Goal: Transaction & Acquisition: Book appointment/travel/reservation

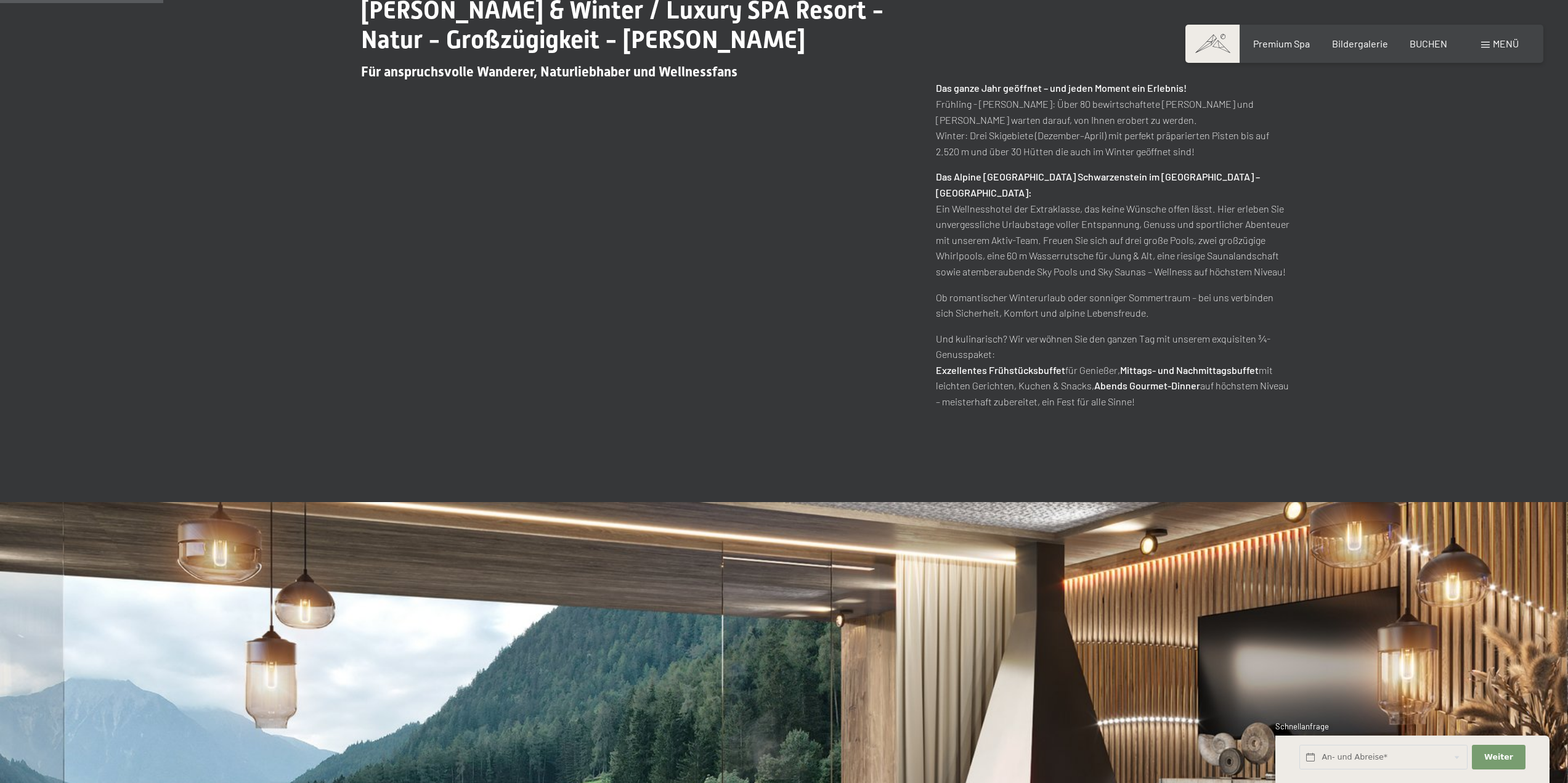
scroll to position [800, 0]
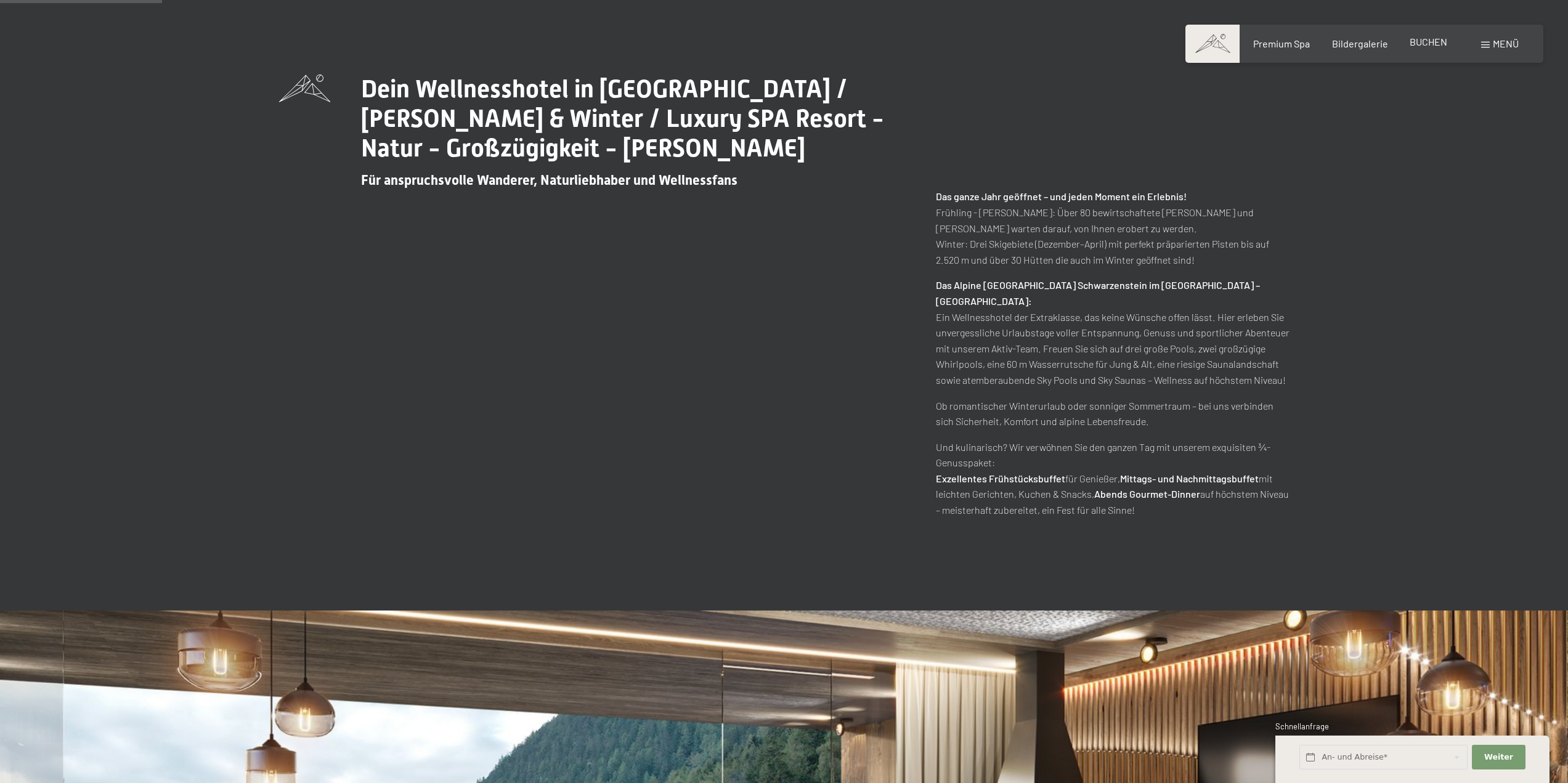
click at [1426, 46] on span "BUCHEN" at bounding box center [1429, 41] width 38 height 12
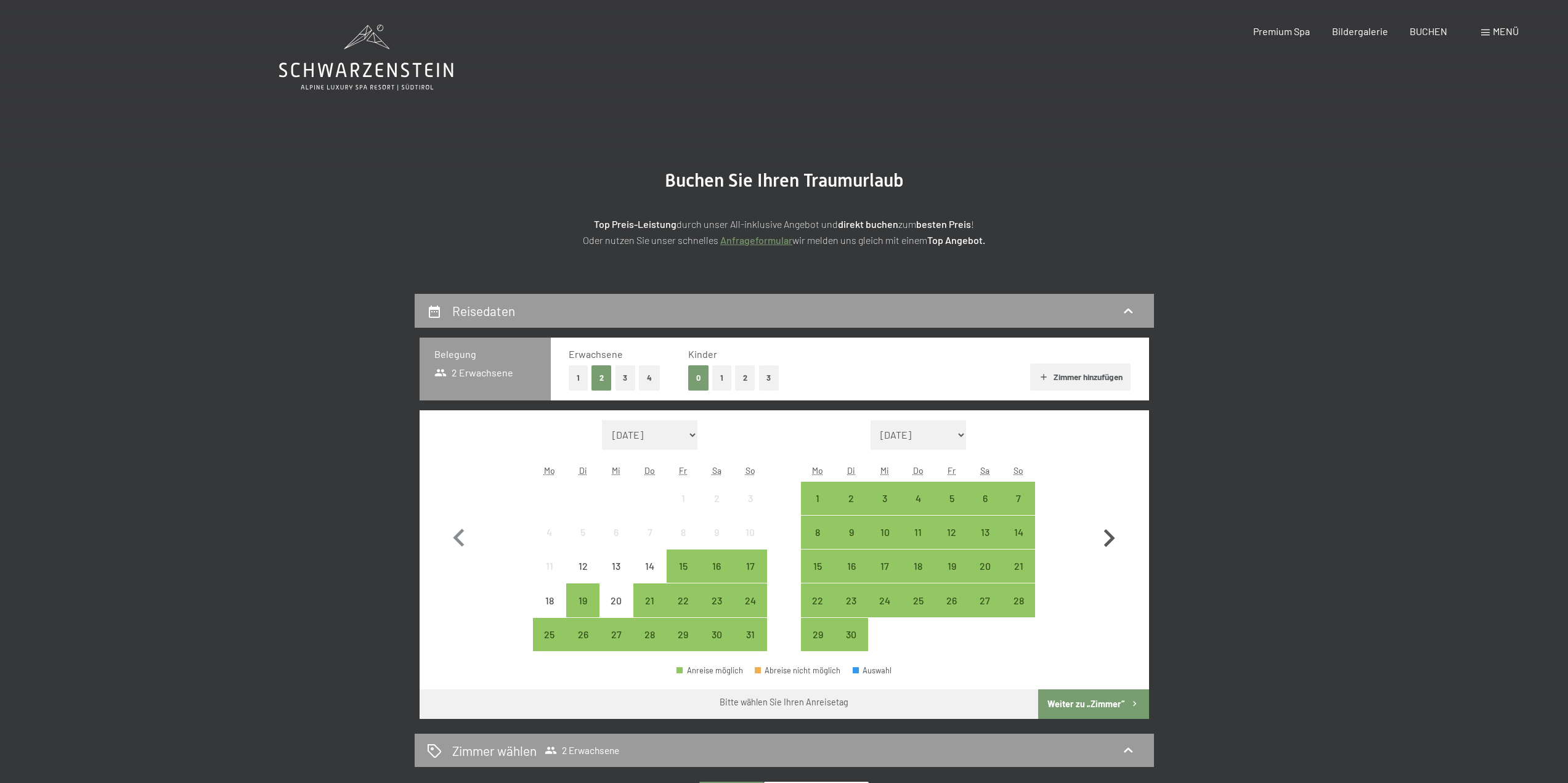
click at [1110, 536] on icon "button" at bounding box center [1109, 538] width 11 height 18
select select "2025-09-01"
select select "2025-10-01"
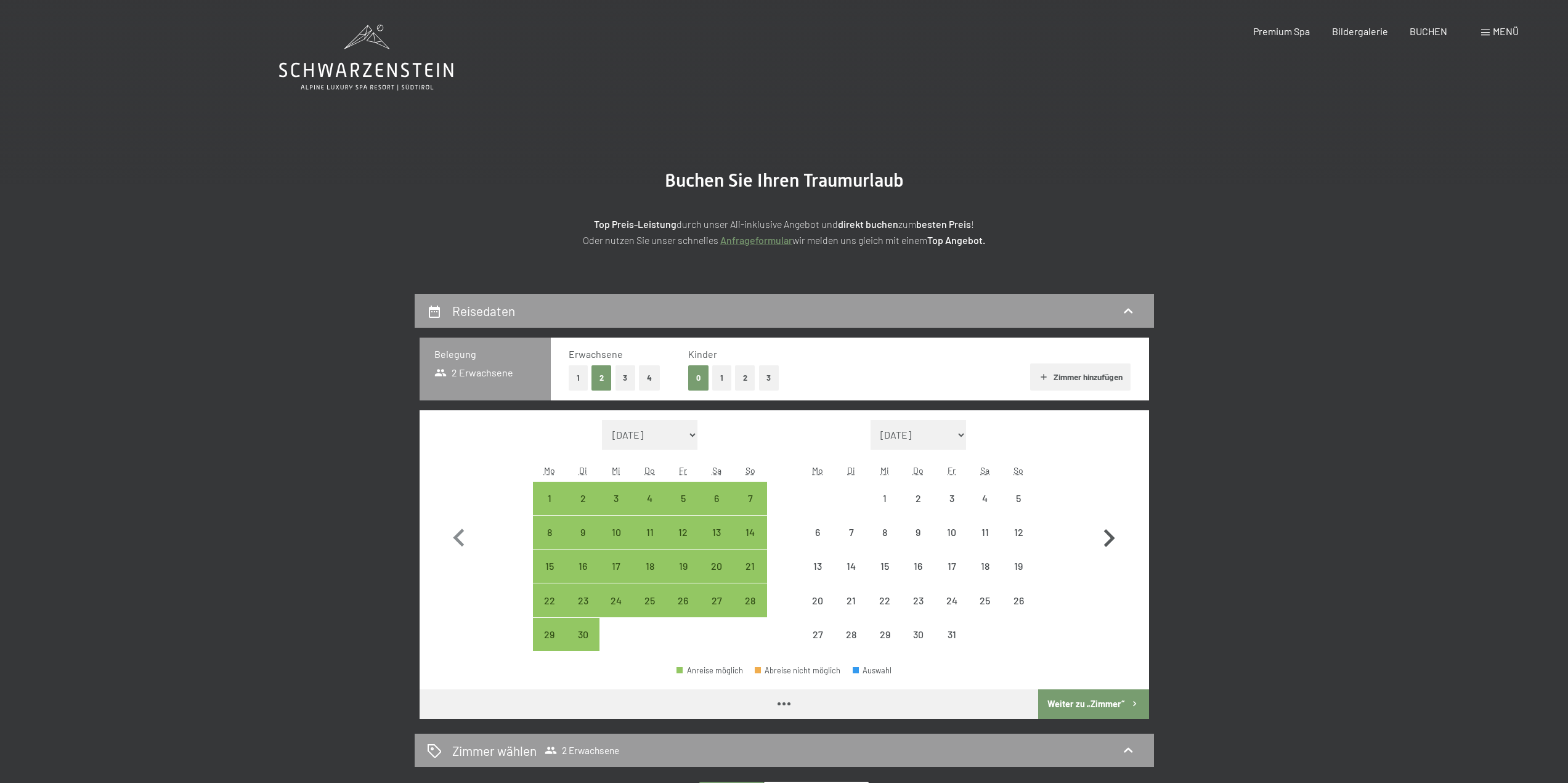
click at [1110, 536] on icon "button" at bounding box center [1109, 538] width 11 height 18
select select "2025-10-01"
select select "2025-11-01"
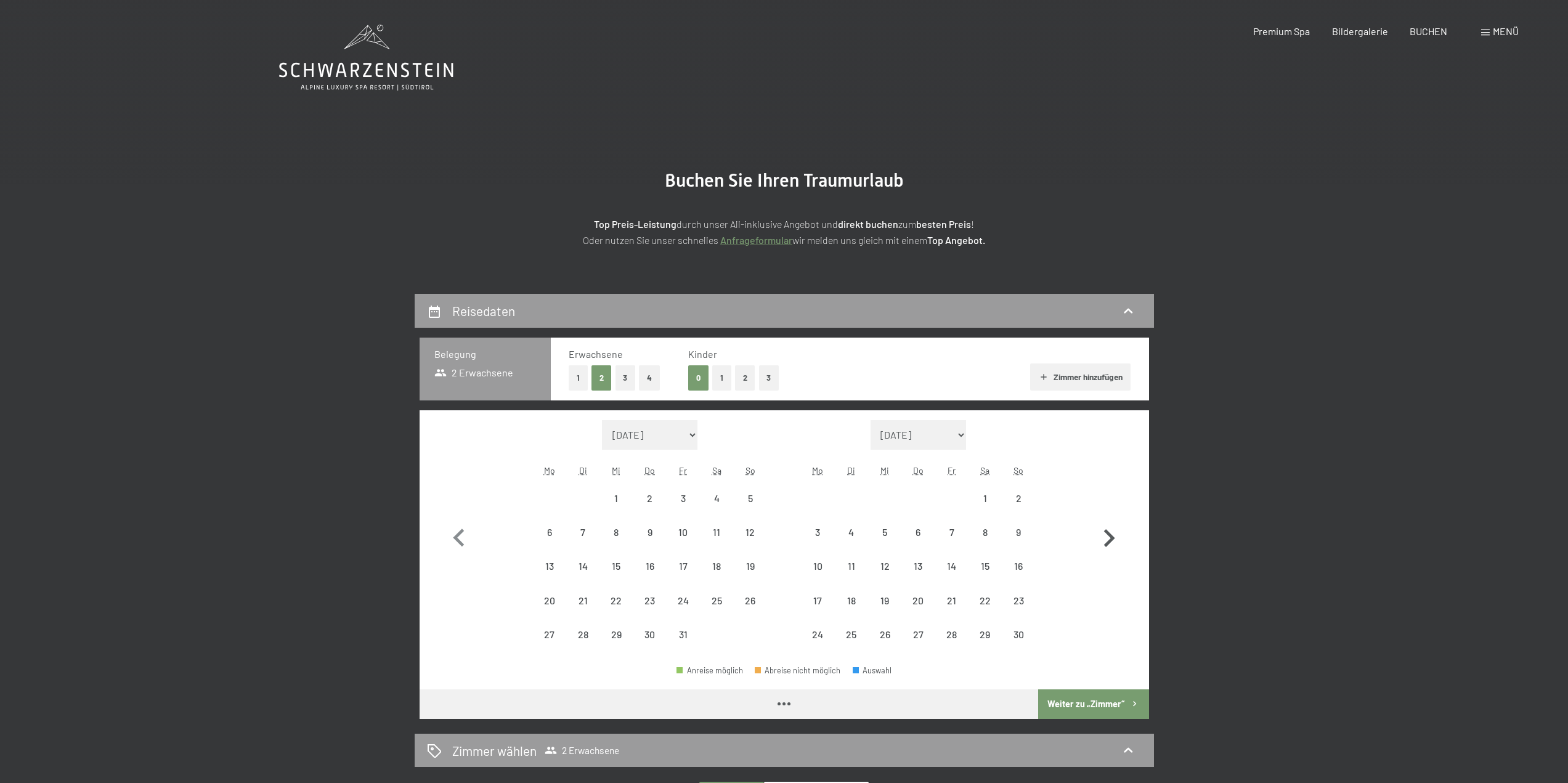
click at [1110, 536] on icon "button" at bounding box center [1109, 538] width 11 height 18
select select "2025-11-01"
select select "2025-12-01"
select select "2025-11-01"
select select "2025-12-01"
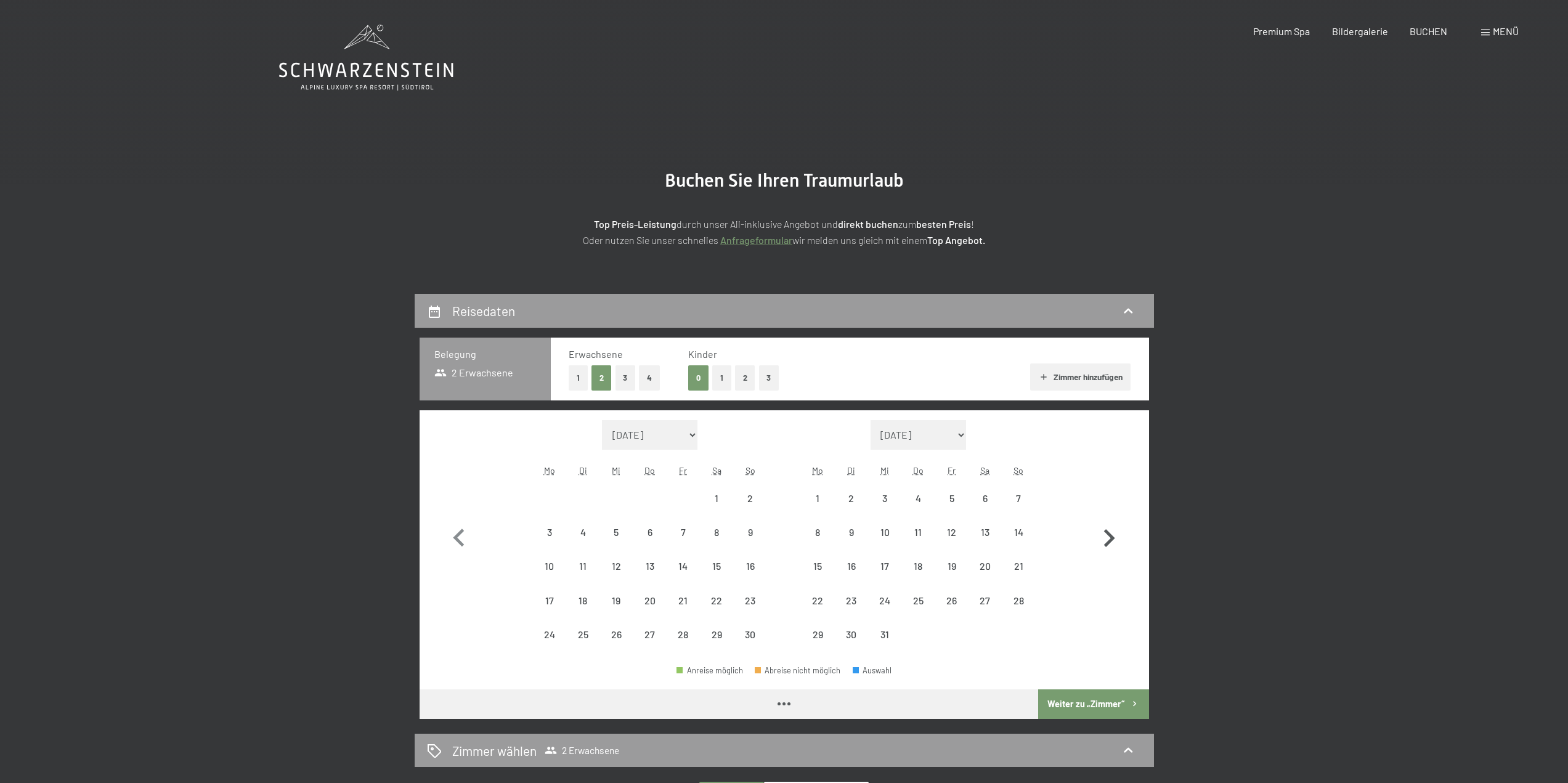
click at [1110, 536] on icon "button" at bounding box center [1109, 538] width 11 height 18
select select "2025-12-01"
select select "2026-01-01"
click at [1110, 536] on icon "button" at bounding box center [1109, 538] width 11 height 18
select select "2026-01-01"
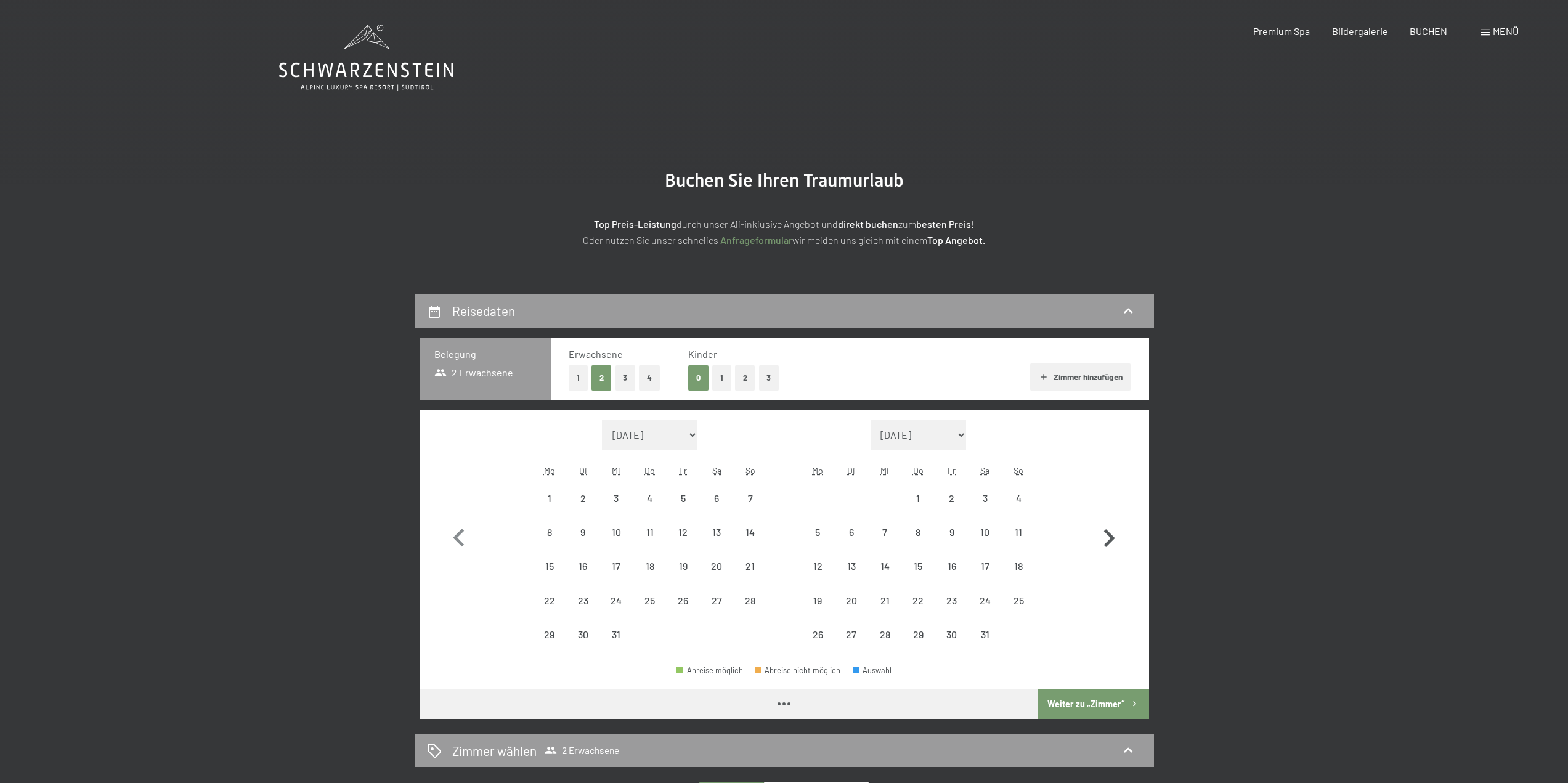
select select "2026-02-01"
click at [1110, 536] on icon "button" at bounding box center [1109, 538] width 11 height 18
select select "2026-02-01"
select select "2026-03-01"
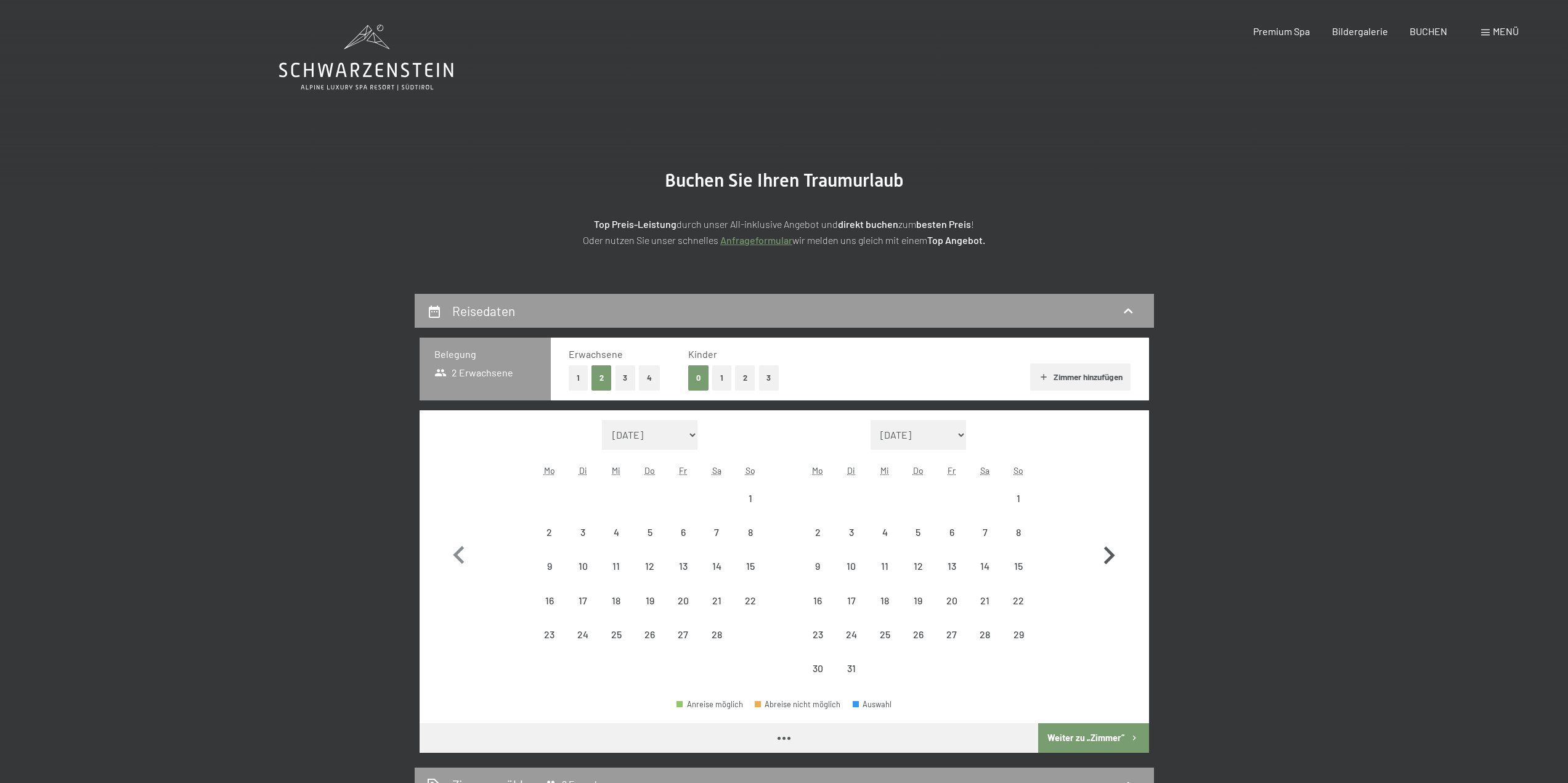
click at [1110, 536] on button "button" at bounding box center [1108, 552] width 35 height 265
select select "2026-03-01"
select select "2026-04-01"
select select "2026-03-01"
select select "2026-04-01"
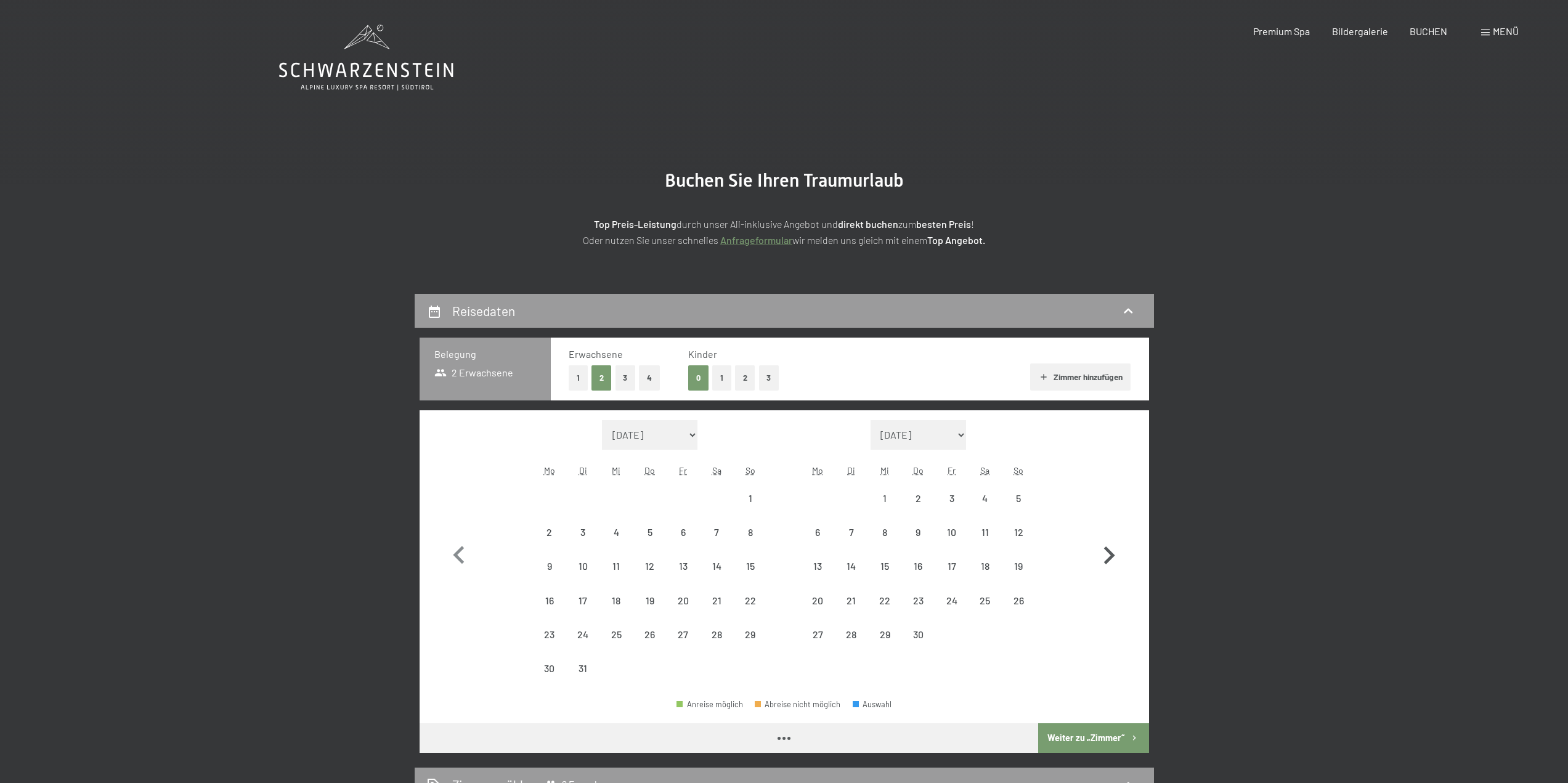
select select "2026-03-01"
select select "2026-04-01"
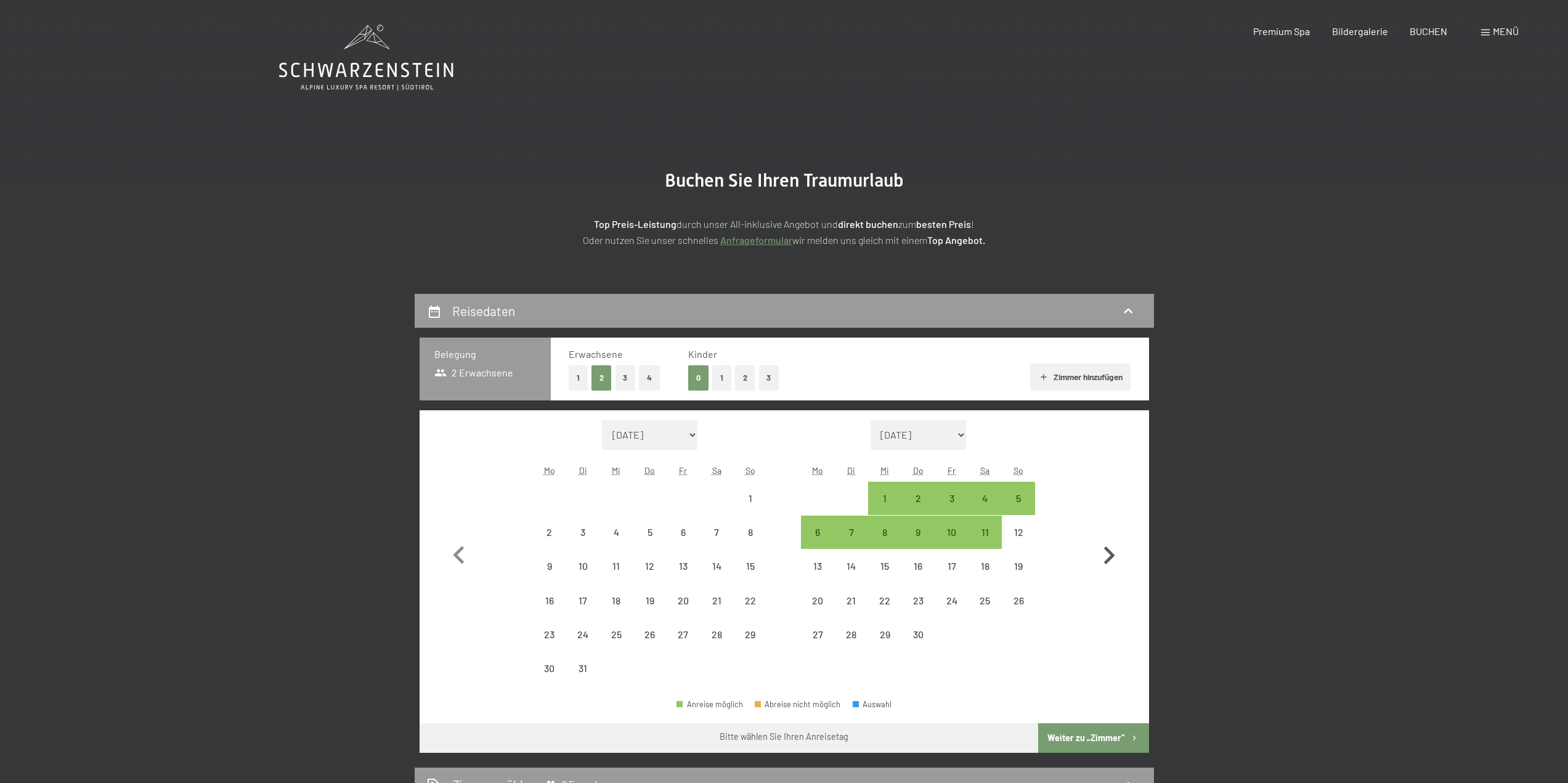
select select "2026-03-01"
select select "2026-04-01"
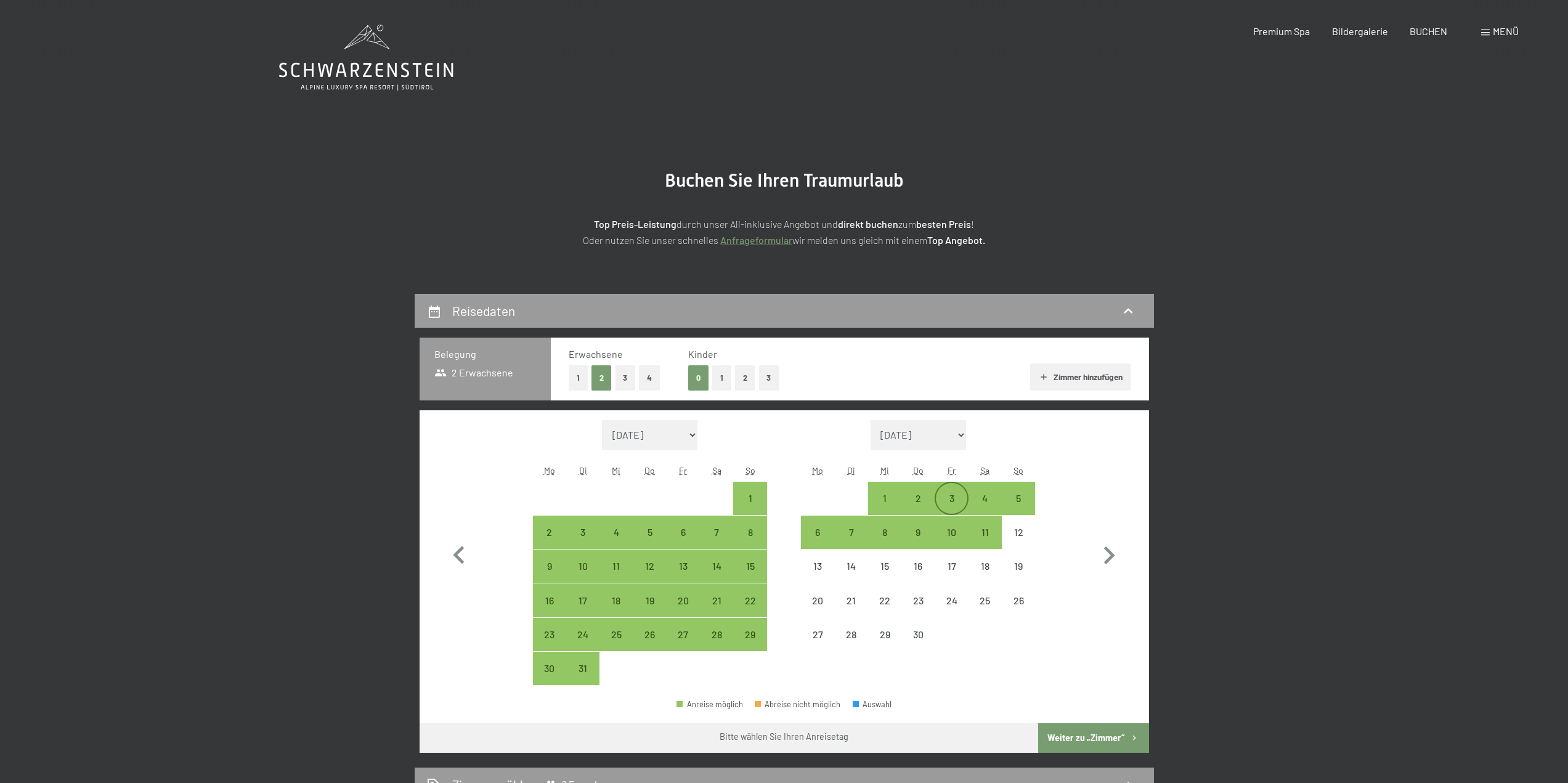
click at [948, 494] on div "3" at bounding box center [951, 509] width 31 height 31
select select "2026-03-01"
select select "2026-04-01"
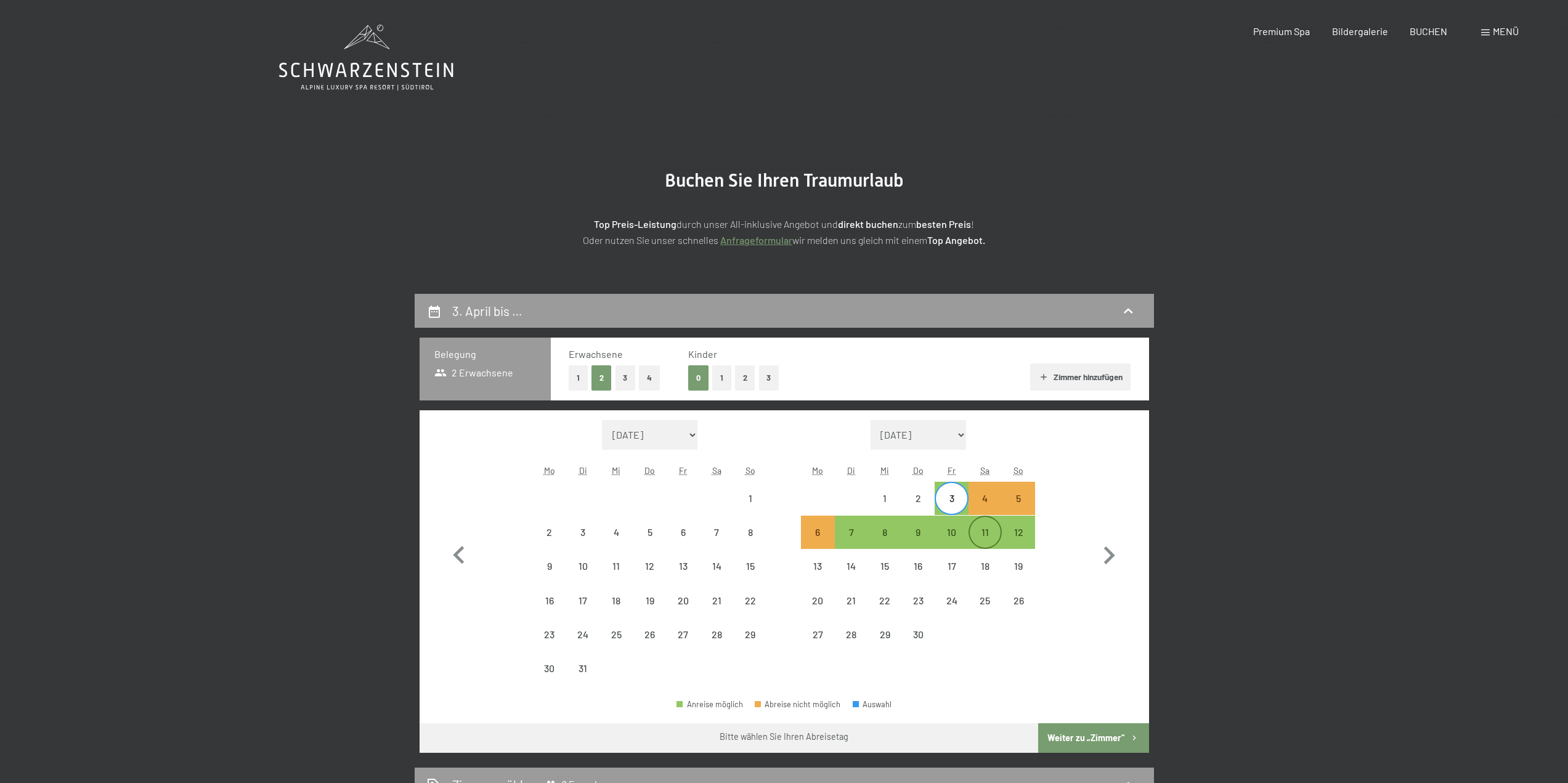
click at [985, 533] on div "11" at bounding box center [985, 542] width 31 height 31
select select "2026-03-01"
select select "2026-04-01"
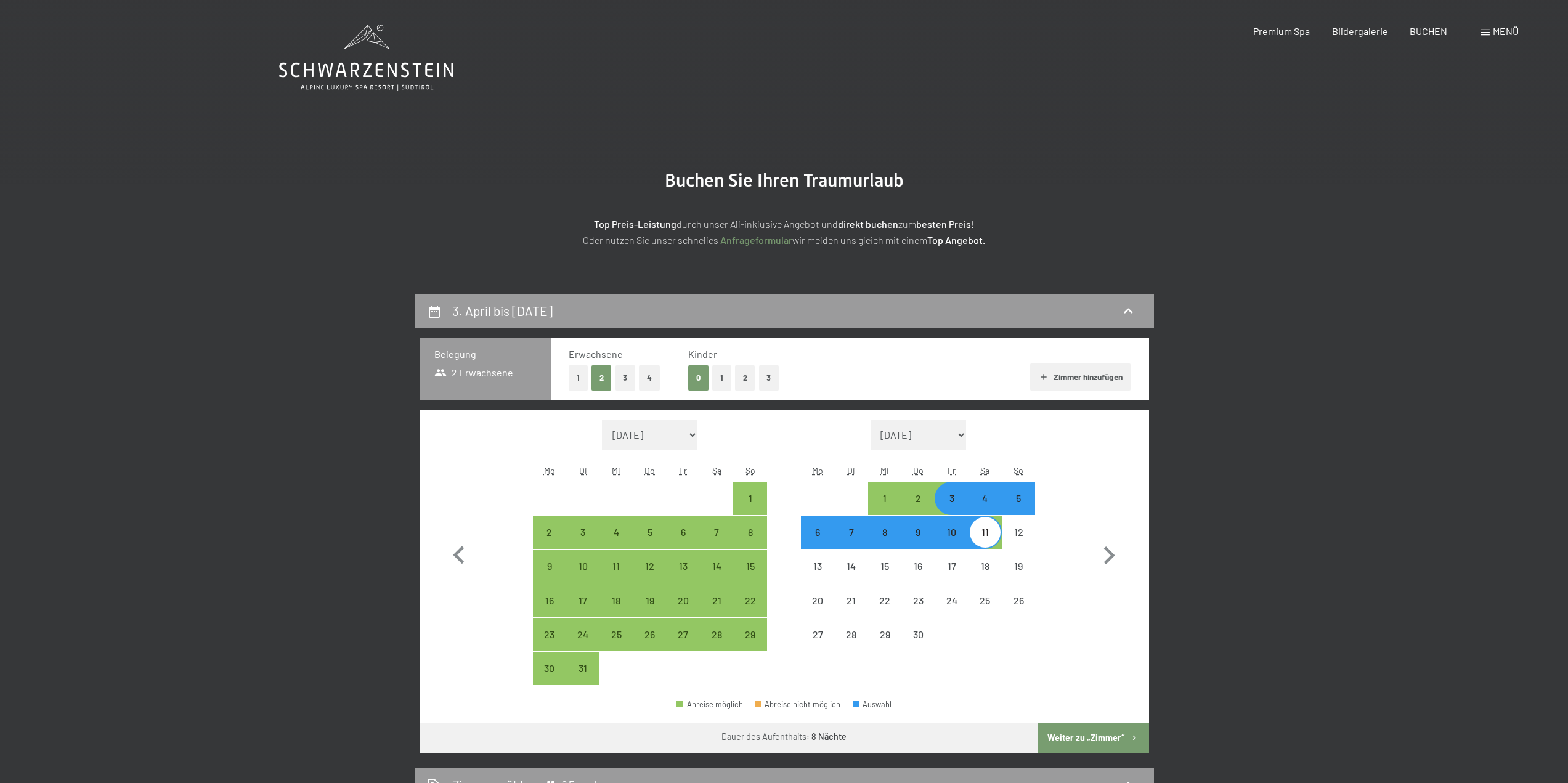
click at [1078, 739] on button "Weiter zu „Zimmer“" at bounding box center [1093, 737] width 110 height 29
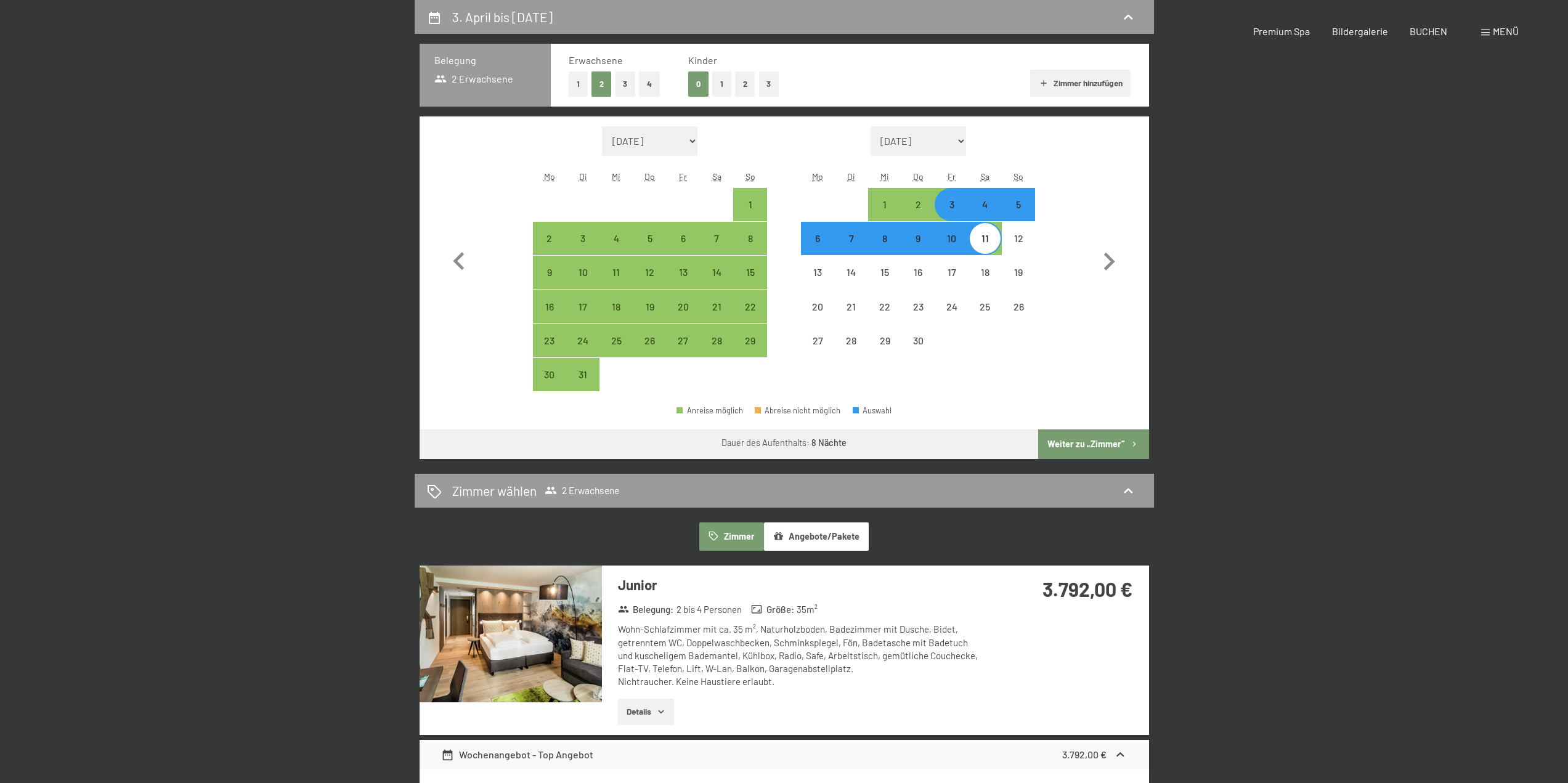
select select "2026-03-01"
select select "2026-04-01"
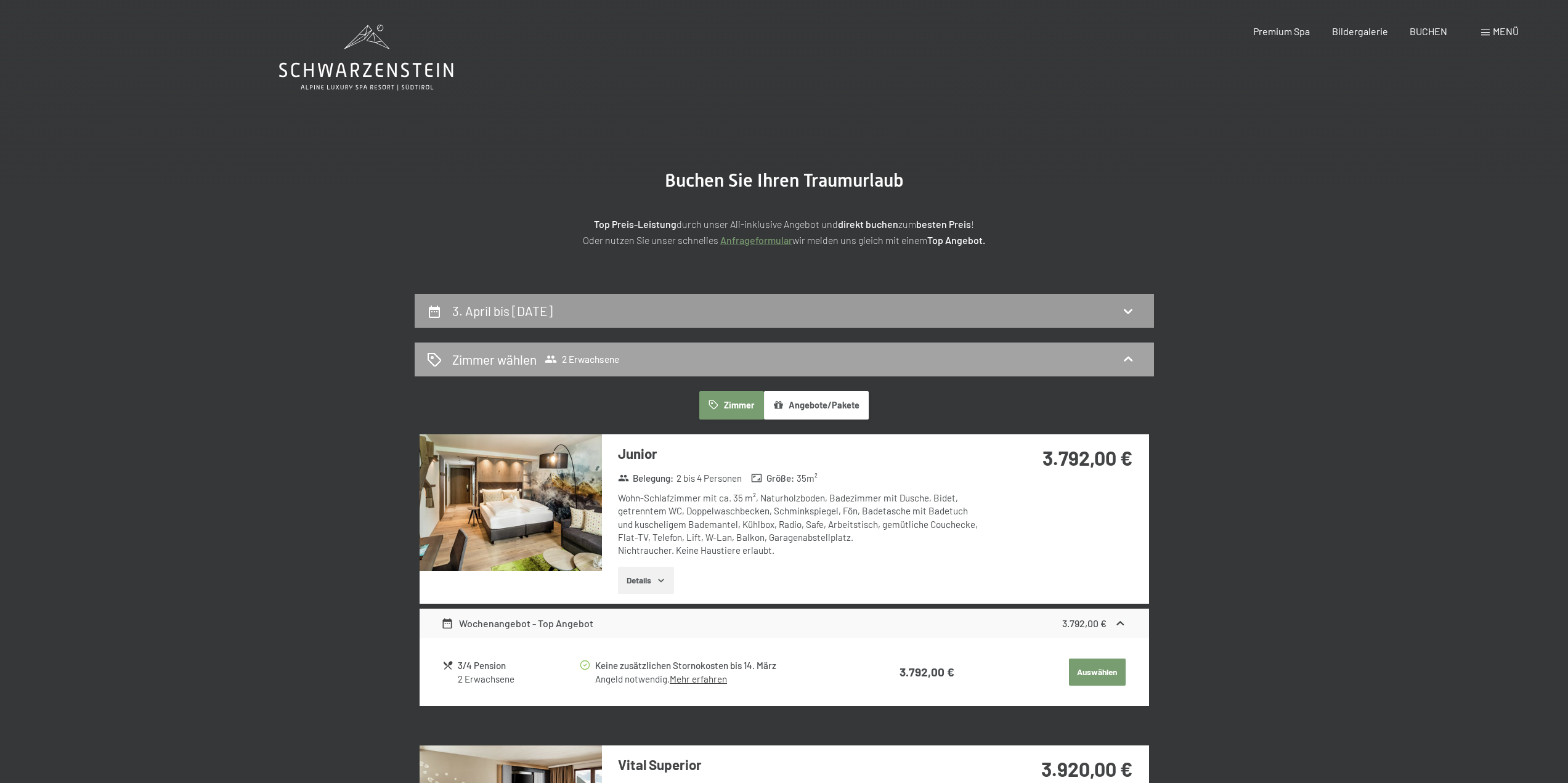
click at [597, 352] on span "Zimmer wählen 2 Erwachsene" at bounding box center [535, 359] width 167 height 18
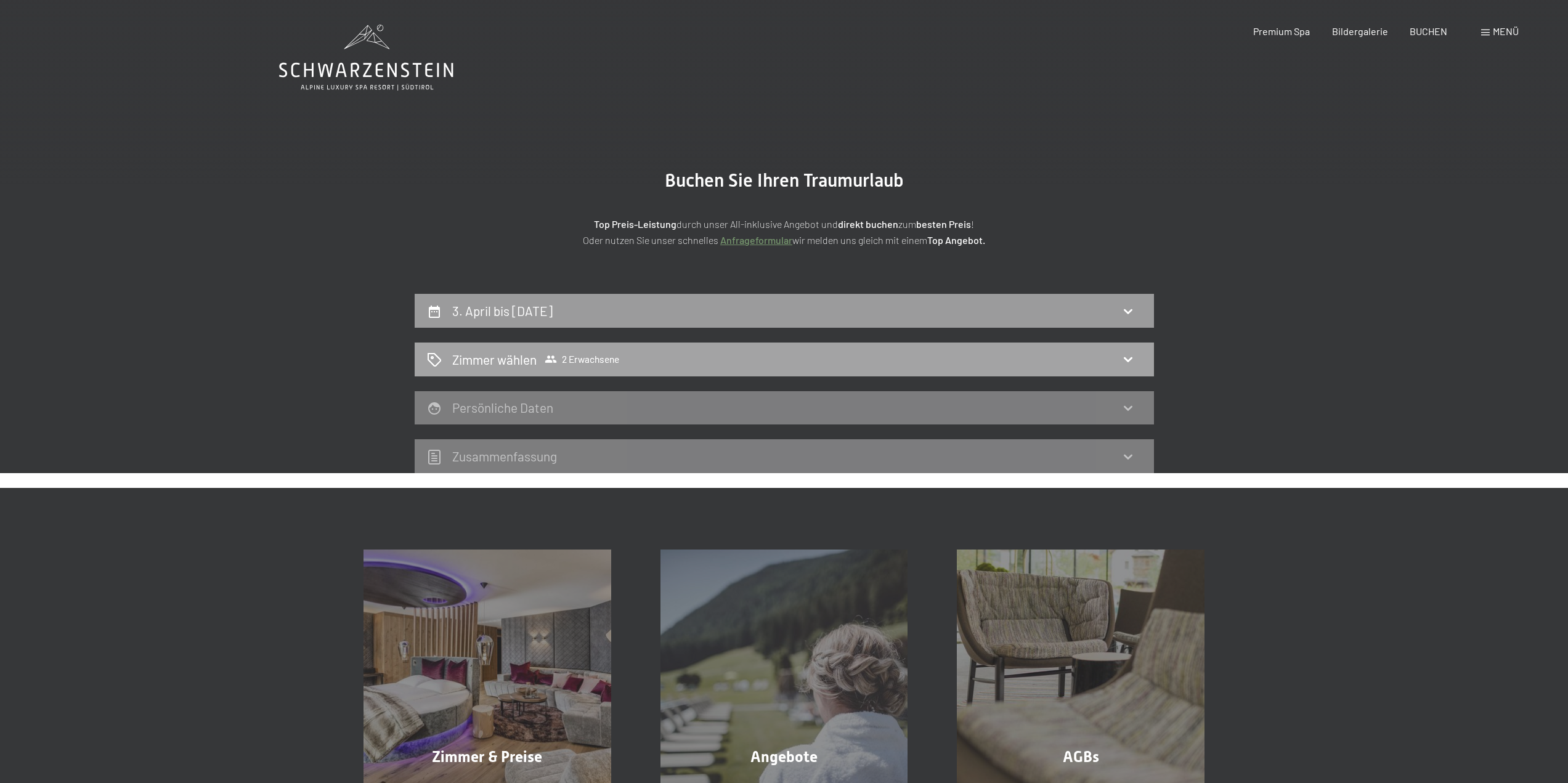
click at [592, 356] on span "2 Erwachsene" at bounding box center [581, 359] width 75 height 12
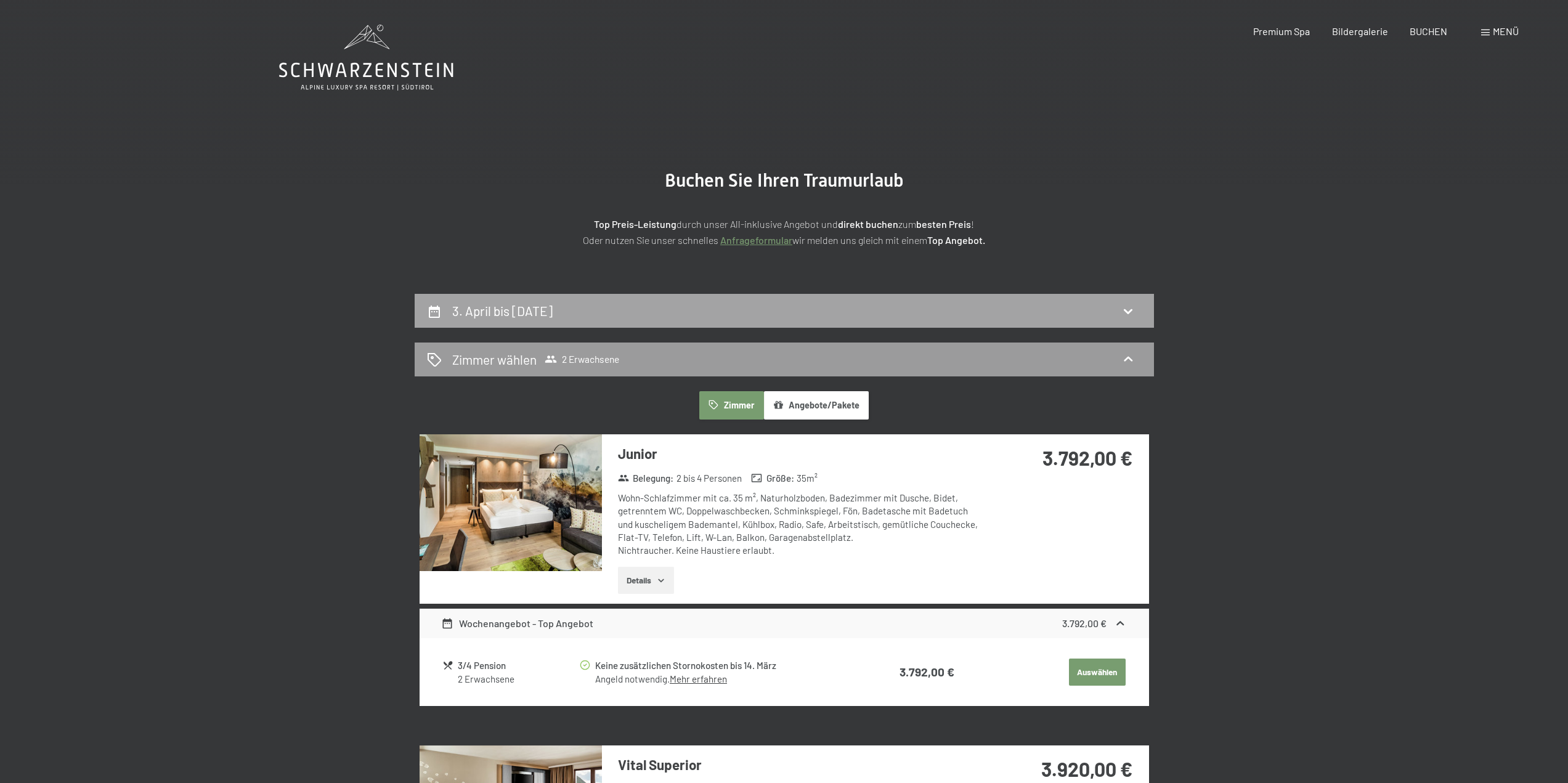
click at [553, 304] on h2 "3. April bis 11. April 2026" at bounding box center [502, 310] width 100 height 15
select select "2026-03-01"
select select "2026-04-01"
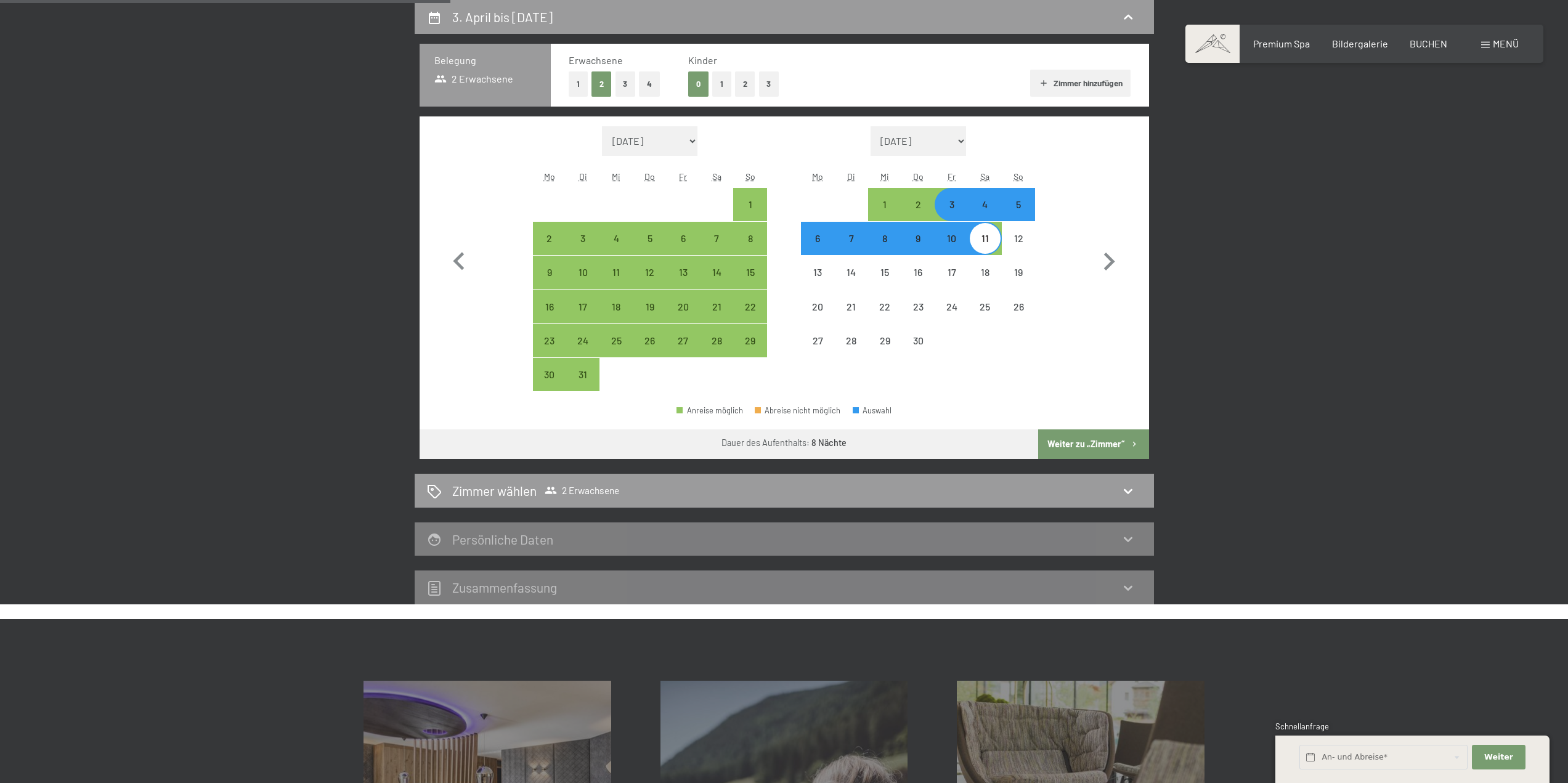
scroll to position [232, 0]
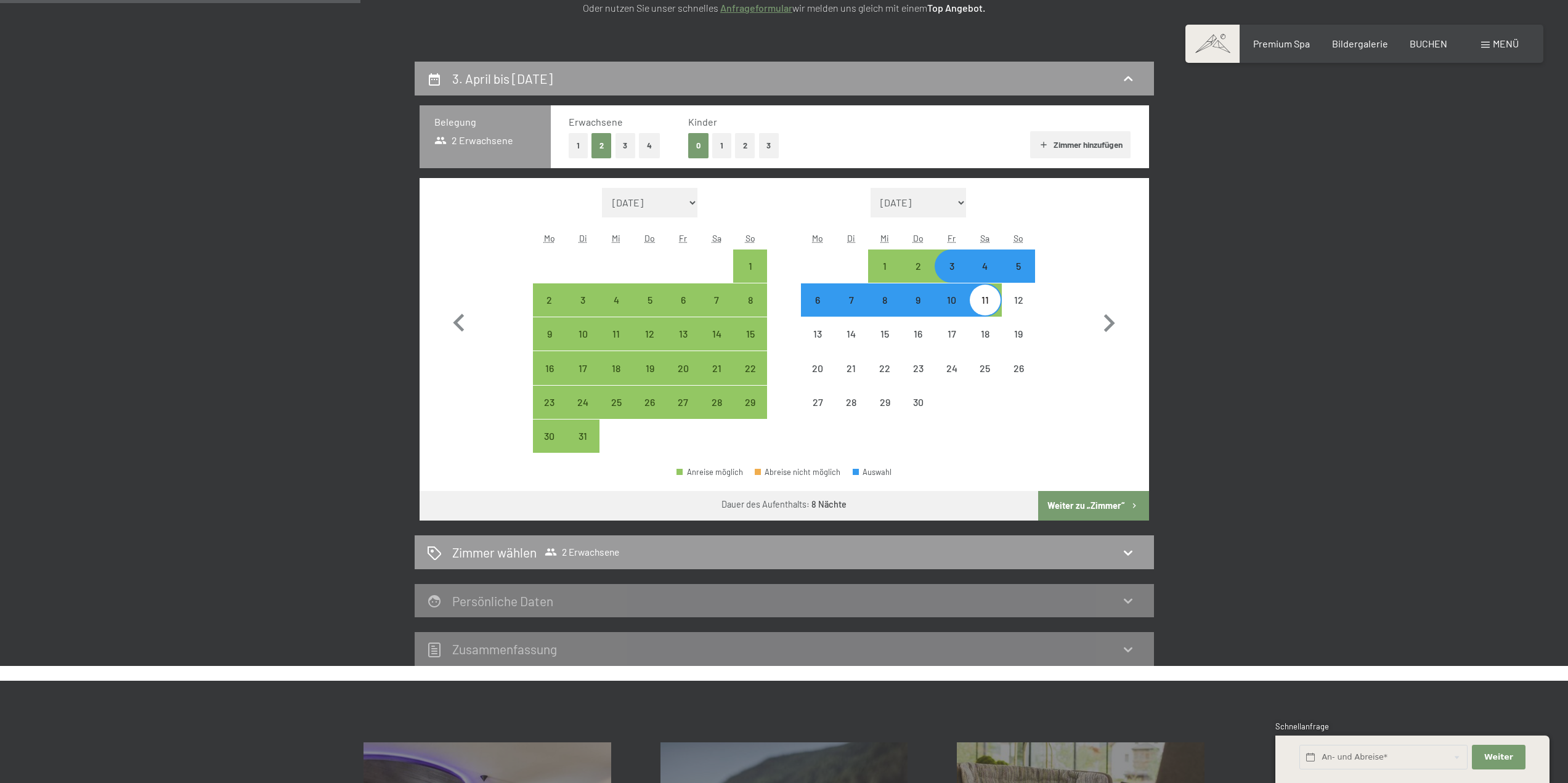
click at [720, 143] on button "1" at bounding box center [721, 146] width 19 height 26
select select "2026-03-01"
select select "2026-04-01"
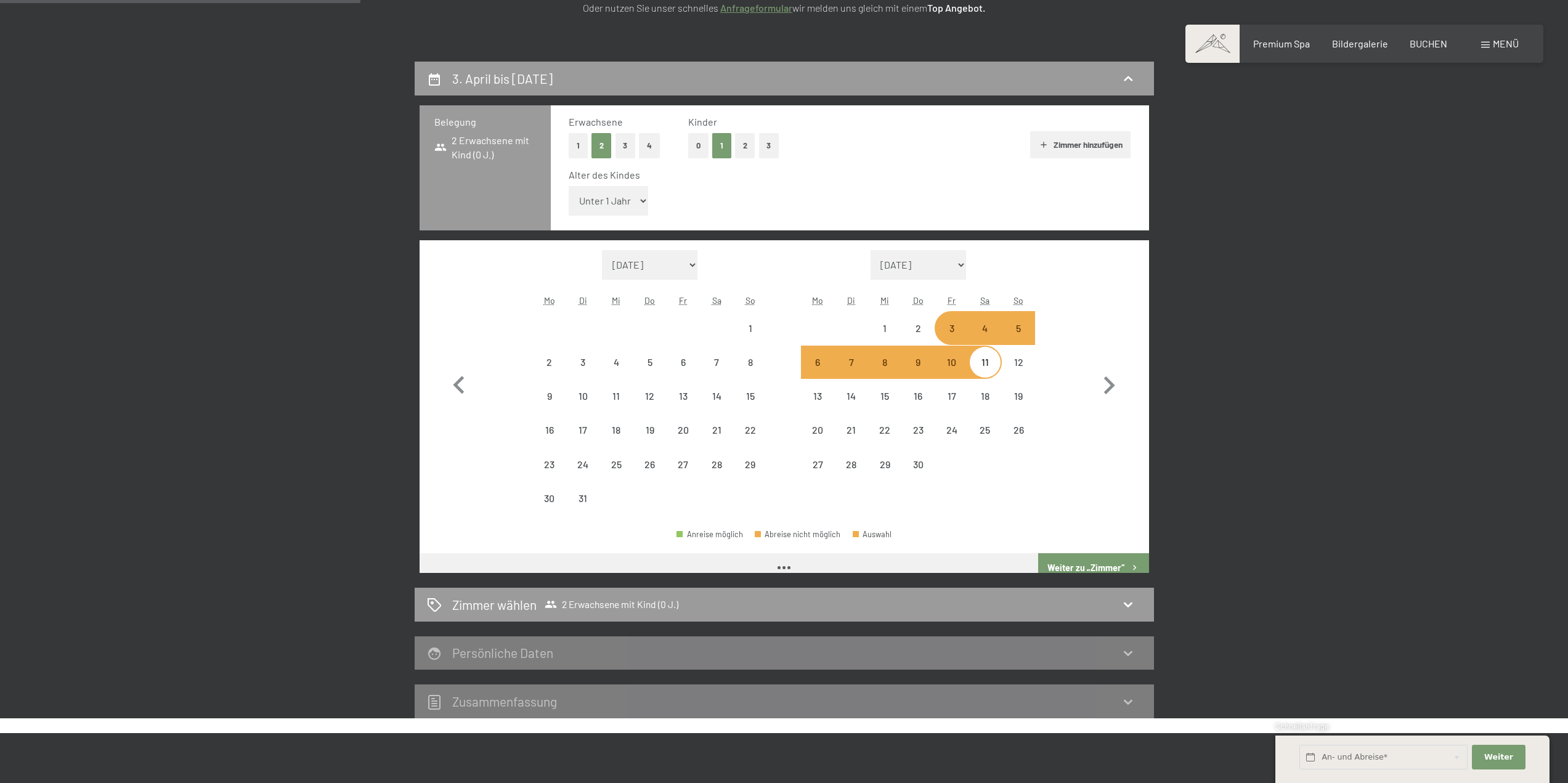
select select "2026-03-01"
select select "2026-04-01"
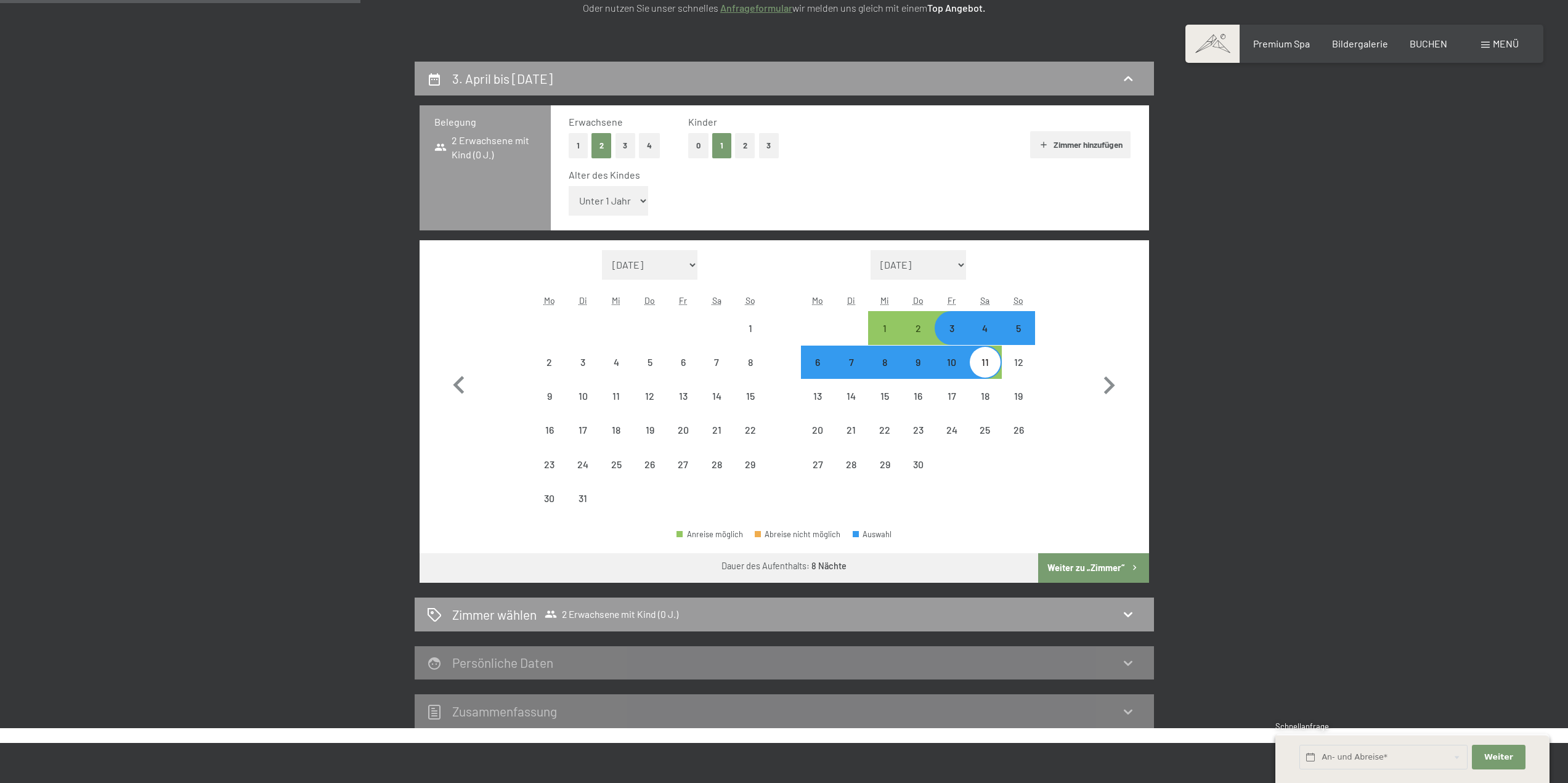
select select "2026-03-01"
select select "2026-04-01"
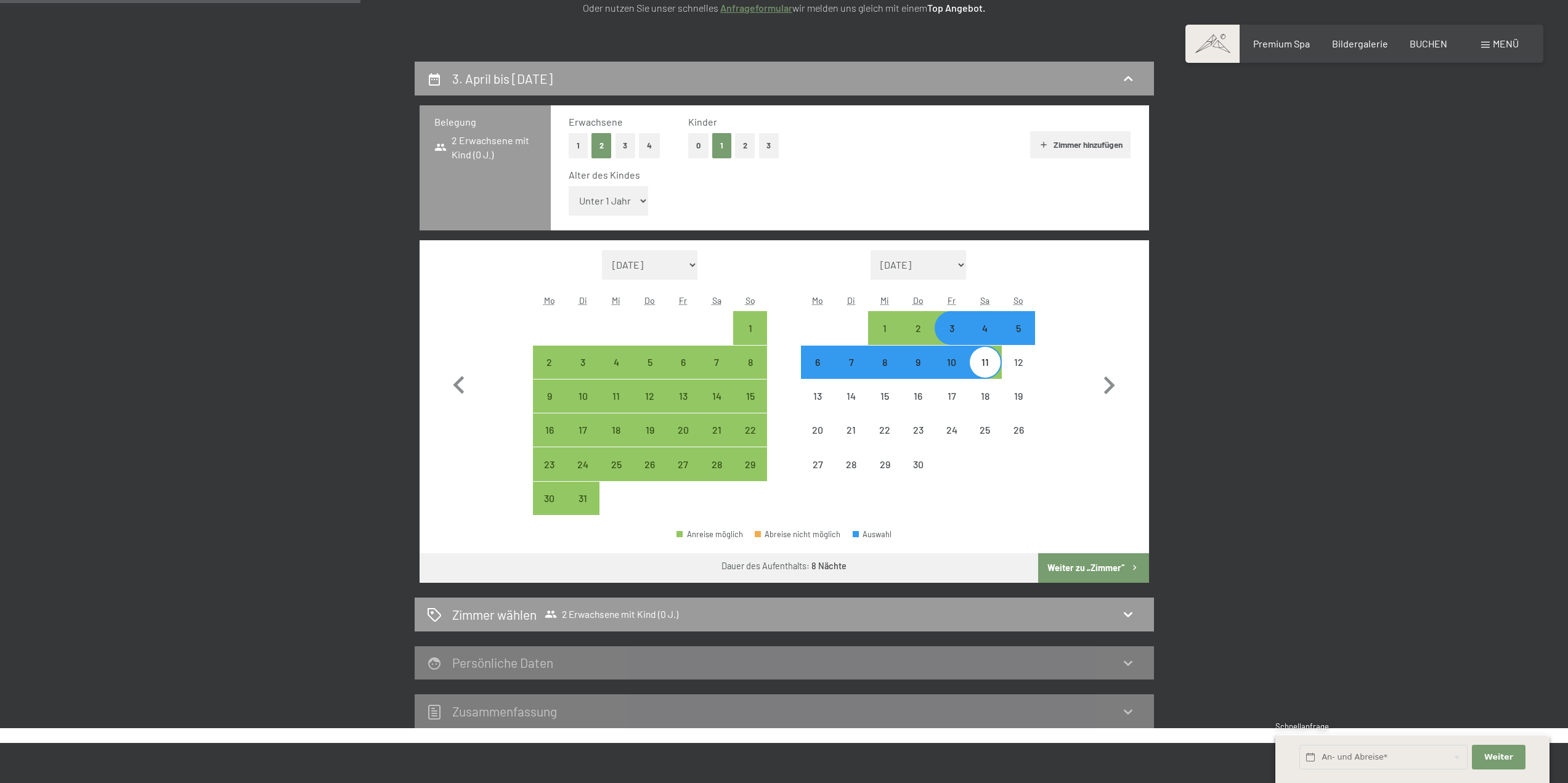
click at [645, 197] on select "Unter 1 Jahr 1 Jahr 2 Jahre 3 Jahre 4 Jahre 5 Jahre 6 Jahre 7 Jahre 8 Jahre 9 J…" at bounding box center [608, 200] width 80 height 29
select select "2"
click at [568, 186] on select "Unter 1 Jahr 1 Jahr 2 Jahre 3 Jahre 4 Jahre 5 Jahre 6 Jahre 7 Jahre 8 Jahre 9 J…" at bounding box center [608, 200] width 80 height 29
select select "2026-03-01"
select select "2026-04-01"
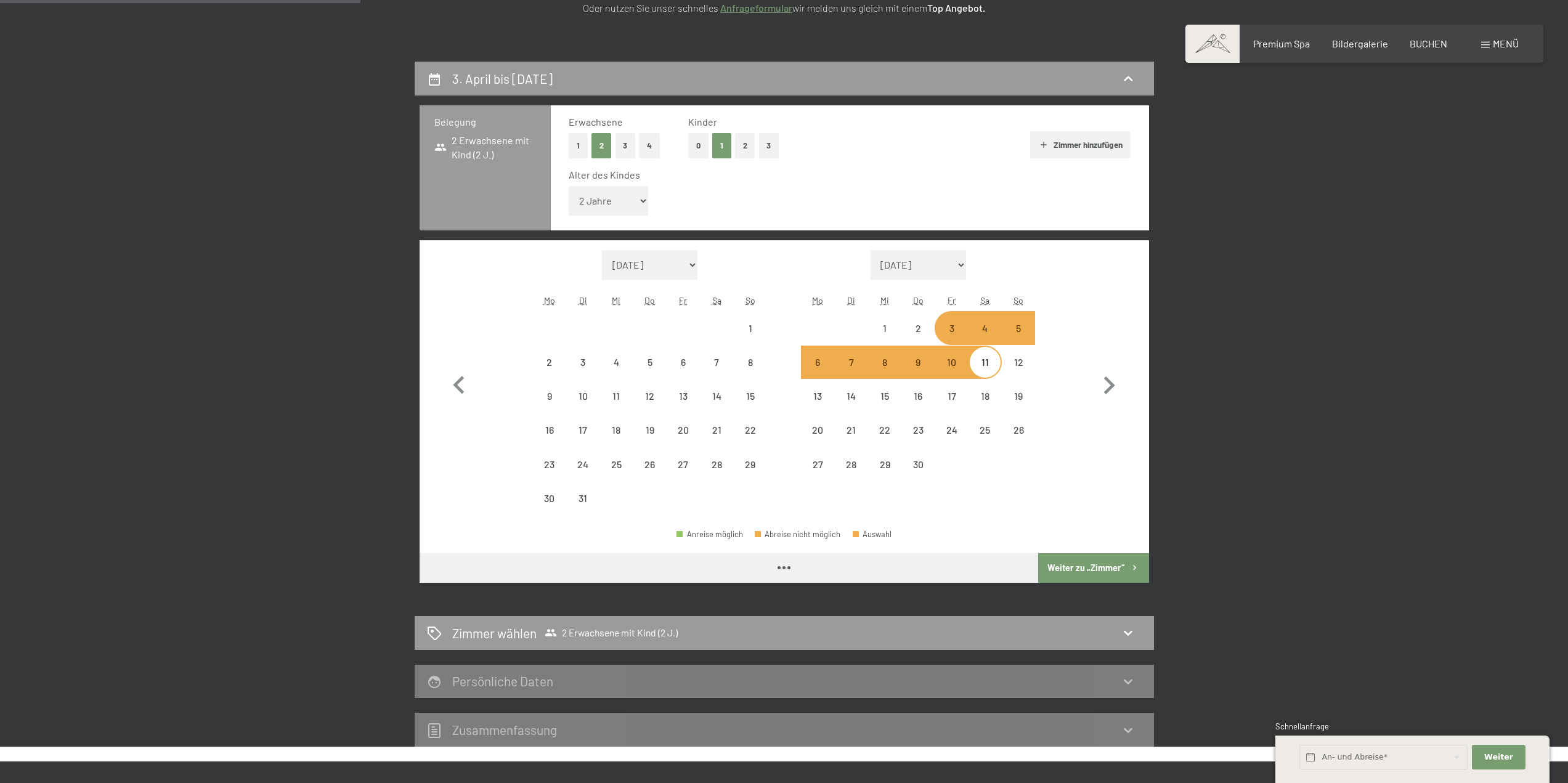
select select "2026-03-01"
select select "2026-04-01"
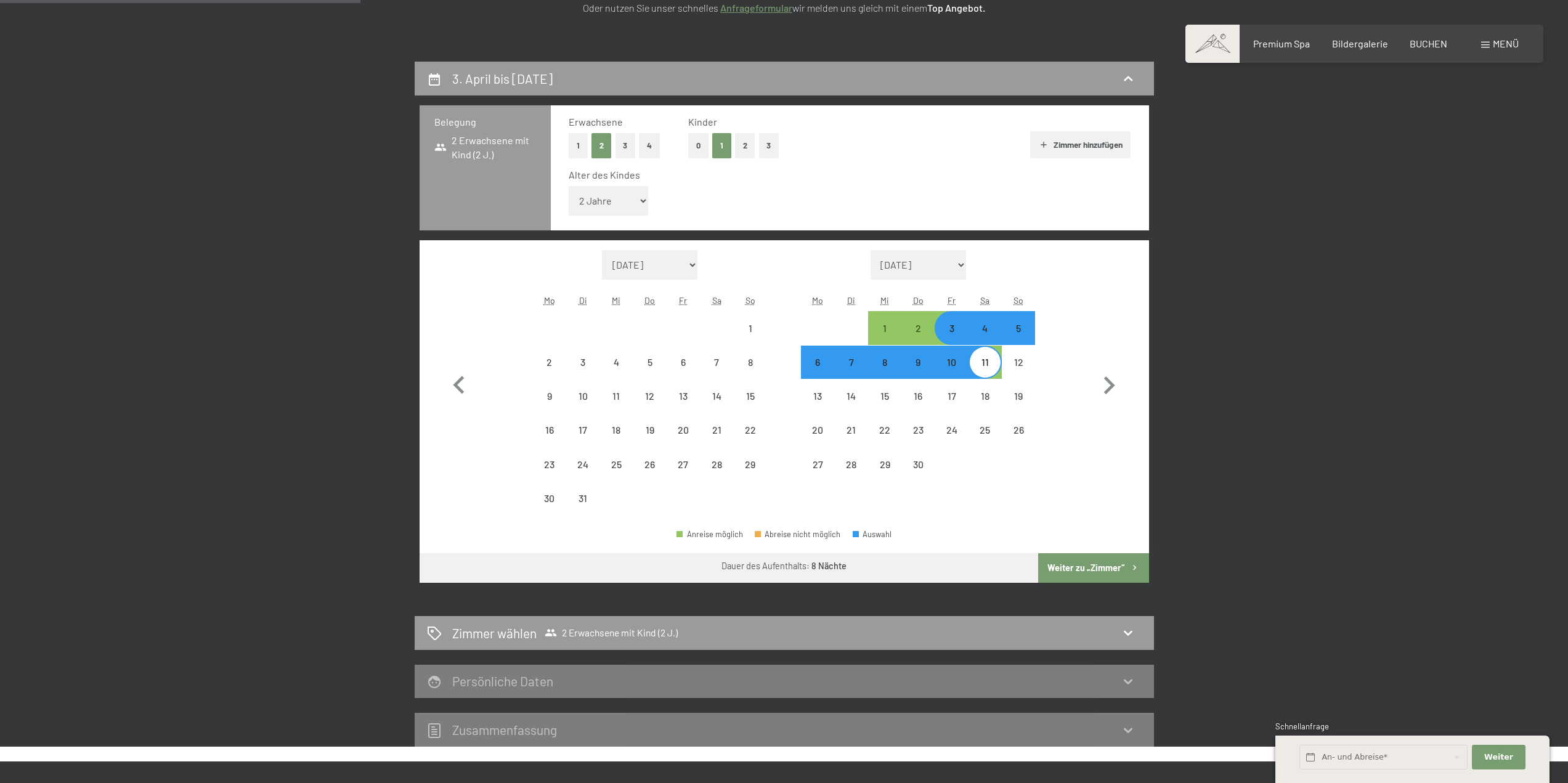
select select "2026-03-01"
select select "2026-04-01"
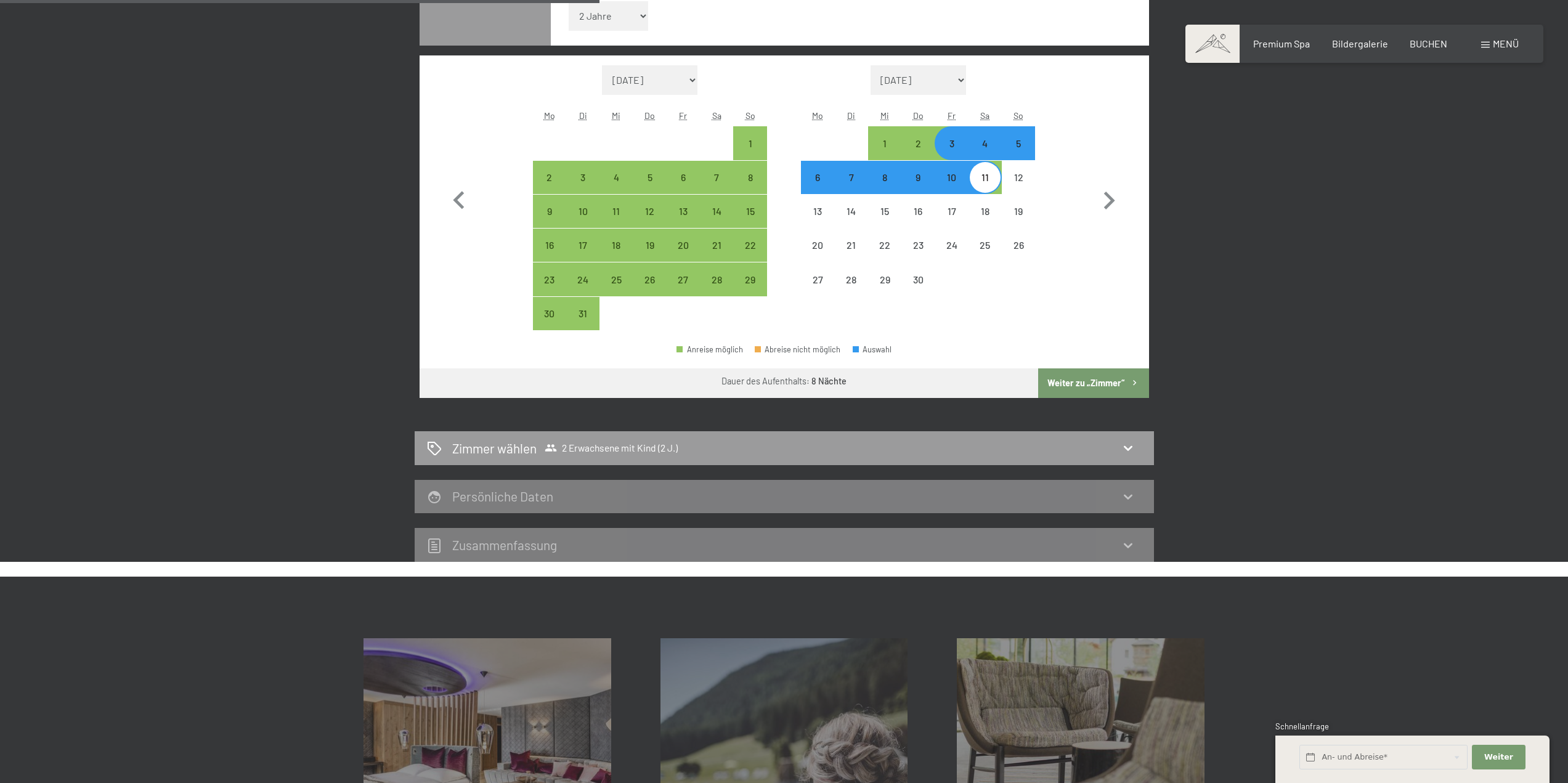
click at [1068, 382] on button "Weiter zu „Zimmer“" at bounding box center [1093, 383] width 110 height 29
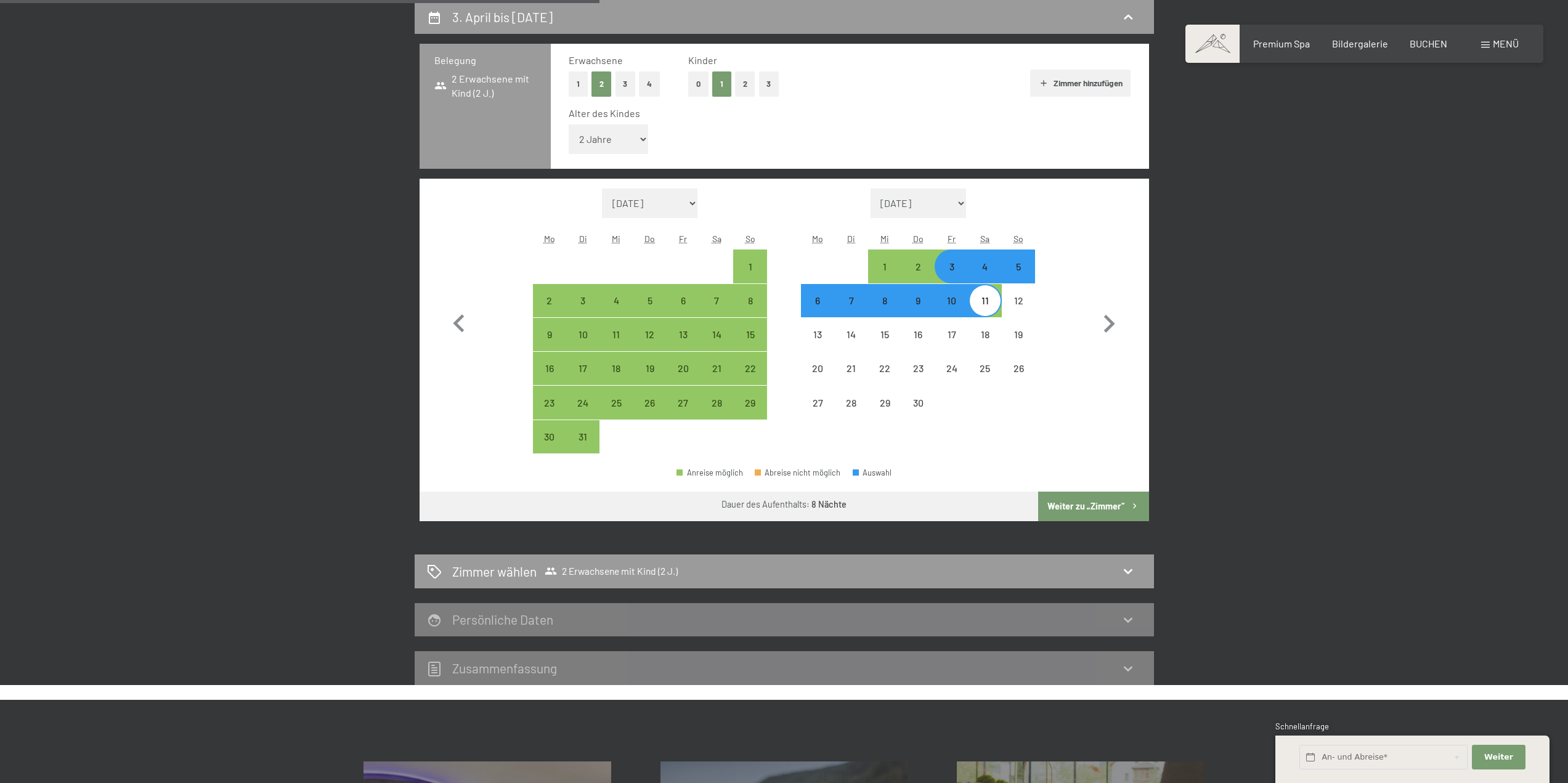
select select "2026-03-01"
select select "2026-04-01"
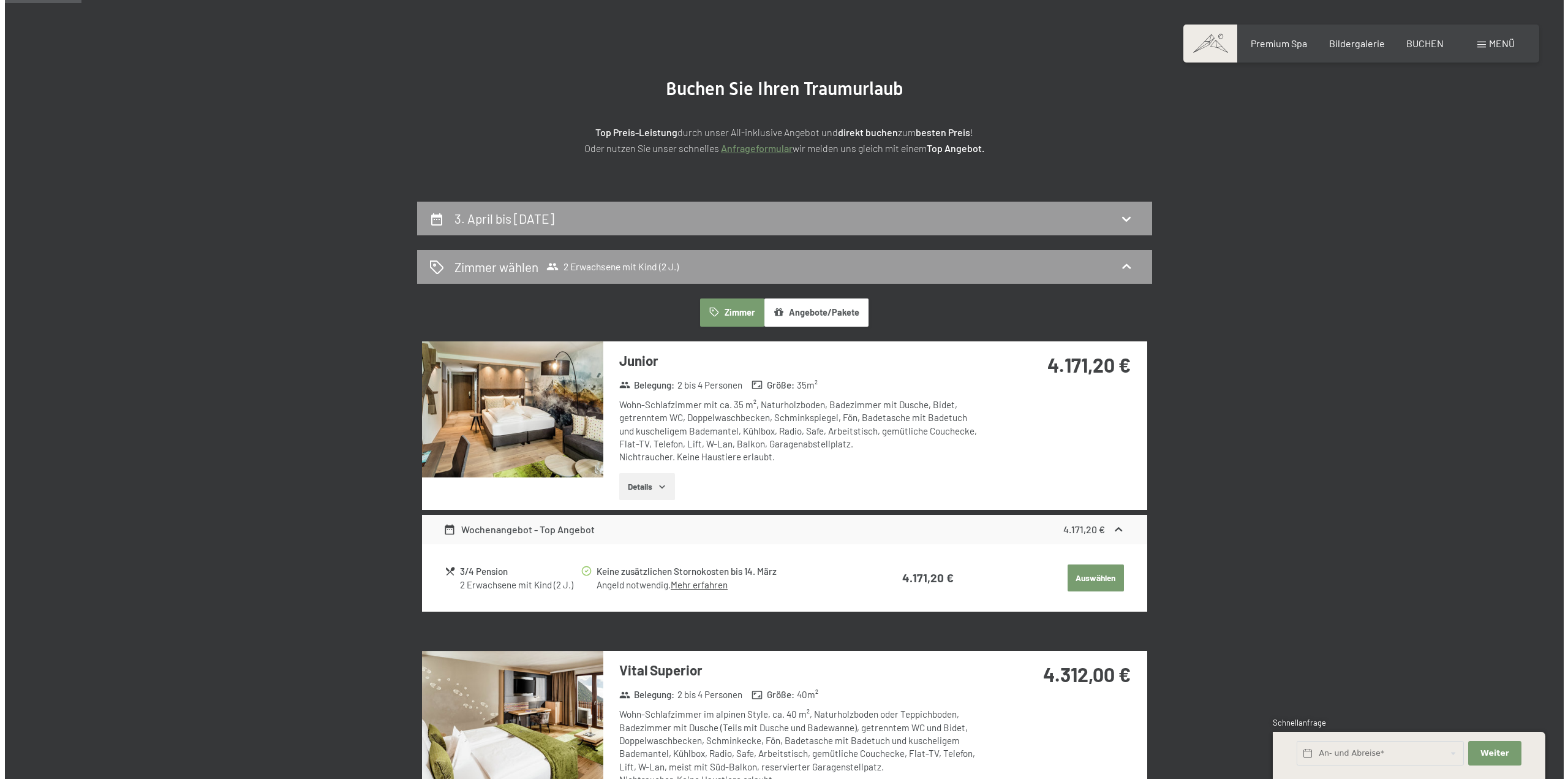
scroll to position [0, 0]
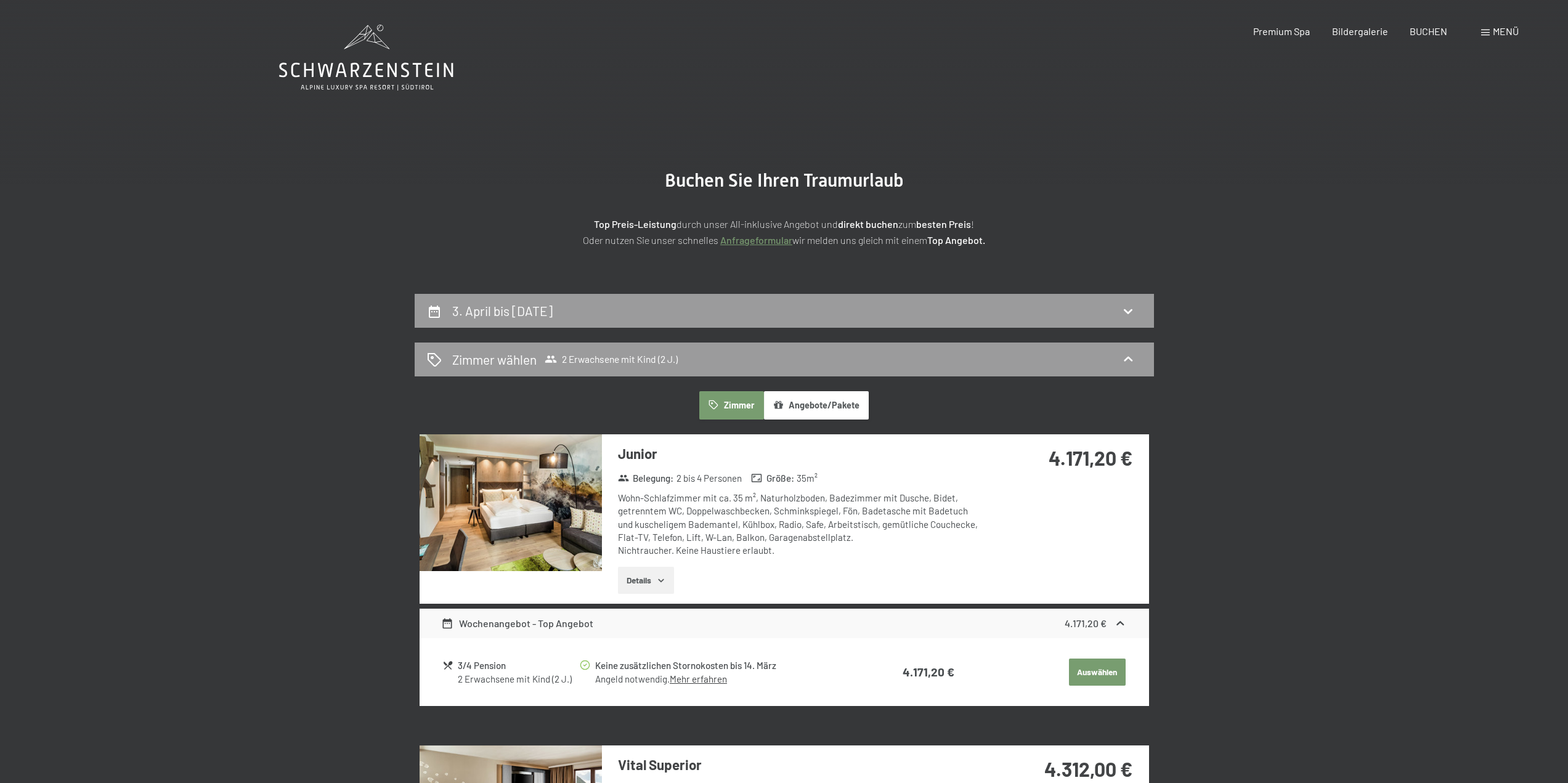
click at [1494, 30] on span "Menü" at bounding box center [1505, 32] width 26 height 12
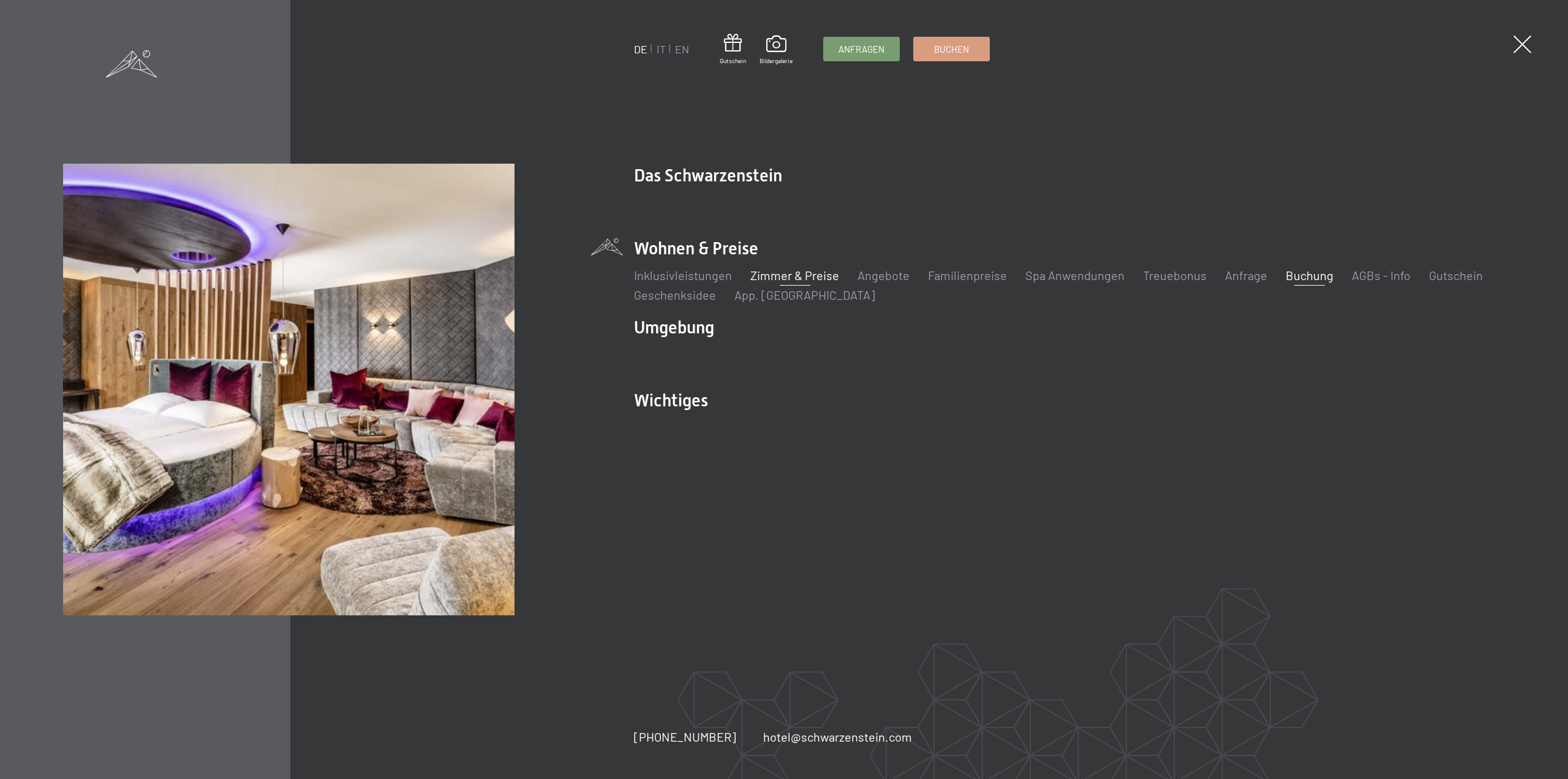
click at [792, 276] on link "Zimmer & Preise" at bounding box center [794, 275] width 88 height 15
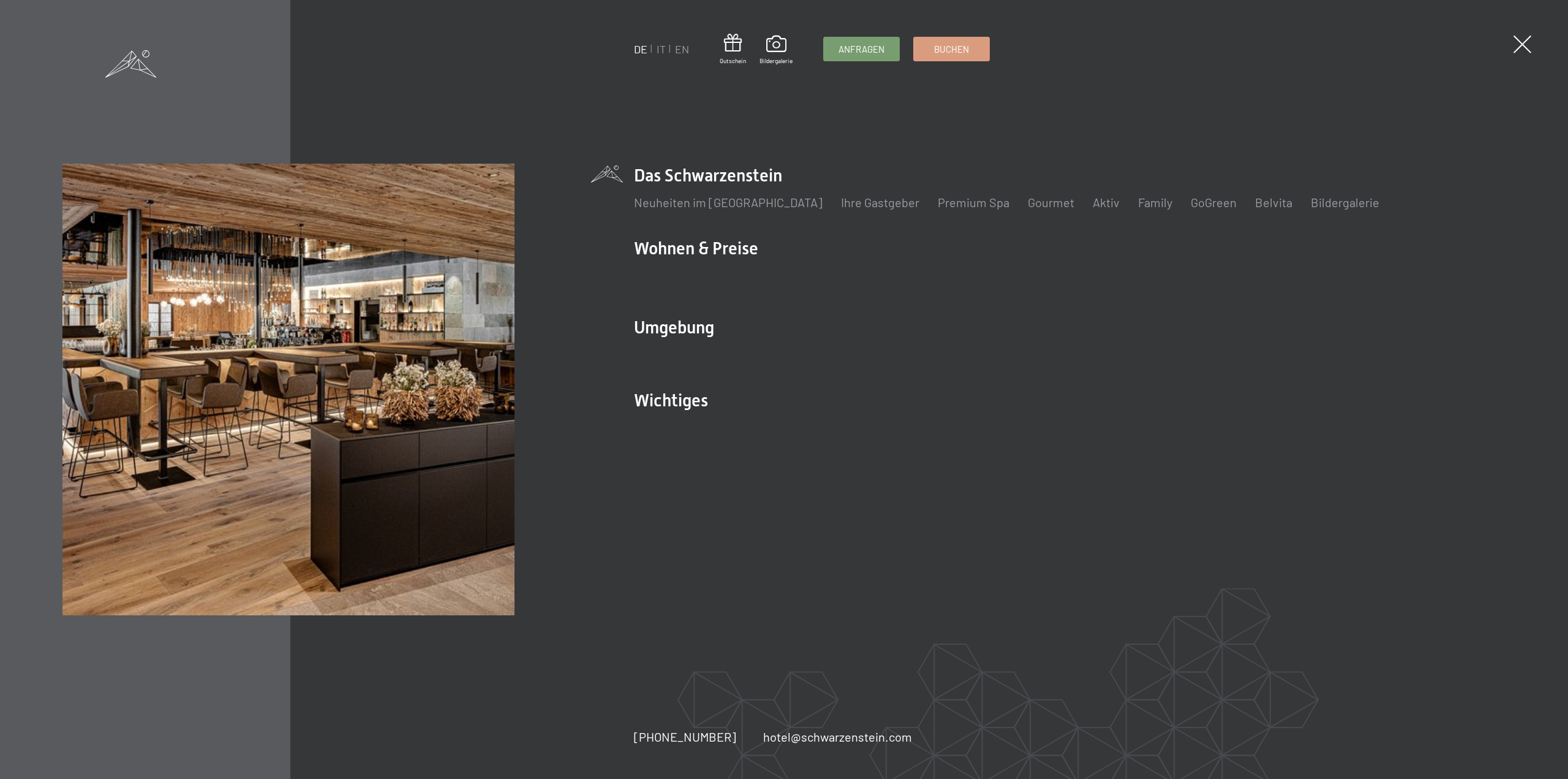
click at [741, 176] on li "Das Schwarzenstein Neuheiten im Schwarzenstein Ihre Gastgeber Premium Spa Gourm…" at bounding box center [1070, 193] width 872 height 61
click at [849, 207] on link "Ihre Gastgeber" at bounding box center [880, 202] width 79 height 15
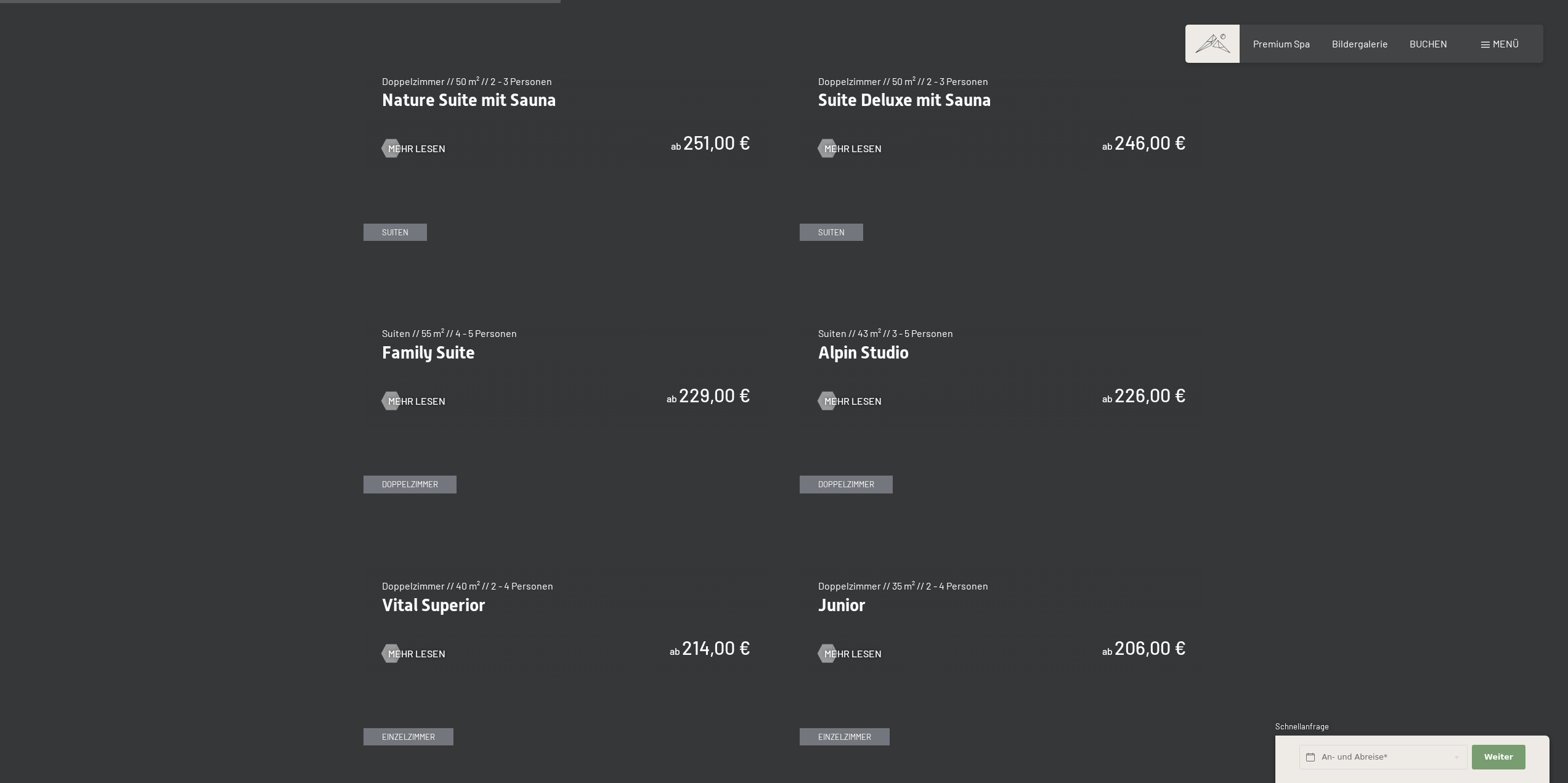
scroll to position [1355, 0]
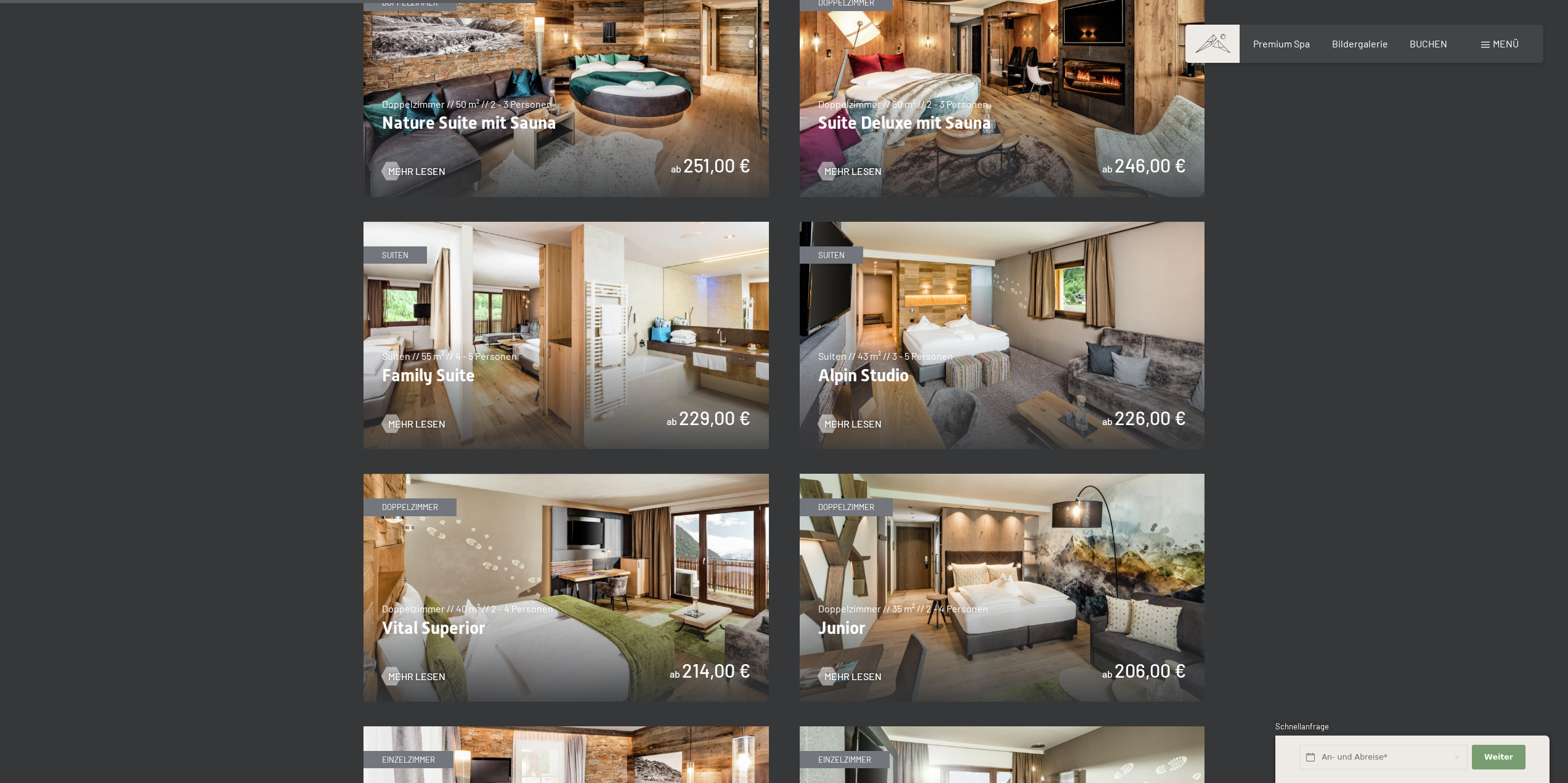
click at [669, 338] on img at bounding box center [566, 335] width 406 height 228
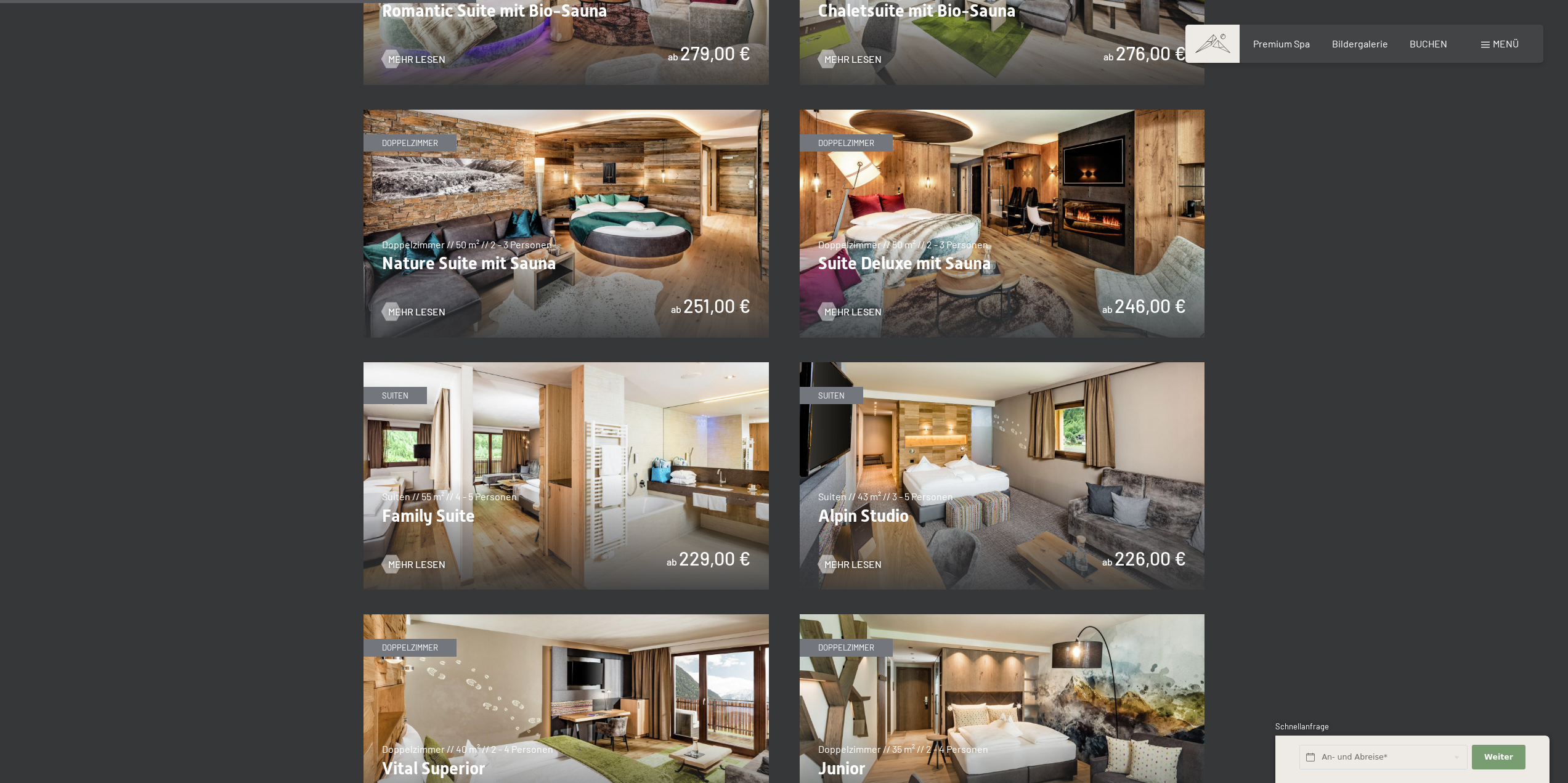
scroll to position [1231, 0]
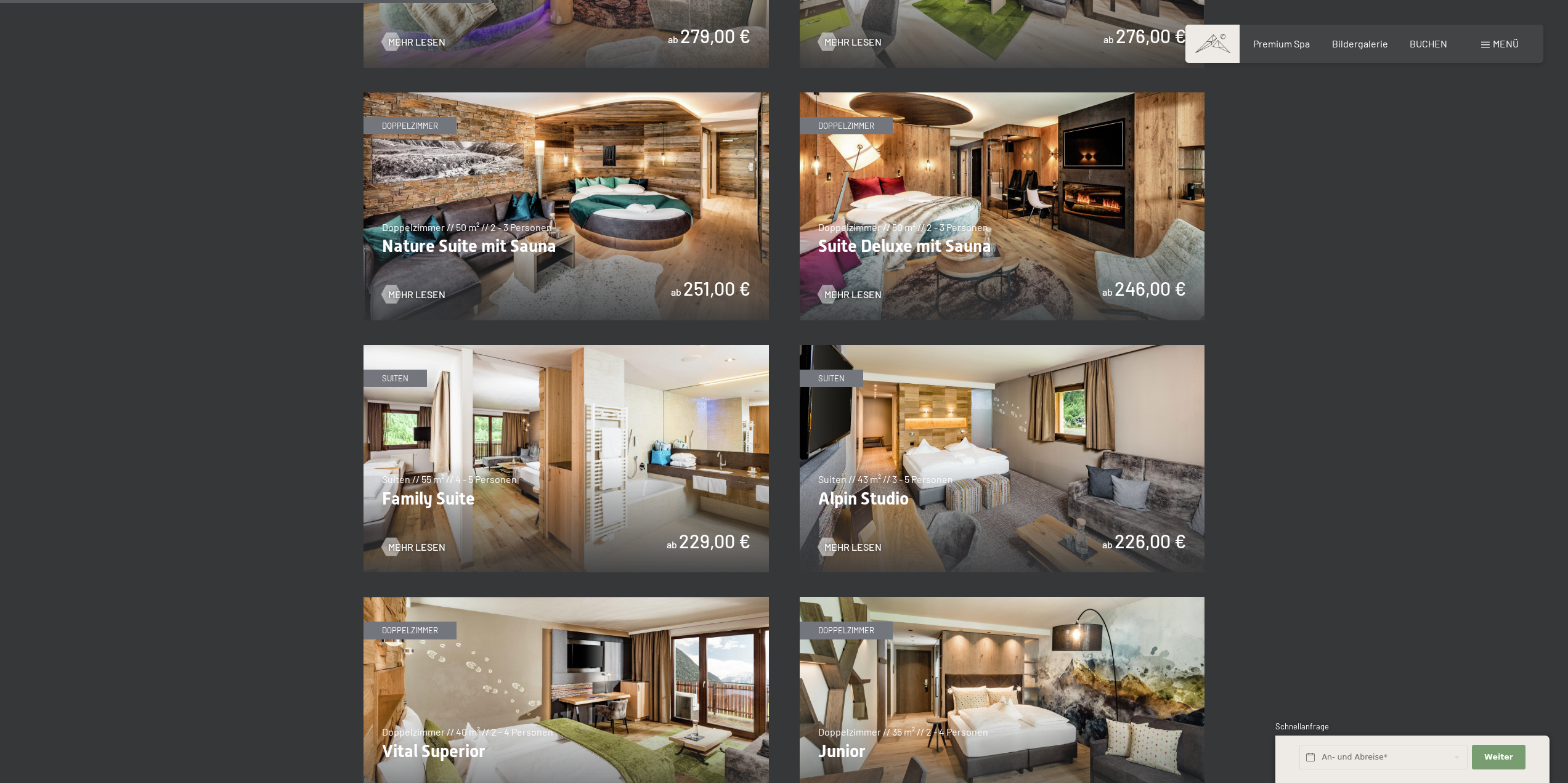
click at [978, 494] on img at bounding box center [1003, 459] width 406 height 228
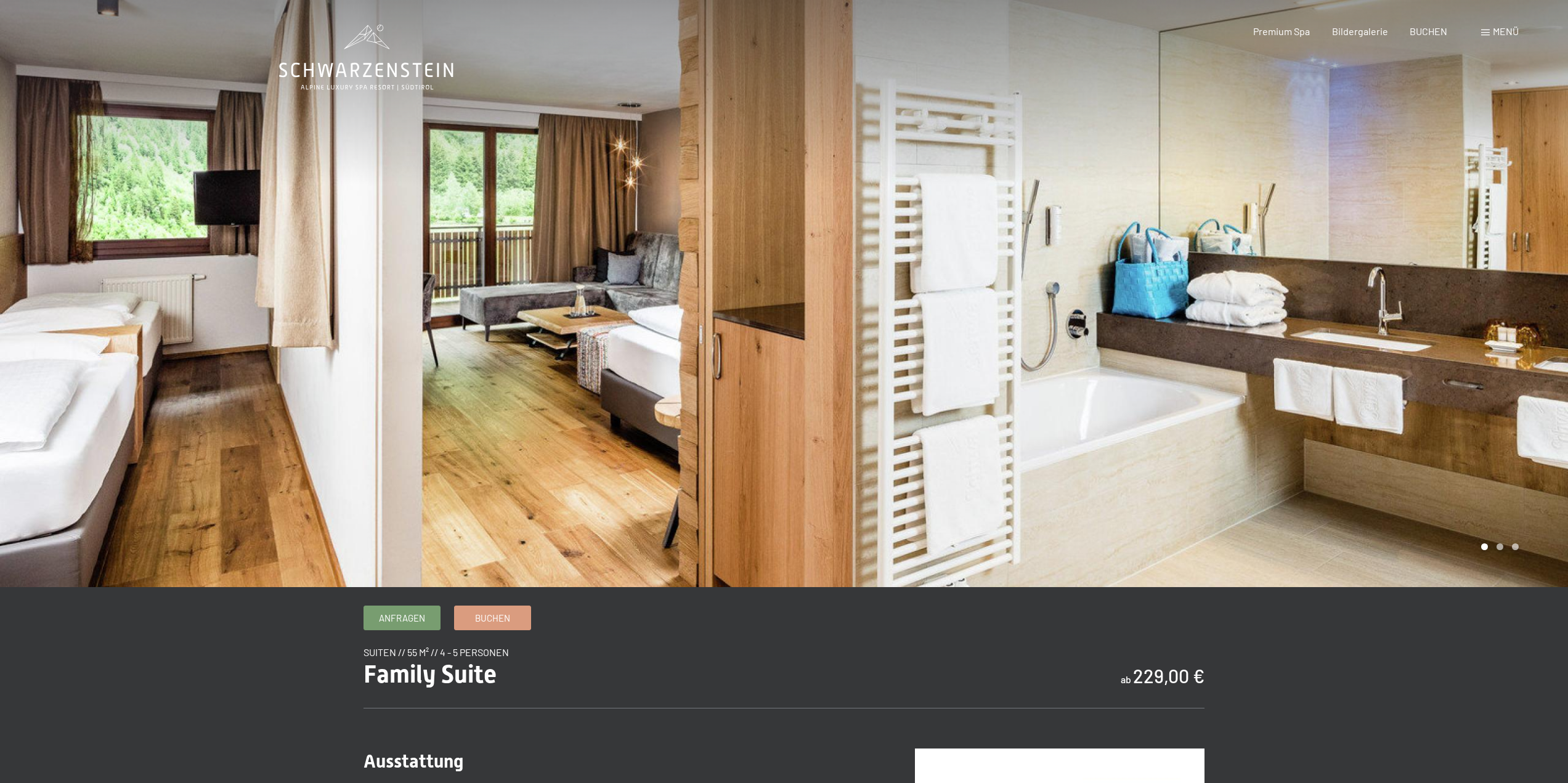
drag, startPoint x: 1469, startPoint y: 274, endPoint x: 969, endPoint y: 278, distance: 500.0
click at [969, 278] on div at bounding box center [1176, 293] width 784 height 587
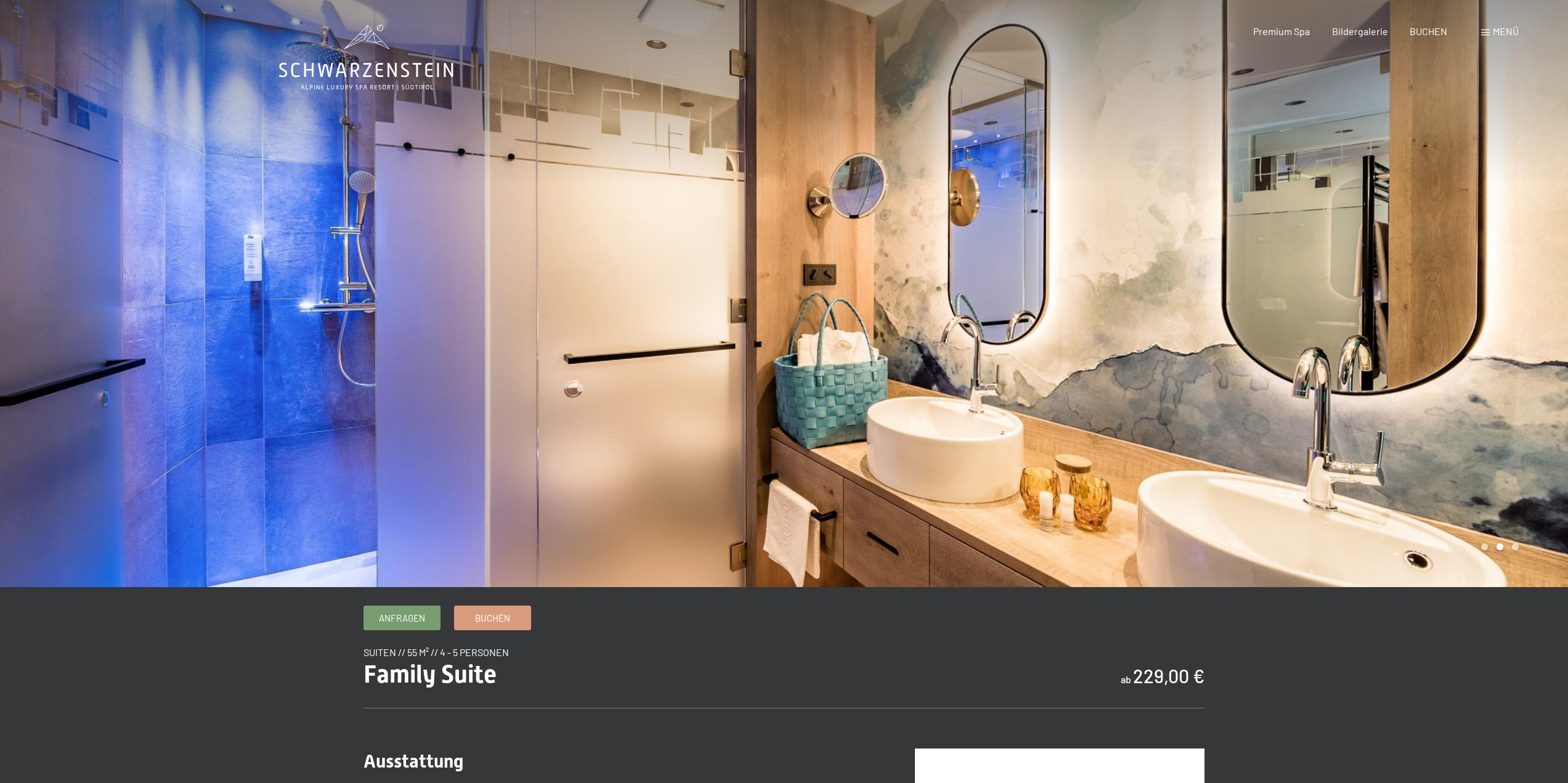
drag, startPoint x: 997, startPoint y: 374, endPoint x: 1403, endPoint y: 369, distance: 406.0
click at [1404, 375] on div at bounding box center [1176, 293] width 784 height 587
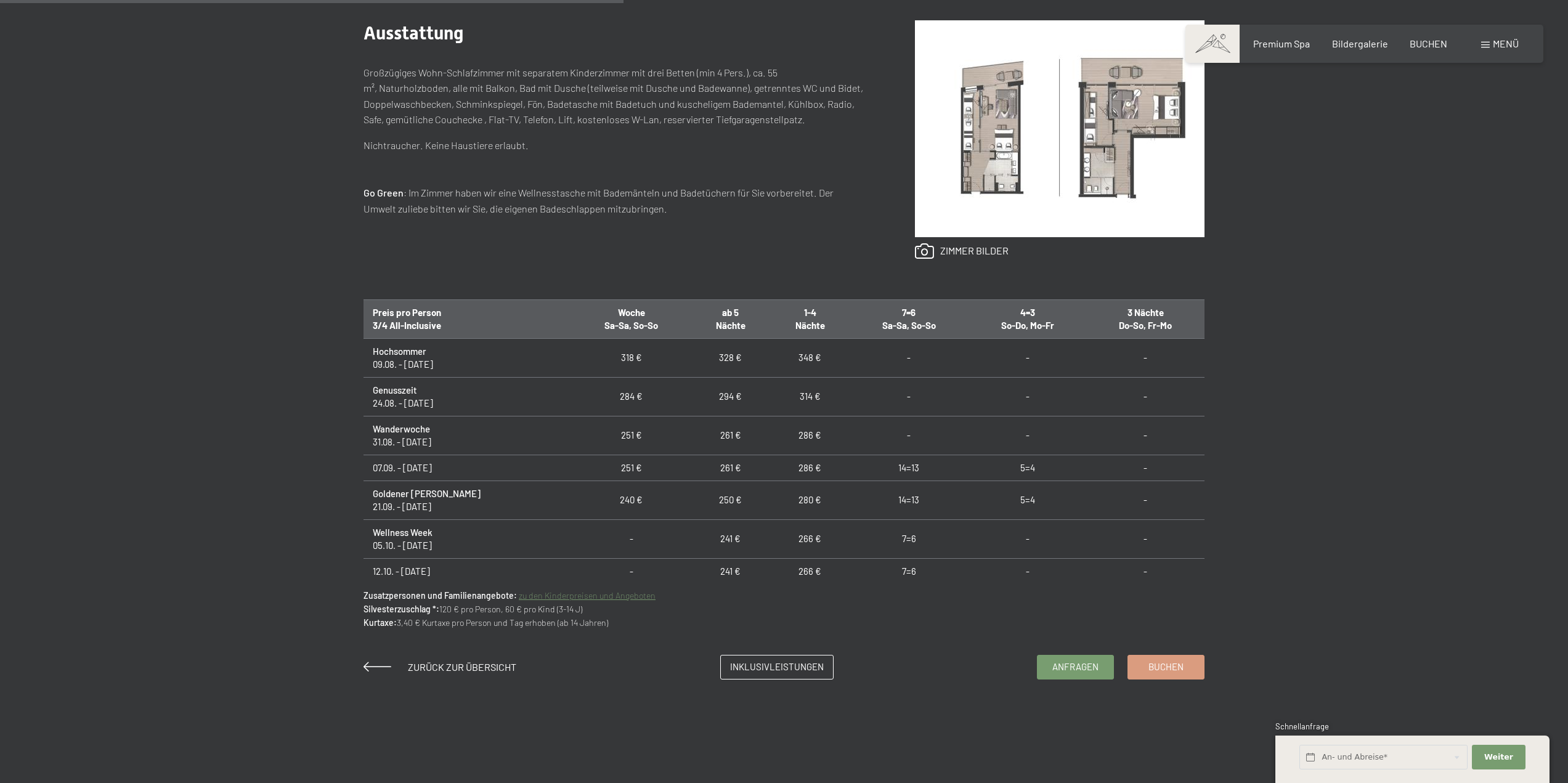
scroll to position [739, 0]
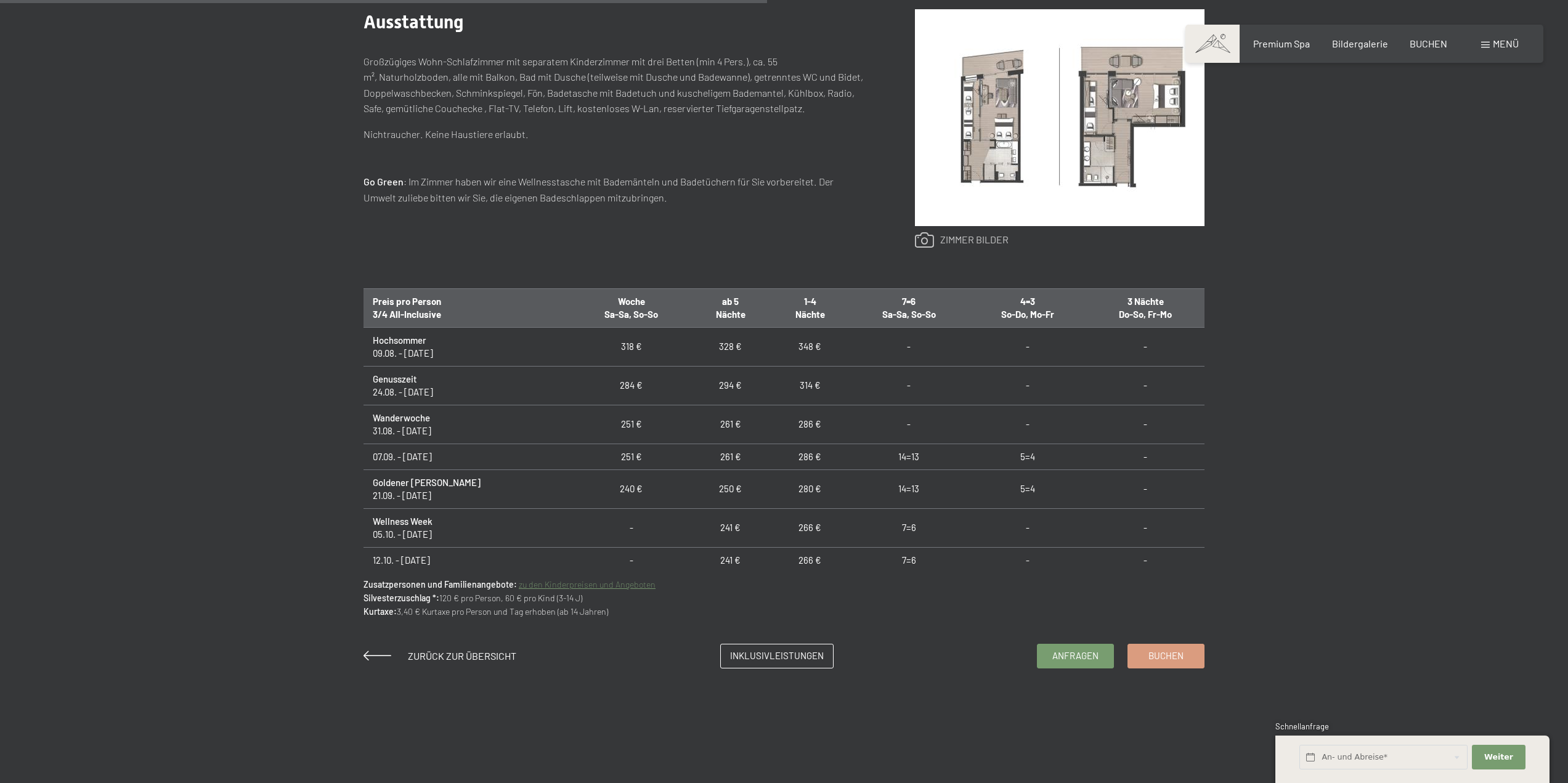
click at [980, 241] on link at bounding box center [961, 240] width 93 height 16
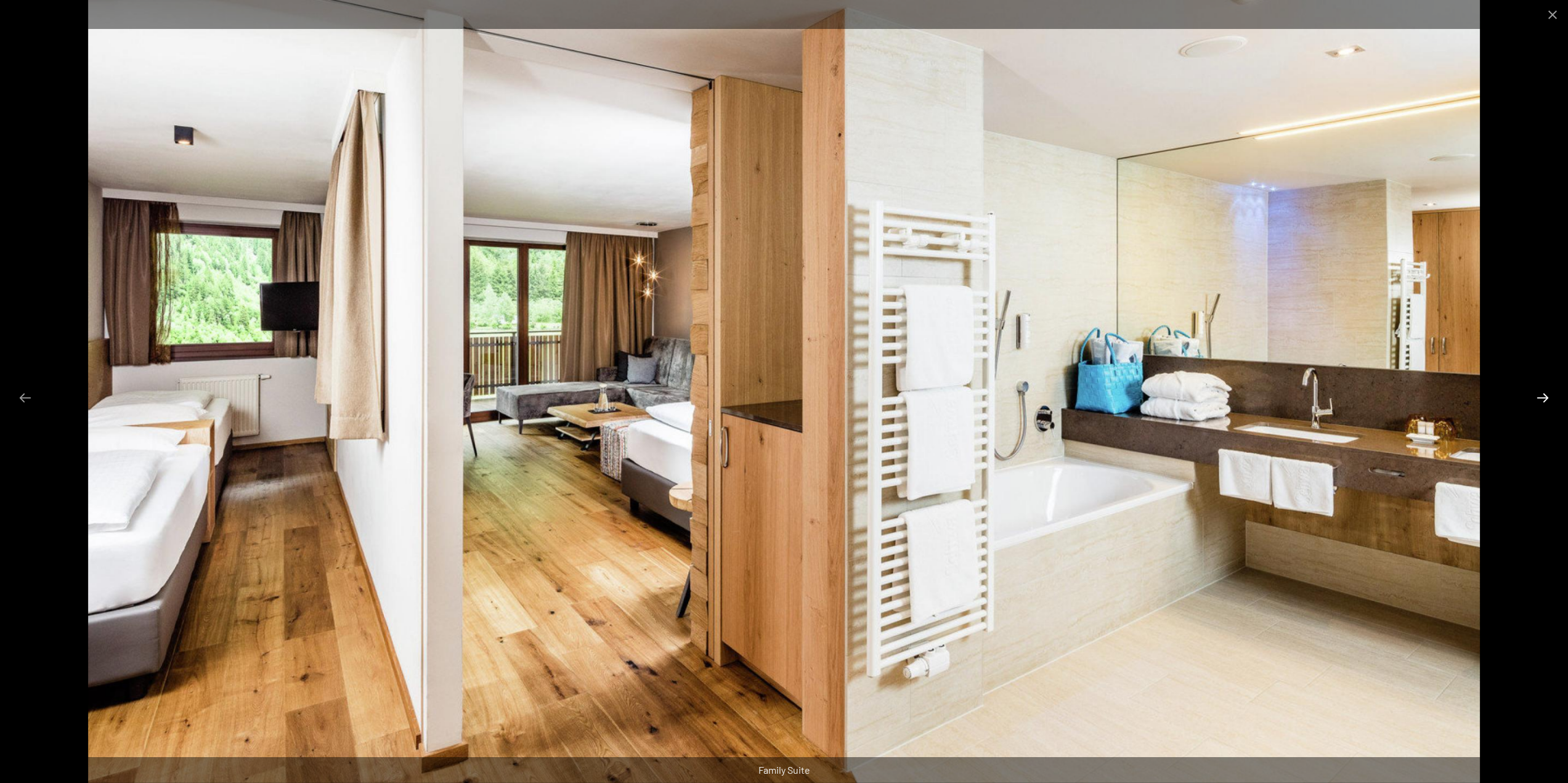
click at [1545, 399] on button "Next slide" at bounding box center [1542, 398] width 26 height 24
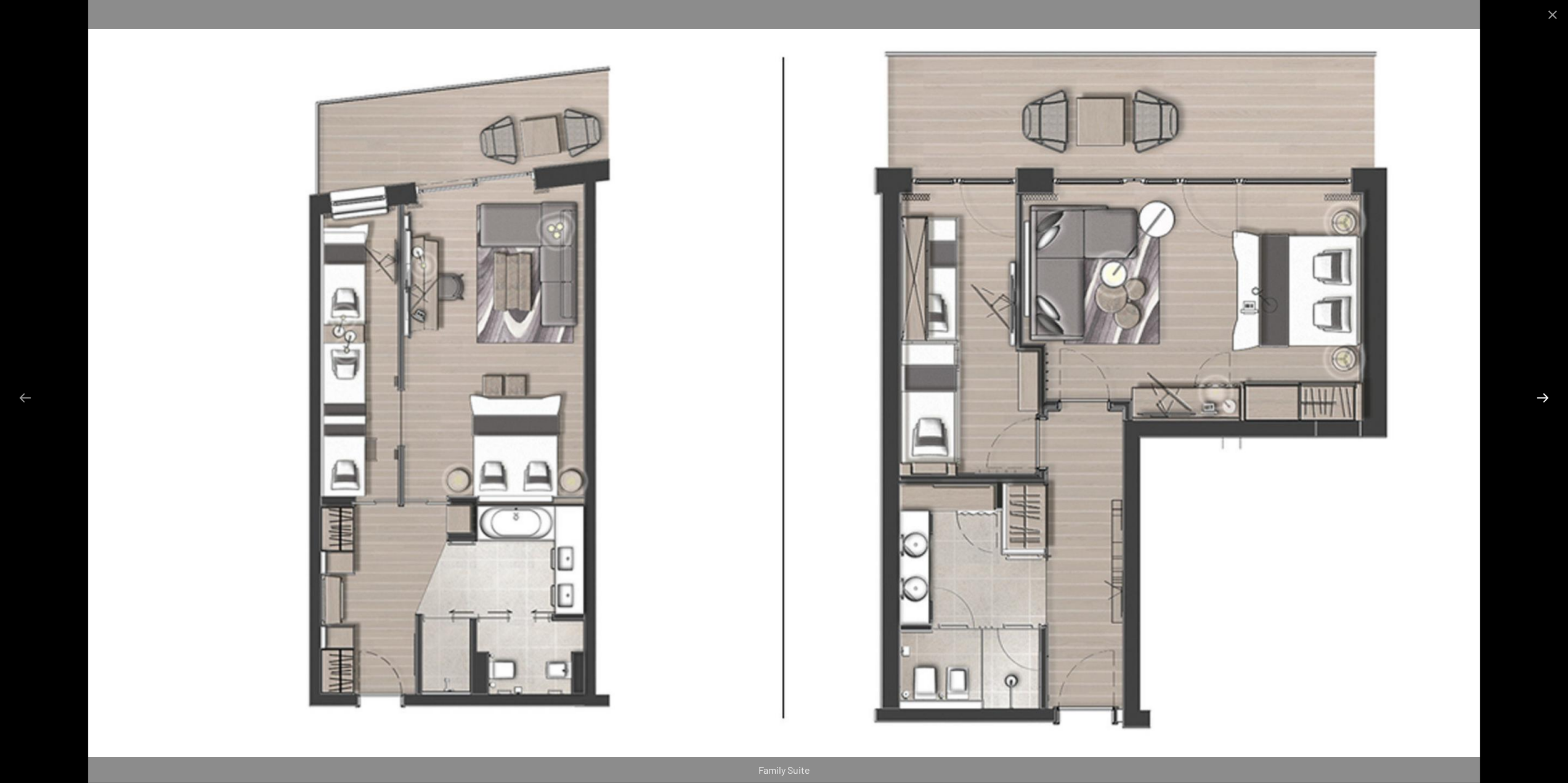
click at [1545, 399] on button "Next slide" at bounding box center [1542, 398] width 26 height 24
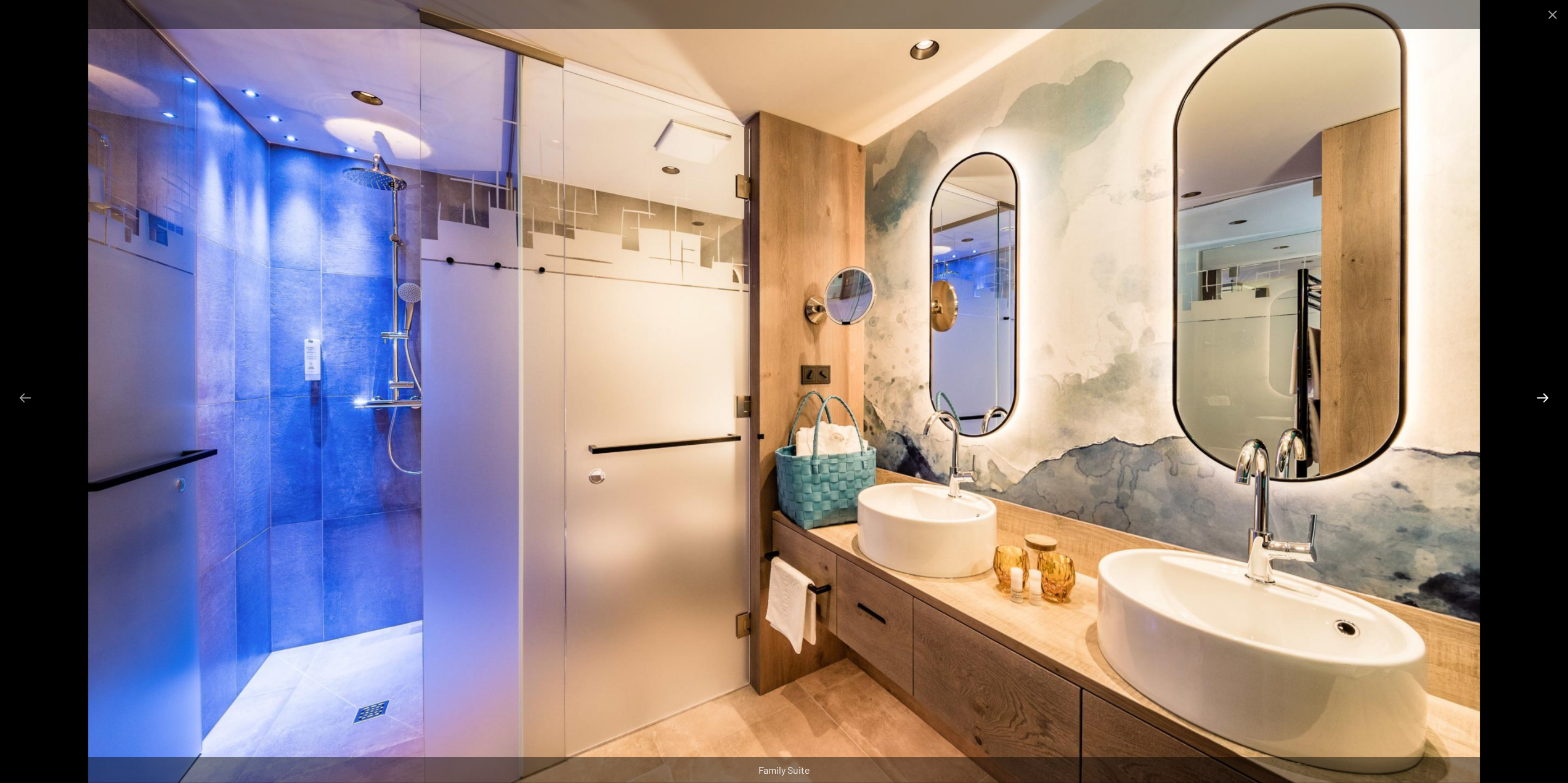
click at [1545, 399] on button "Next slide" at bounding box center [1542, 398] width 26 height 24
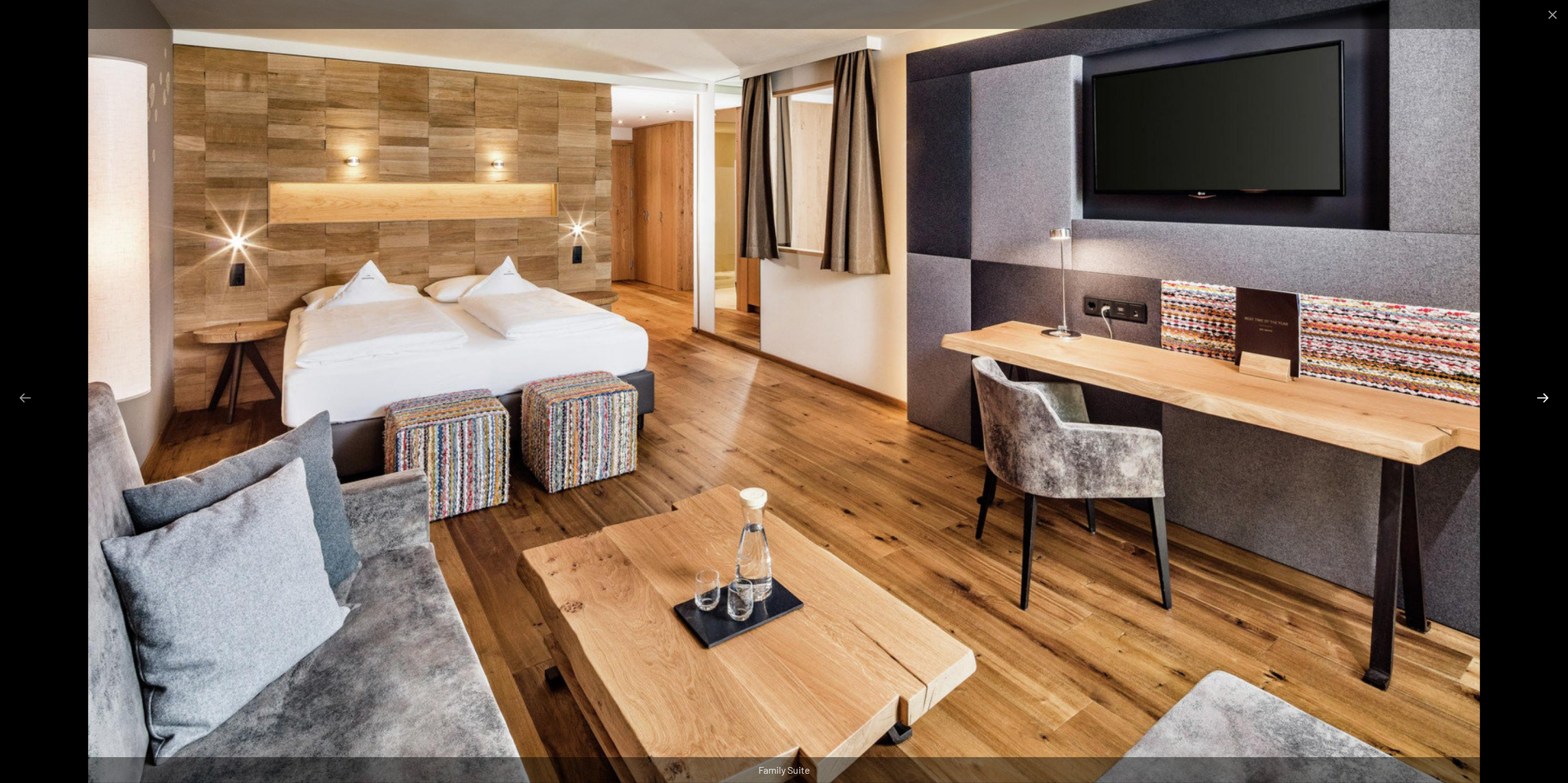
click at [1545, 399] on button "Next slide" at bounding box center [1542, 398] width 26 height 24
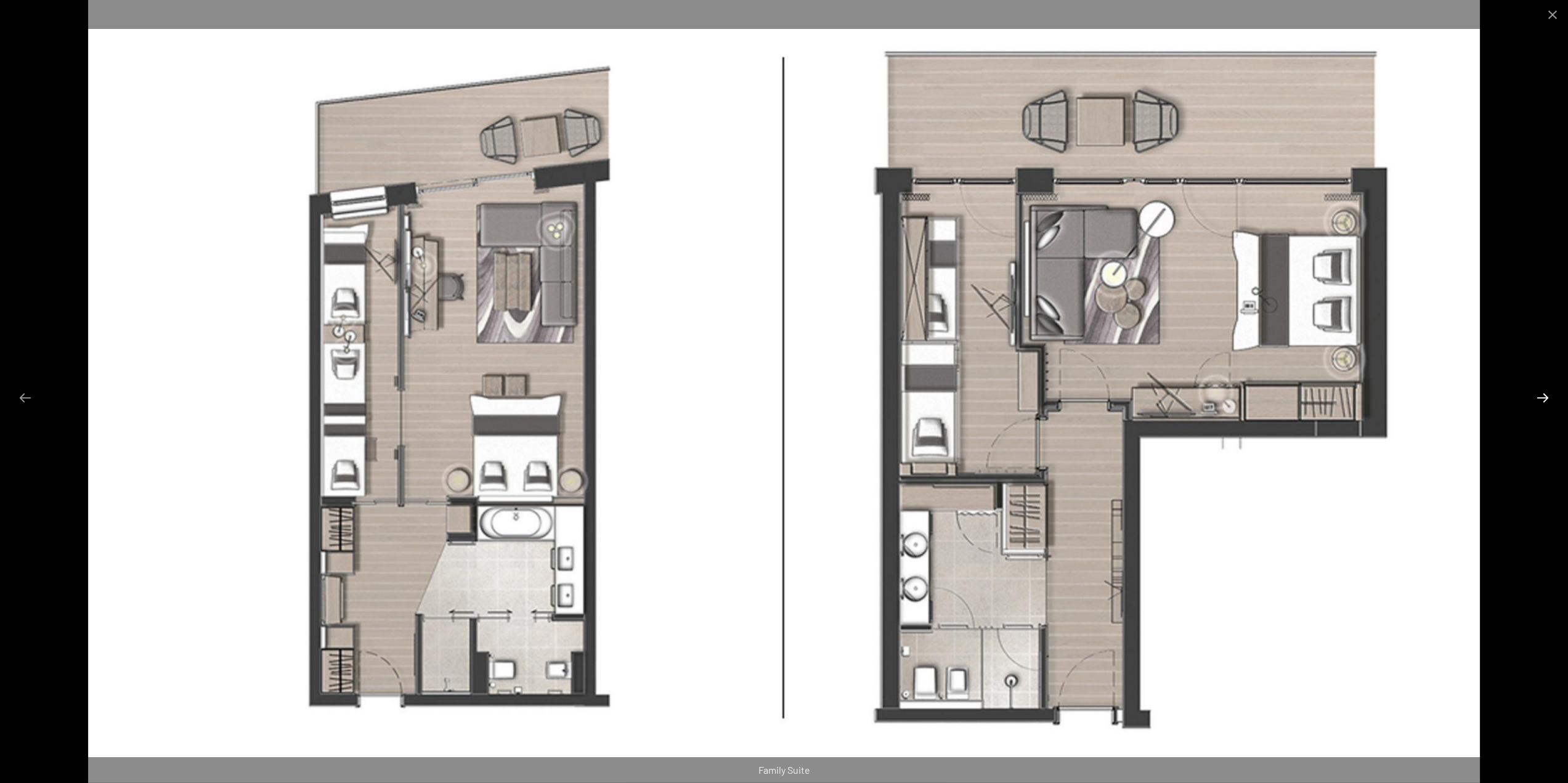
click at [1545, 399] on button "Next slide" at bounding box center [1542, 398] width 26 height 24
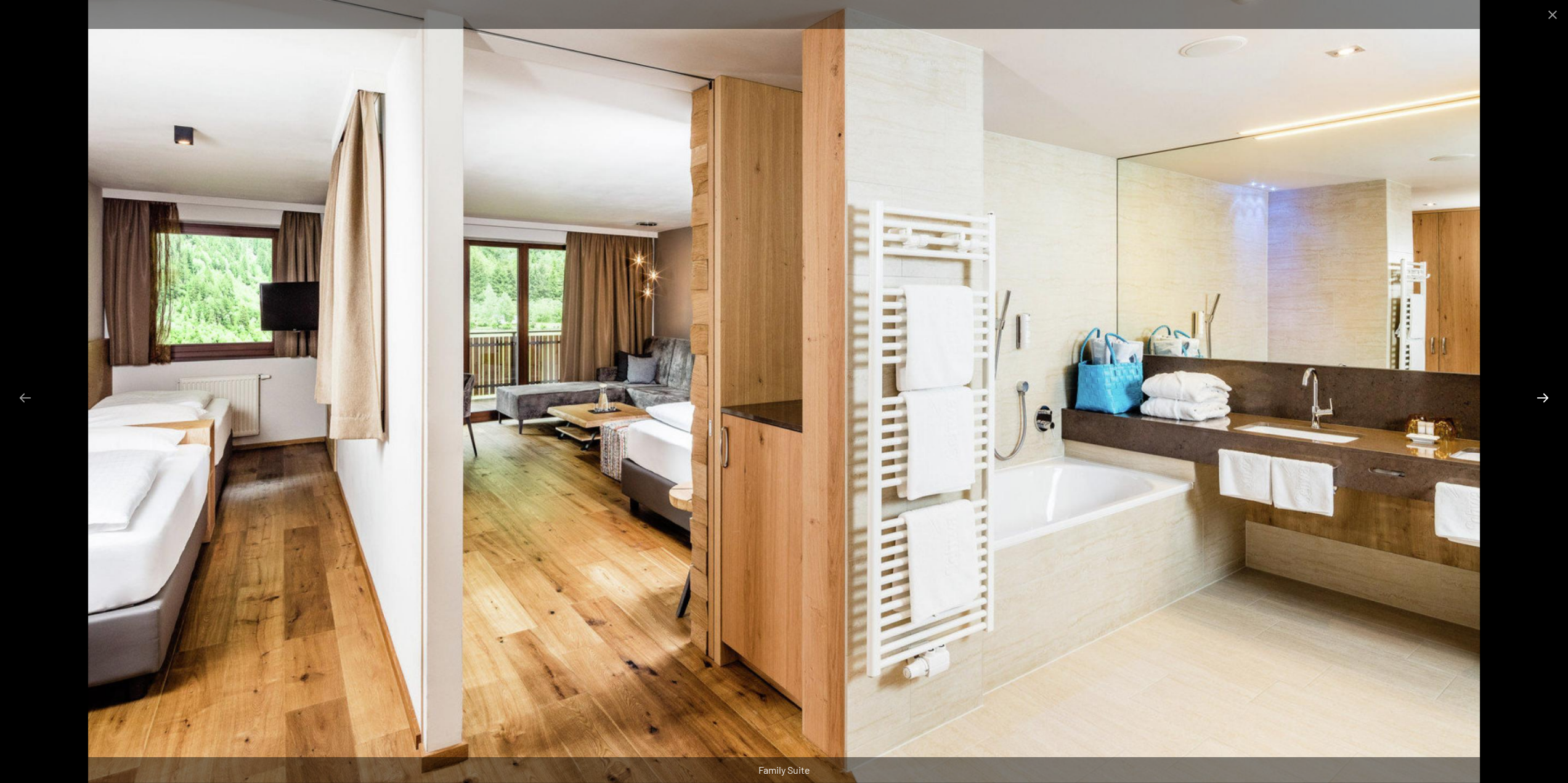
click at [1545, 399] on button "Next slide" at bounding box center [1542, 398] width 26 height 24
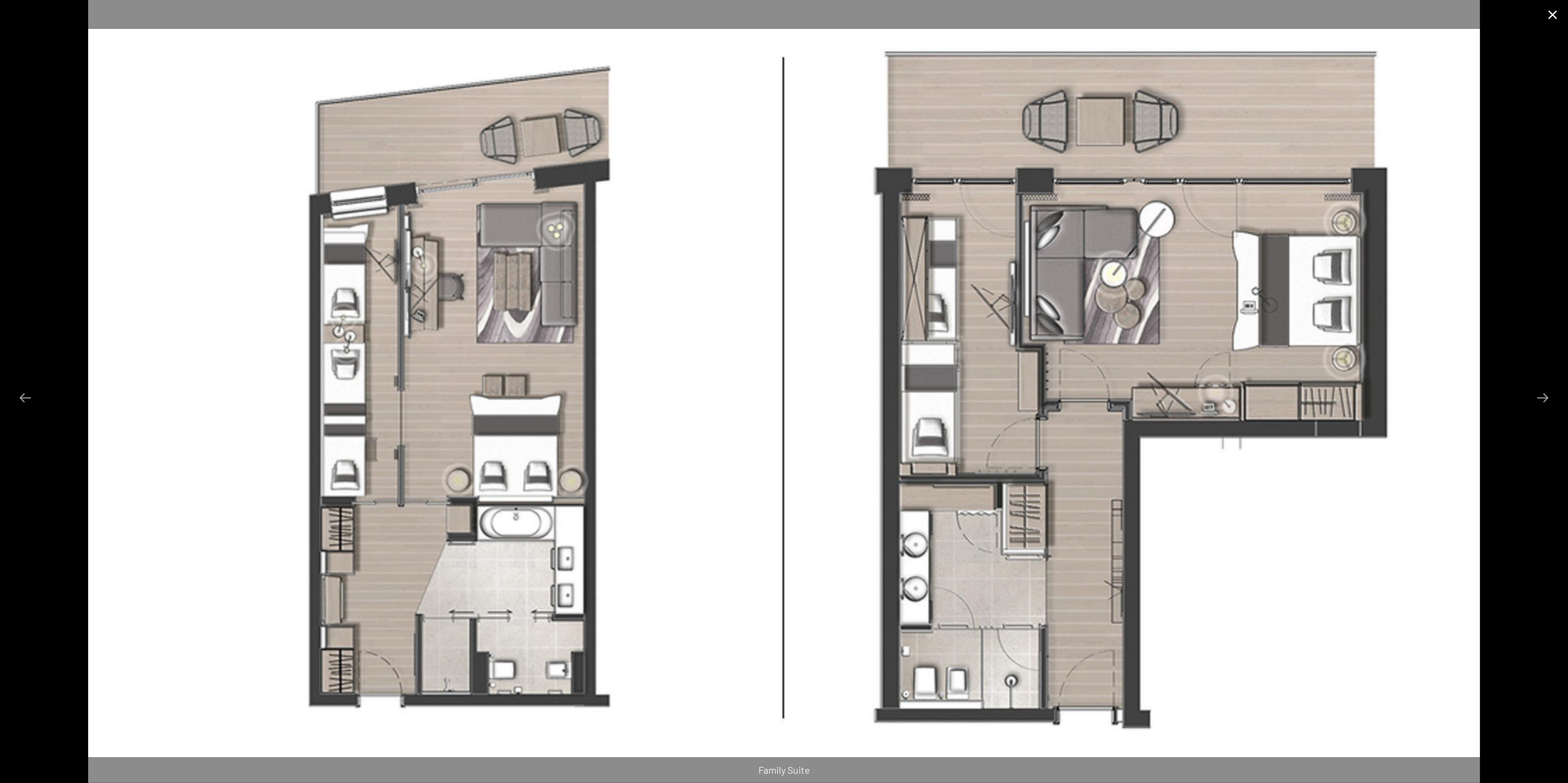
click at [1553, 12] on button "Close gallery" at bounding box center [1552, 14] width 31 height 29
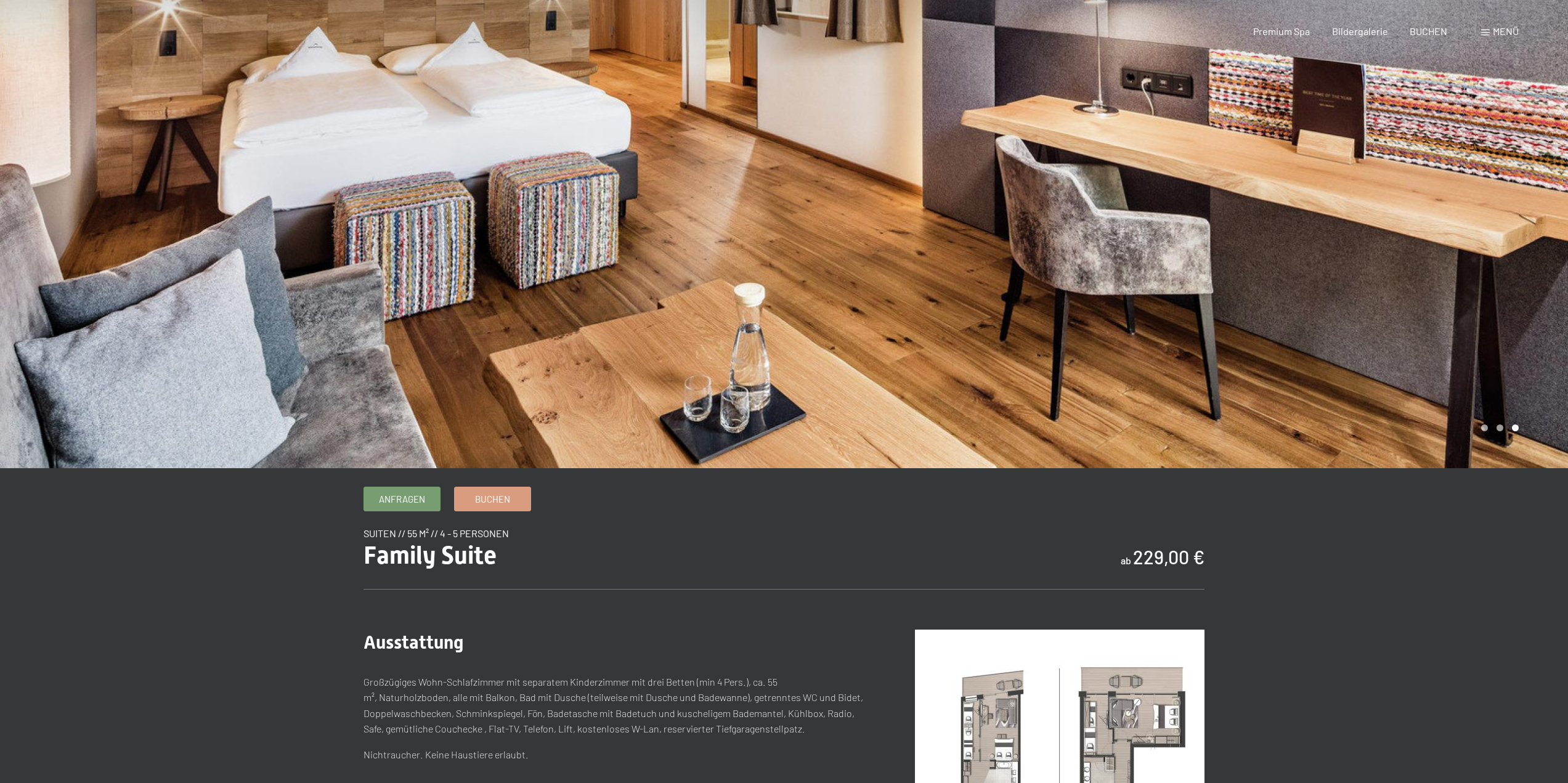
scroll to position [0, 0]
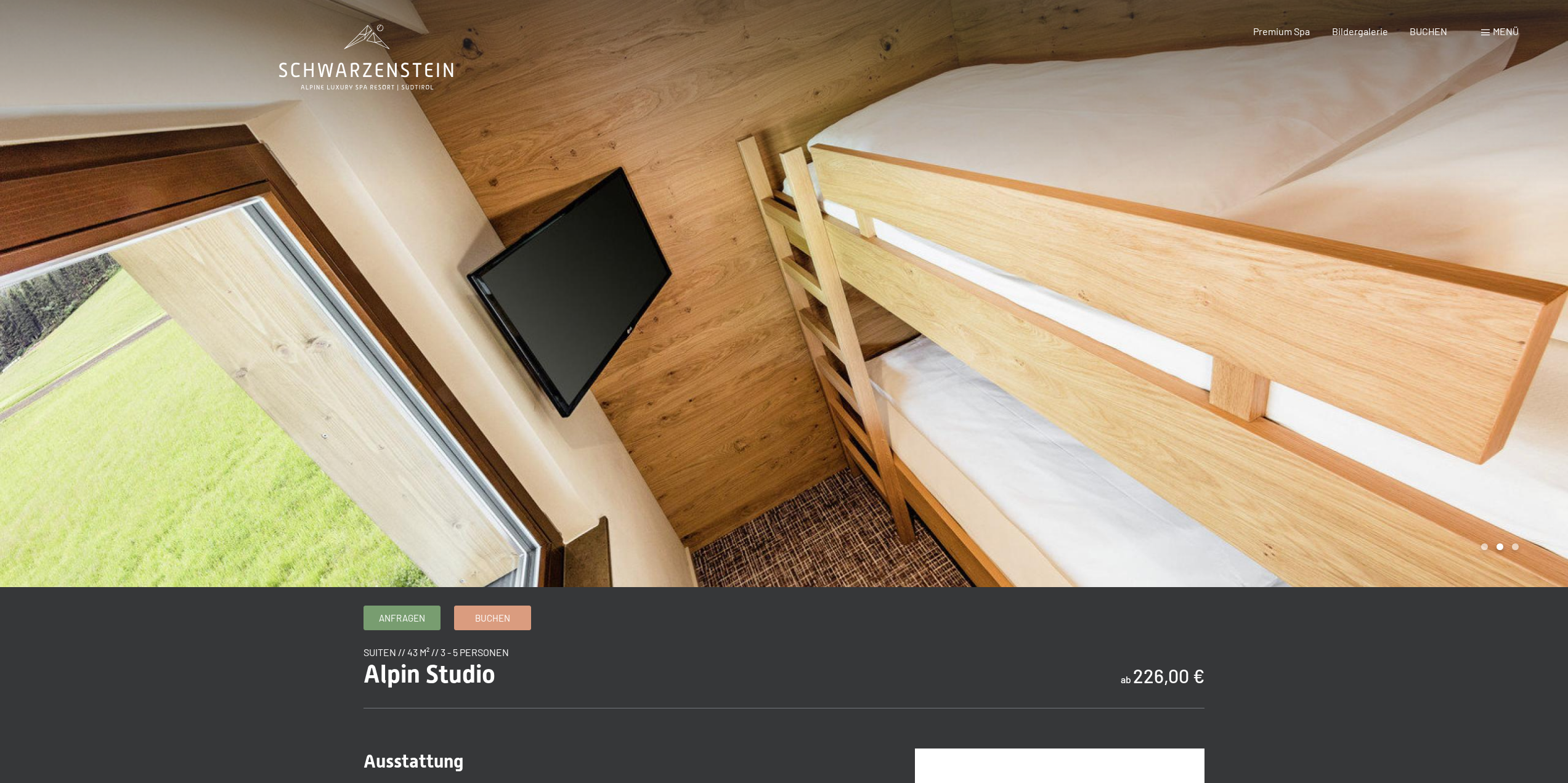
click at [1545, 323] on div at bounding box center [1176, 293] width 784 height 587
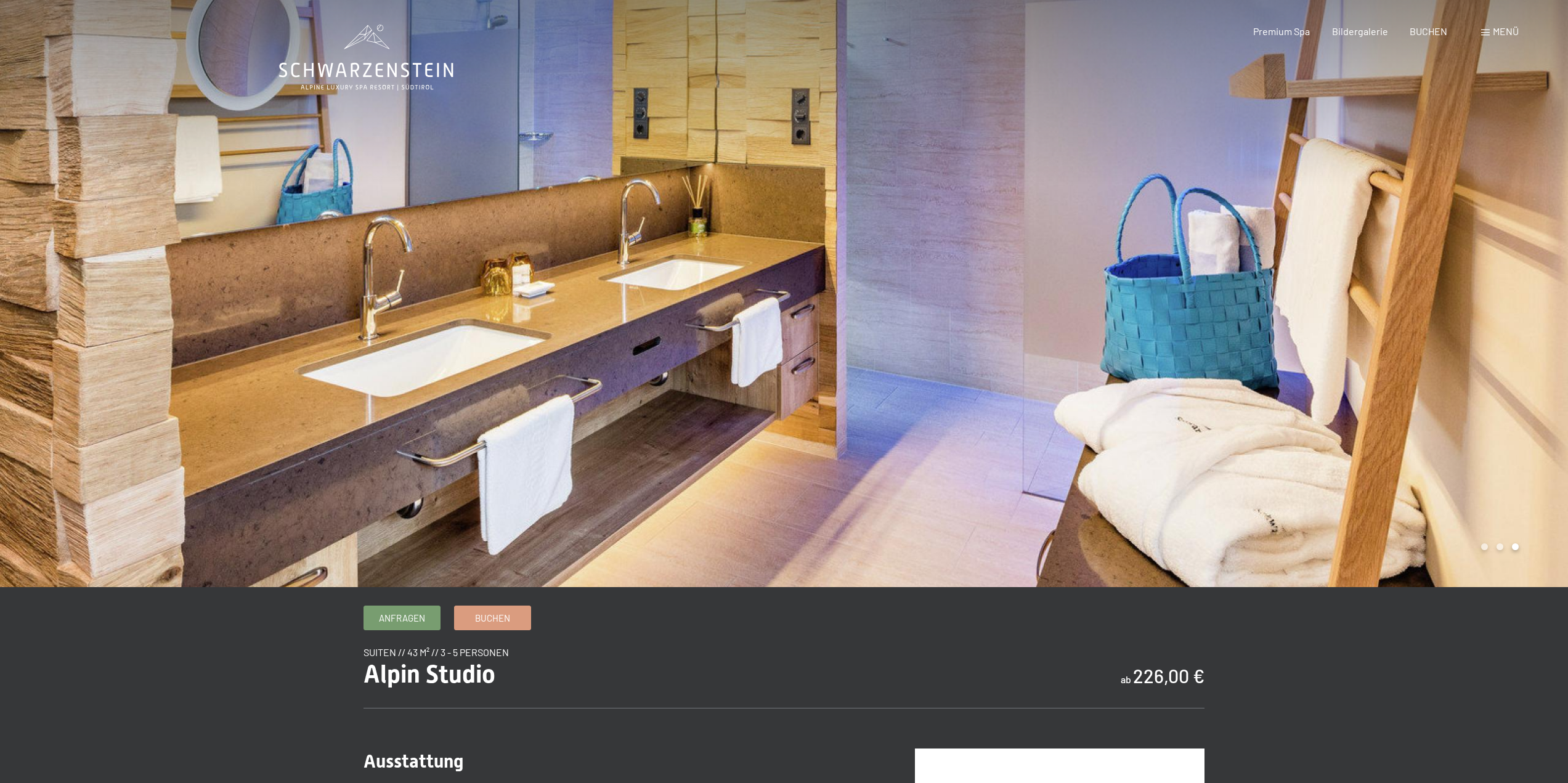
click at [1540, 310] on div at bounding box center [1176, 293] width 784 height 587
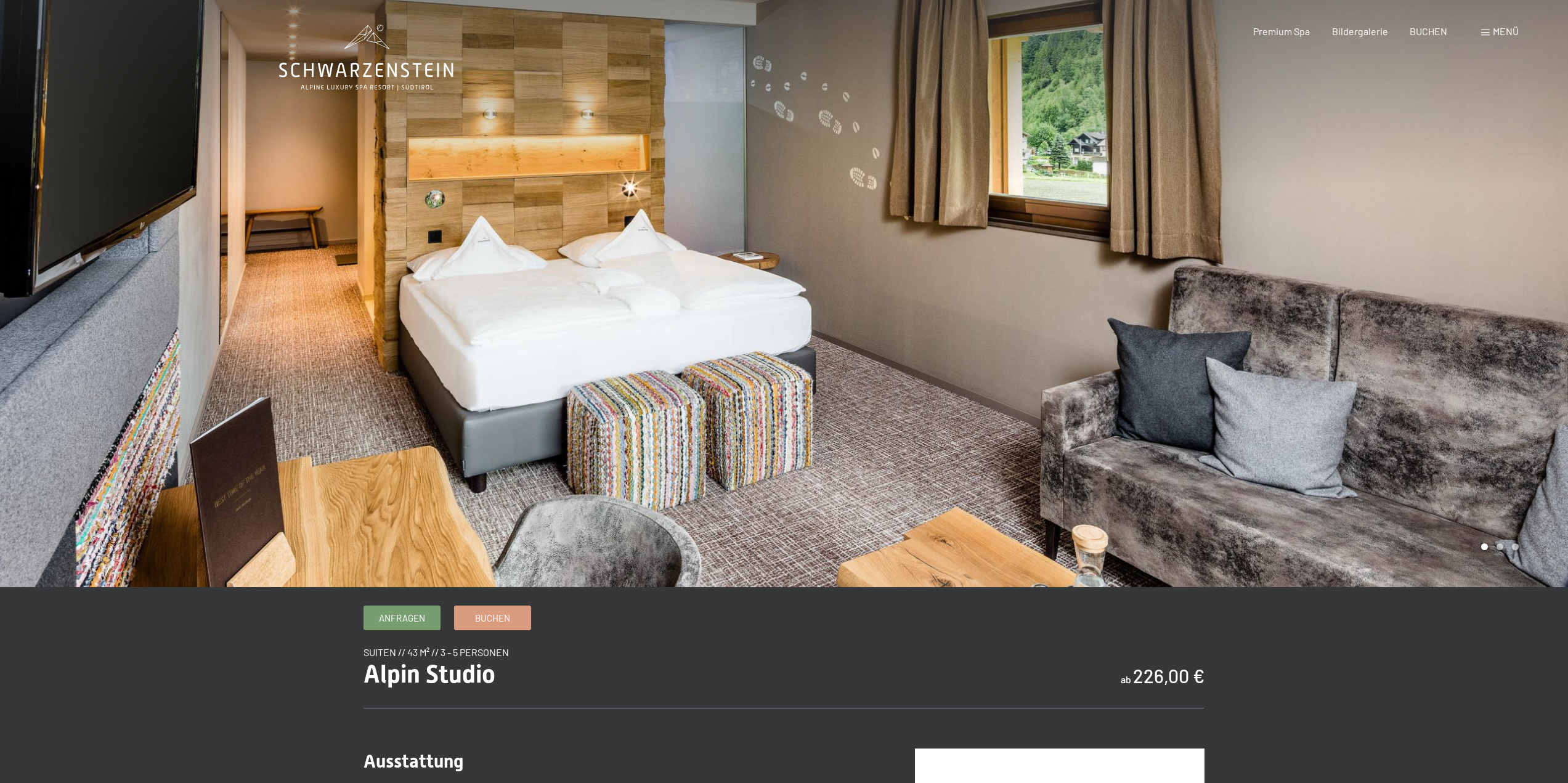
click at [1540, 310] on div at bounding box center [1176, 293] width 784 height 587
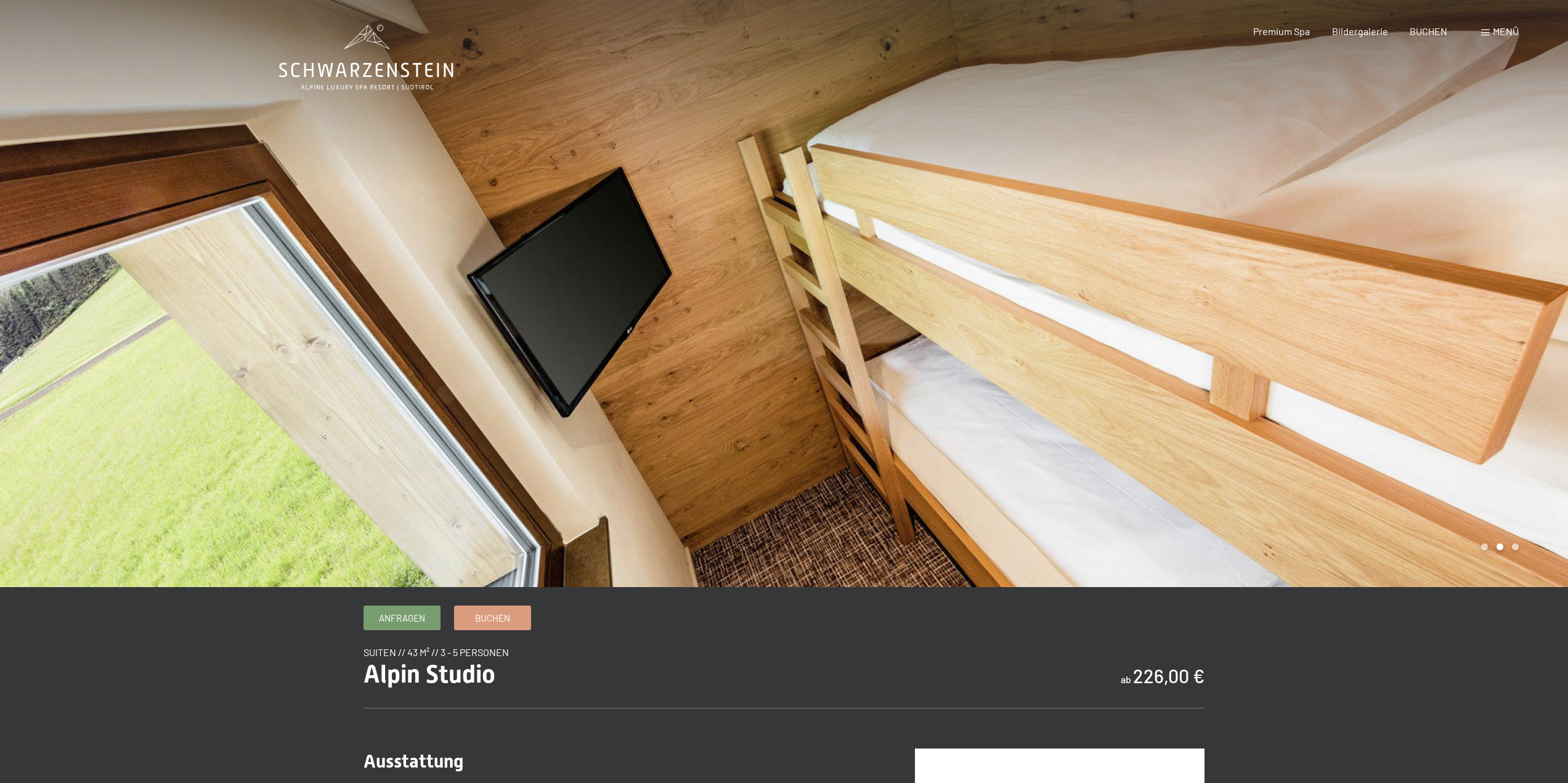
click at [1540, 310] on div at bounding box center [1176, 293] width 784 height 587
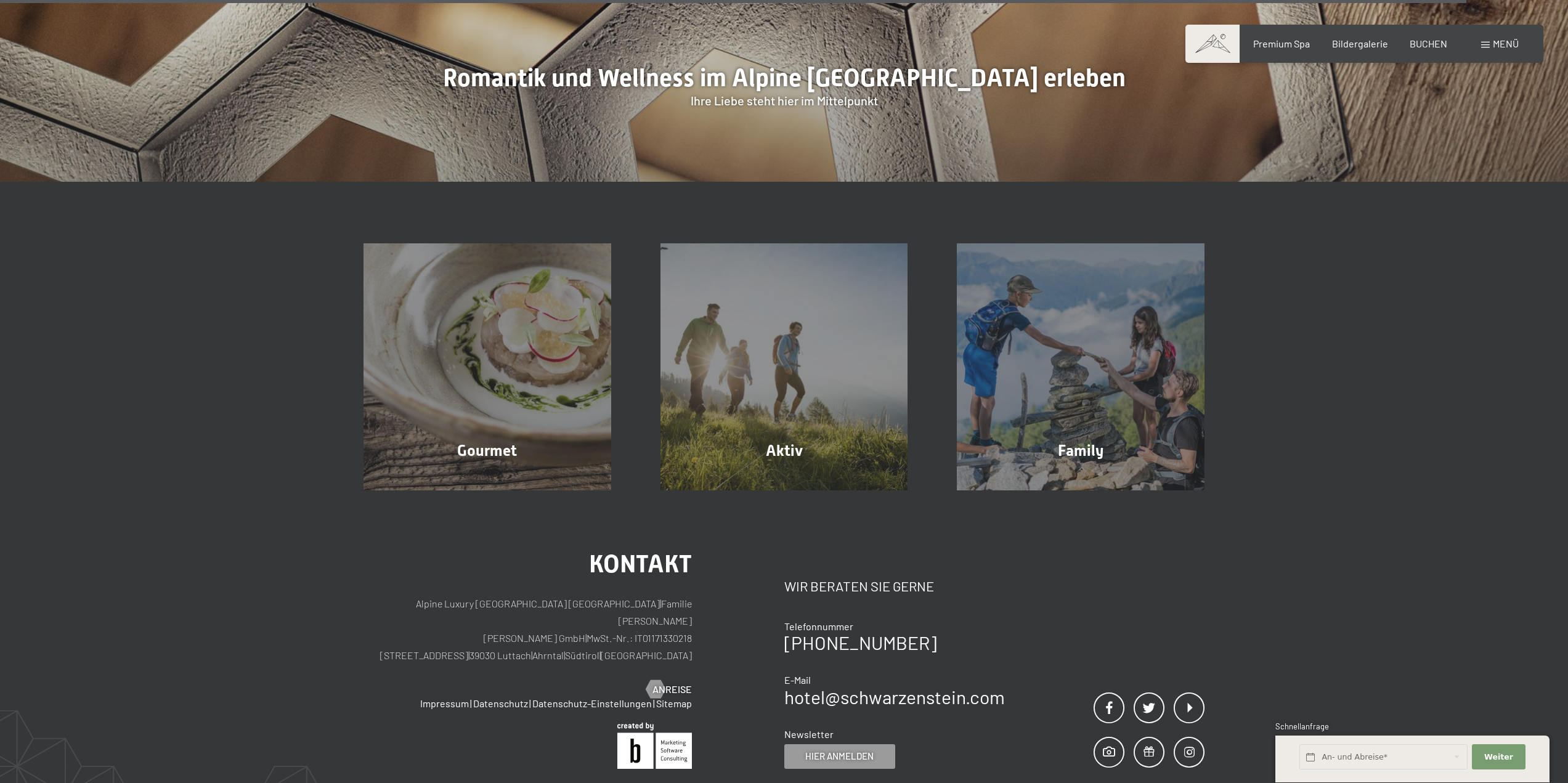
scroll to position [4403, 0]
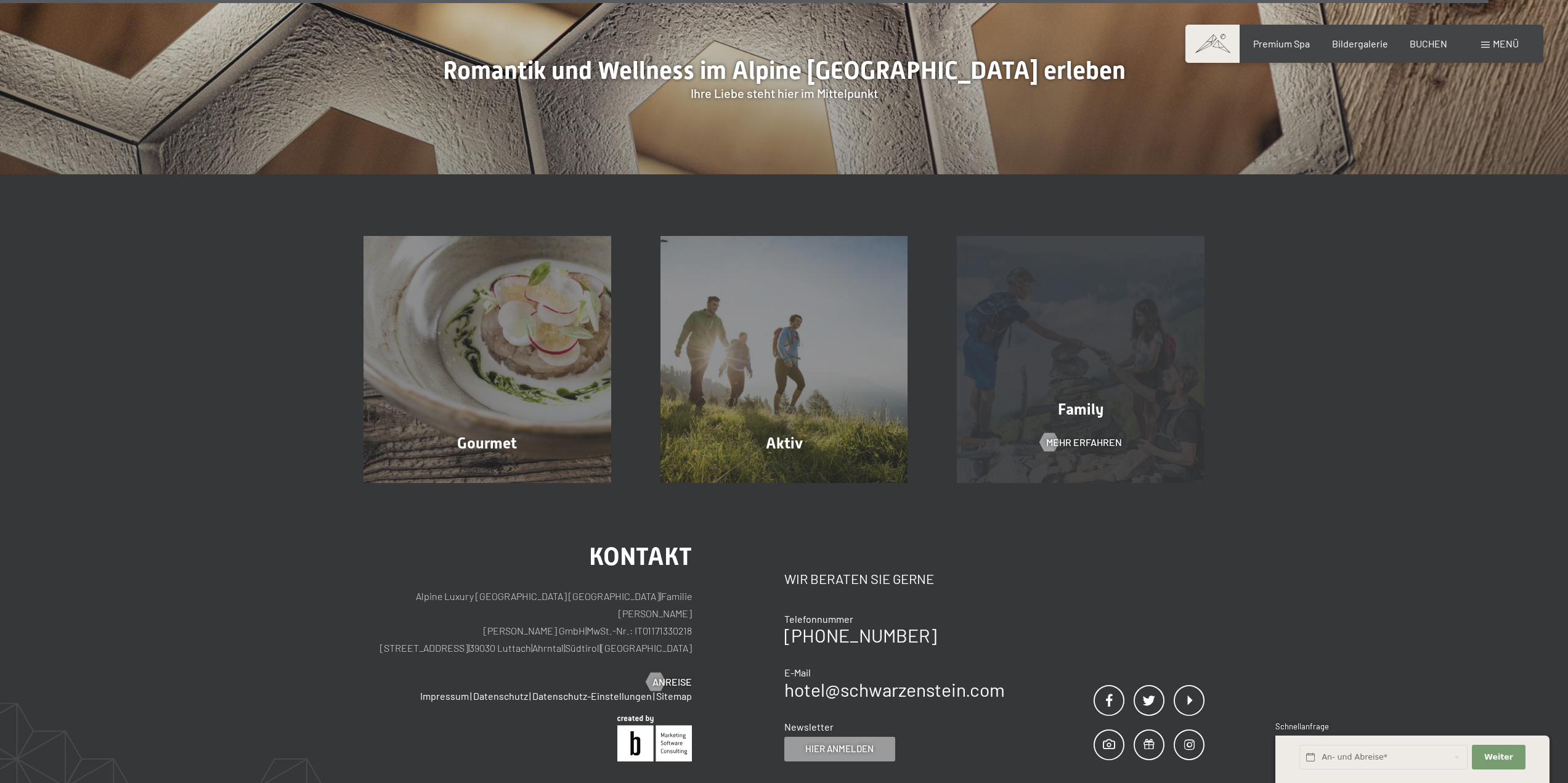
click at [1089, 360] on div "Family Mehr erfahren" at bounding box center [1080, 359] width 297 height 248
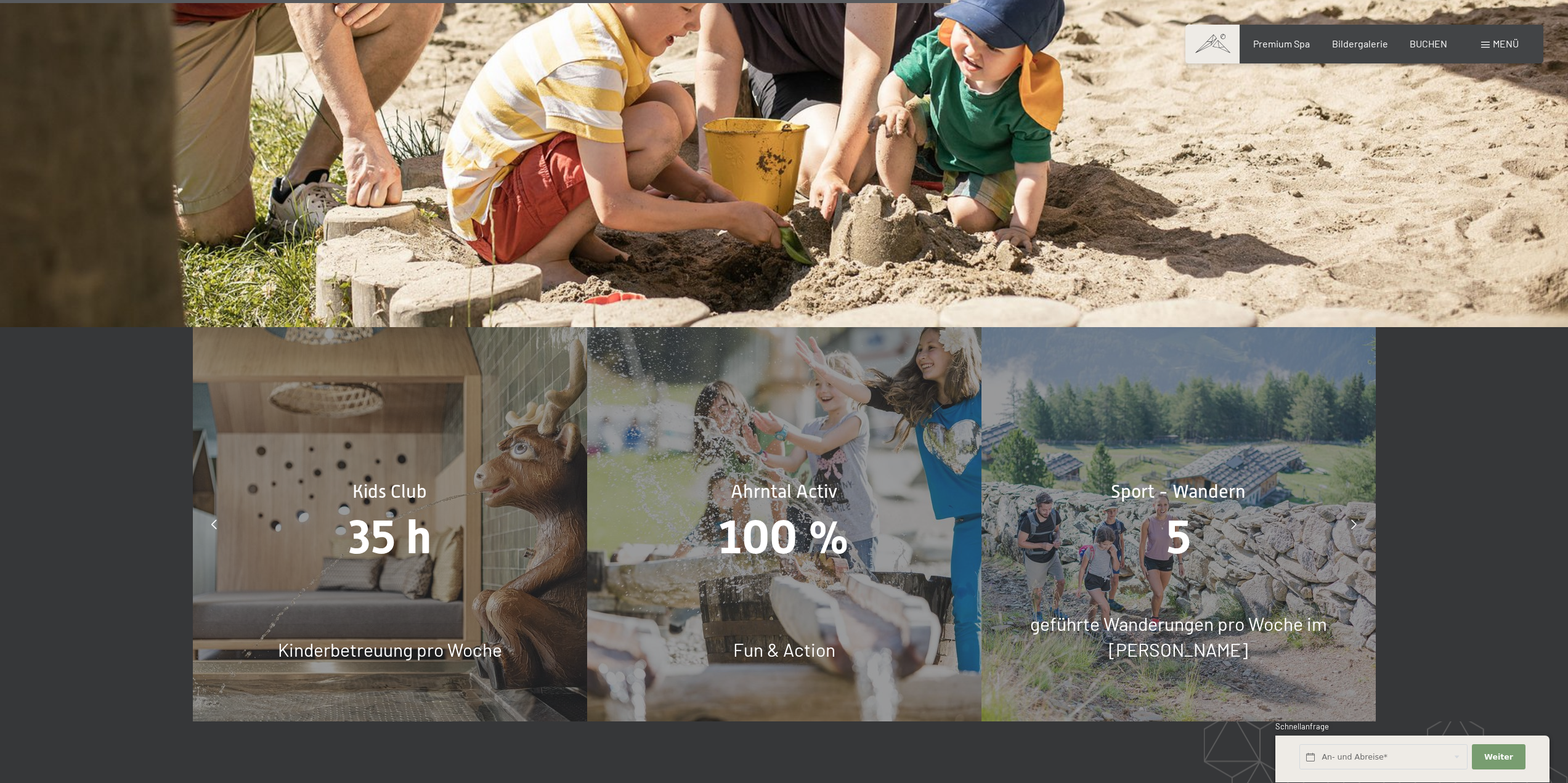
scroll to position [6712, 0]
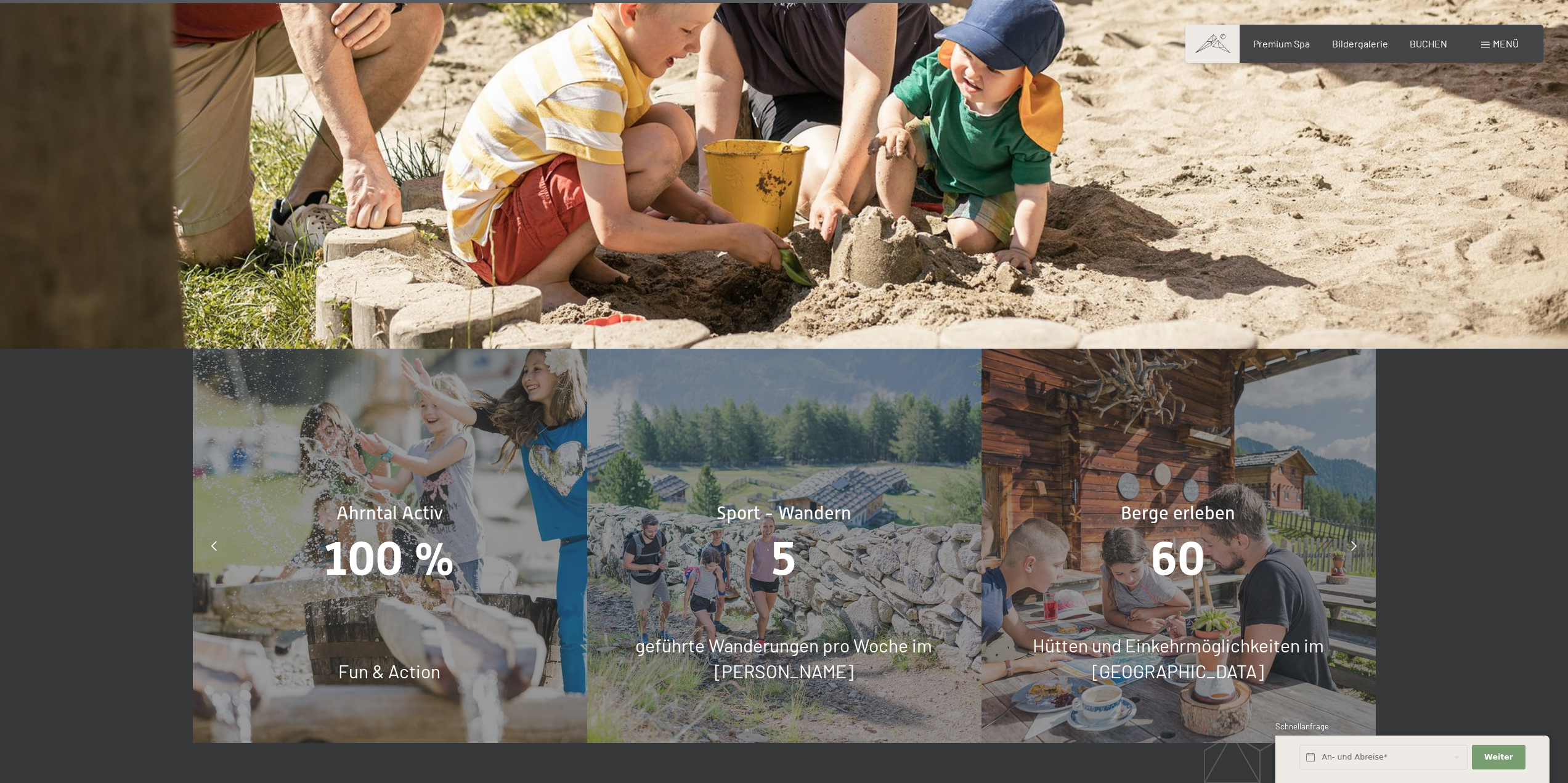
click at [210, 531] on div at bounding box center [214, 546] width 31 height 31
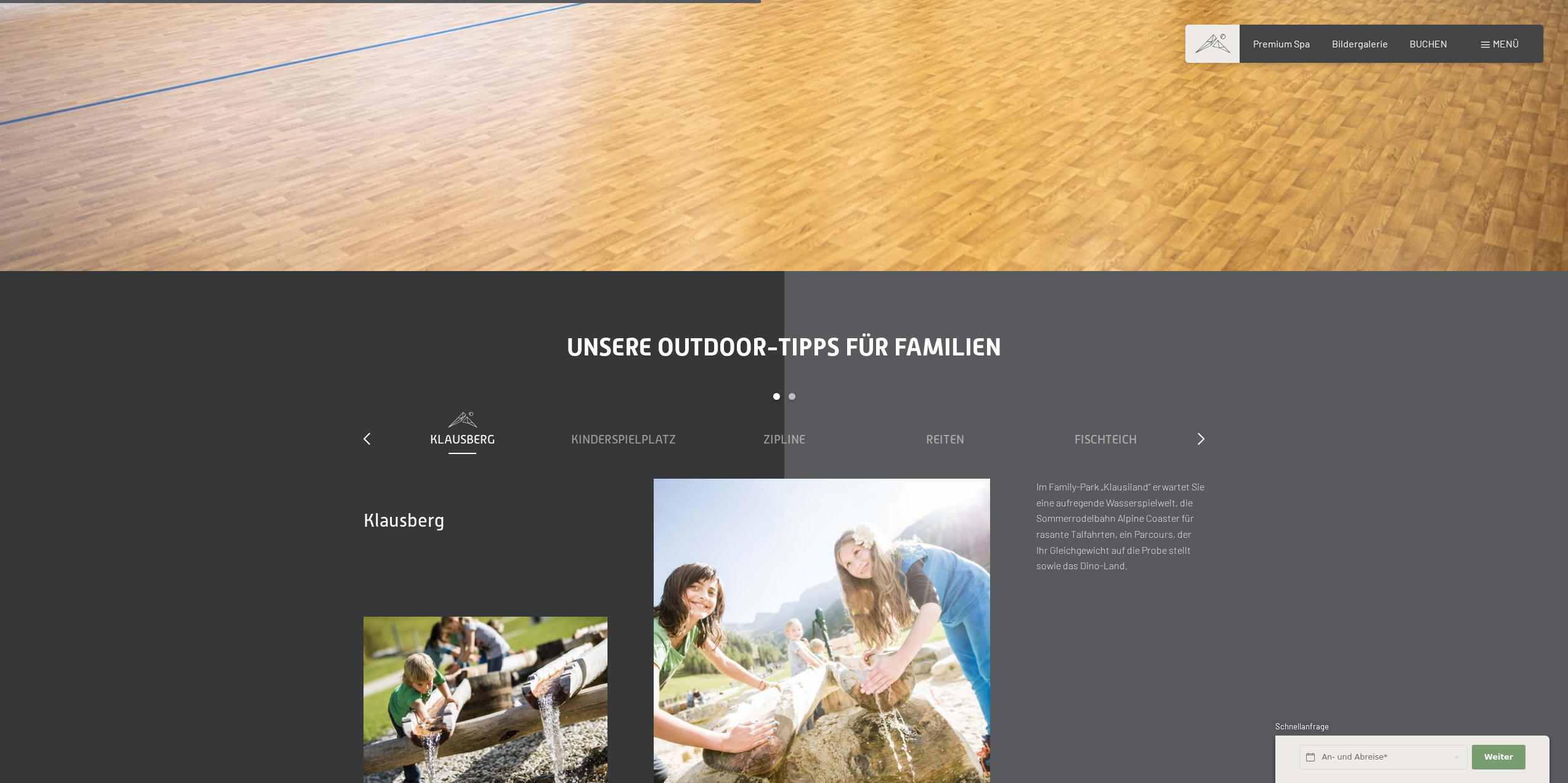
scroll to position [5213, 0]
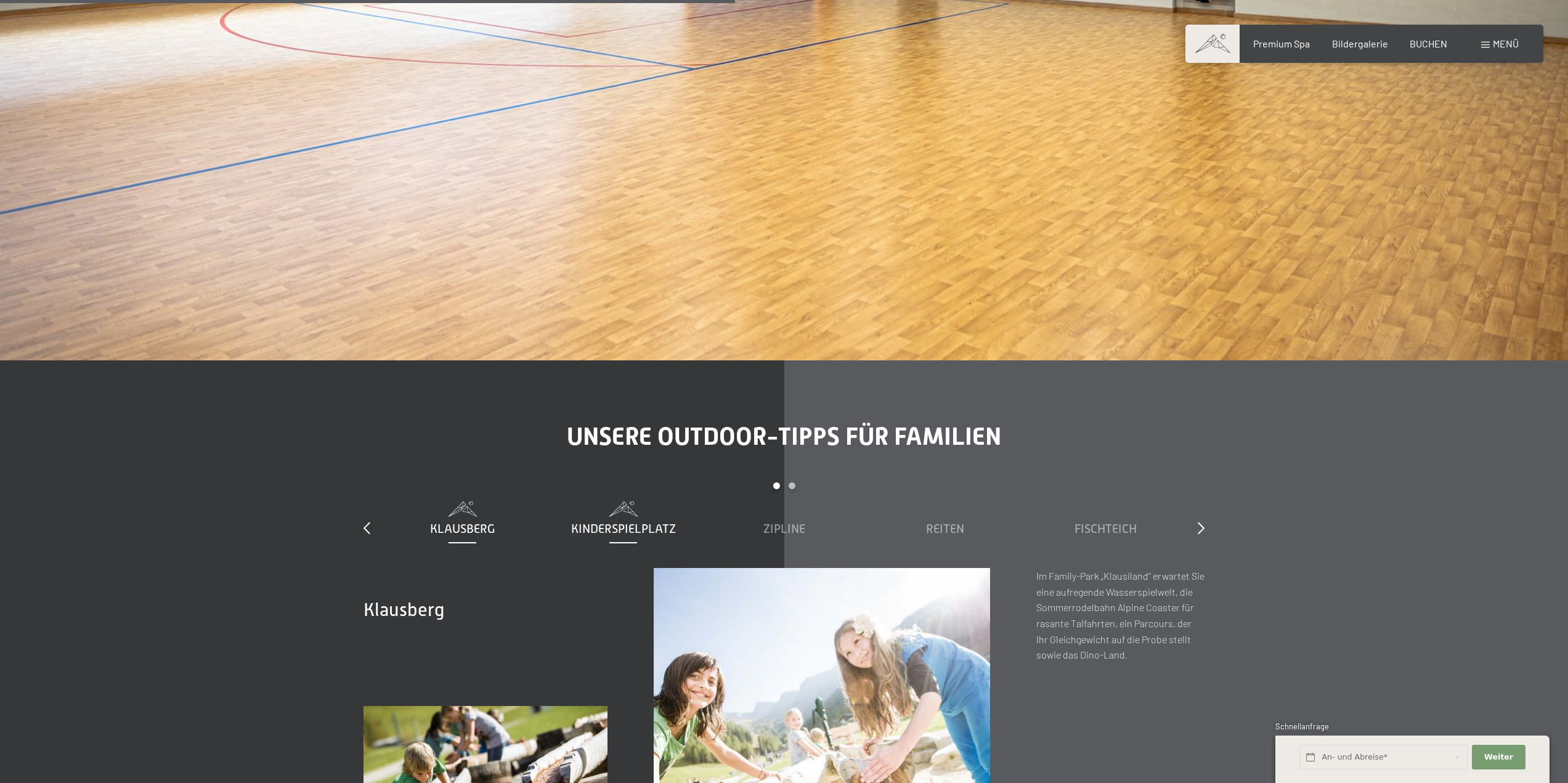
click at [609, 521] on span "Kinderspielplatz" at bounding box center [623, 528] width 105 height 14
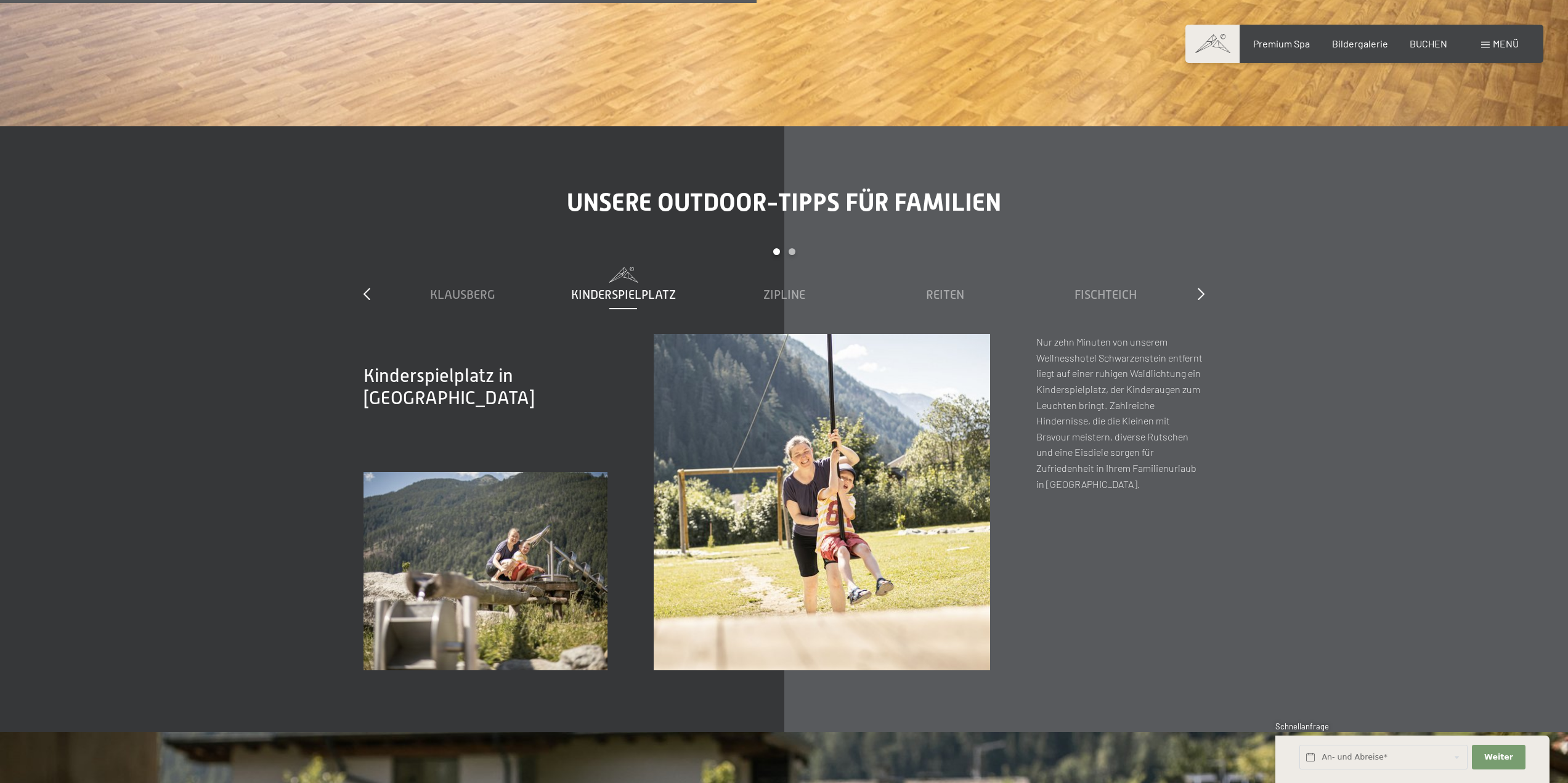
scroll to position [5337, 0]
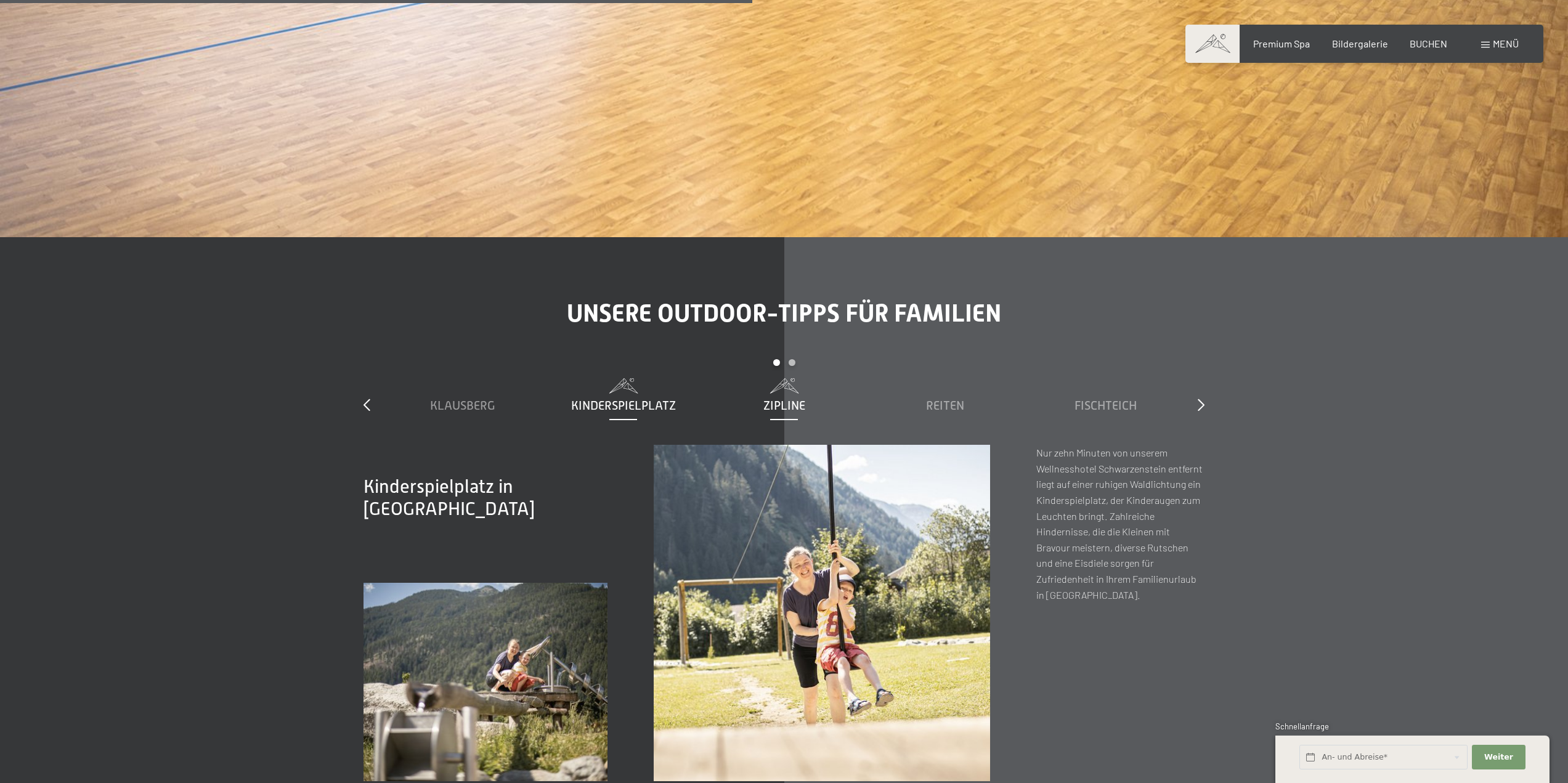
click at [779, 396] on div "Zipline" at bounding box center [783, 405] width 149 height 17
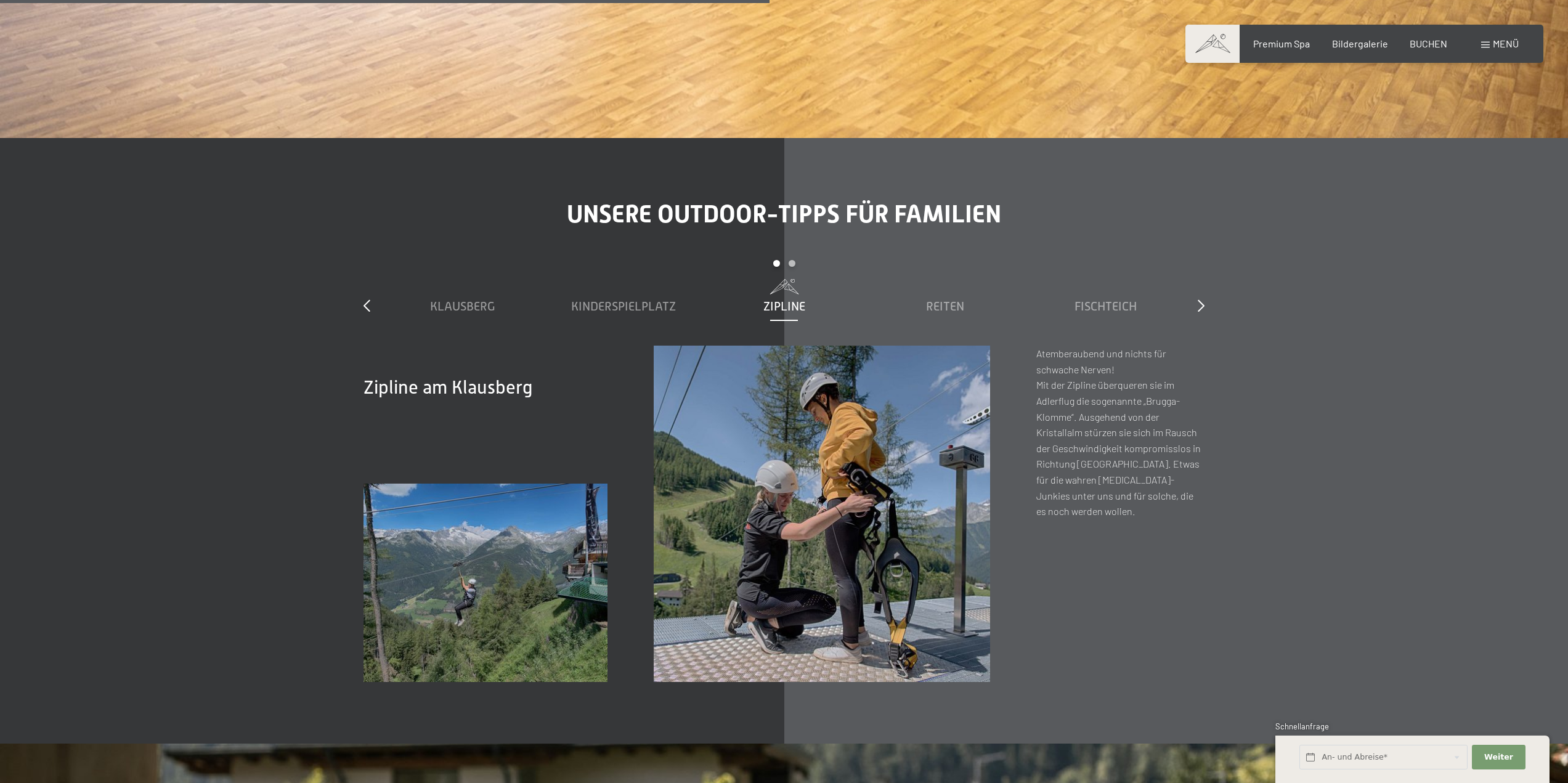
scroll to position [5460, 0]
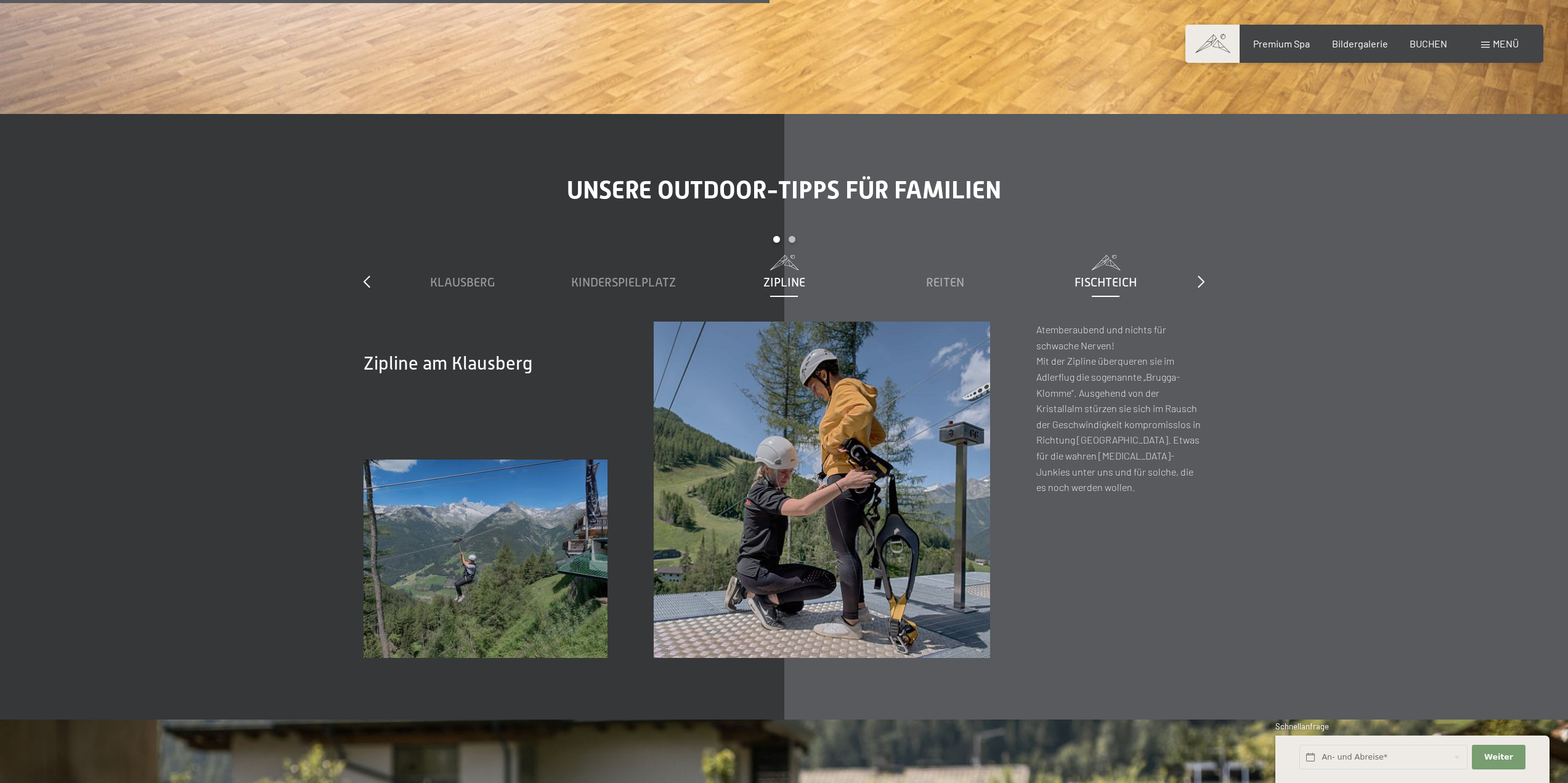
click at [1101, 275] on span "Fischteich" at bounding box center [1105, 282] width 63 height 14
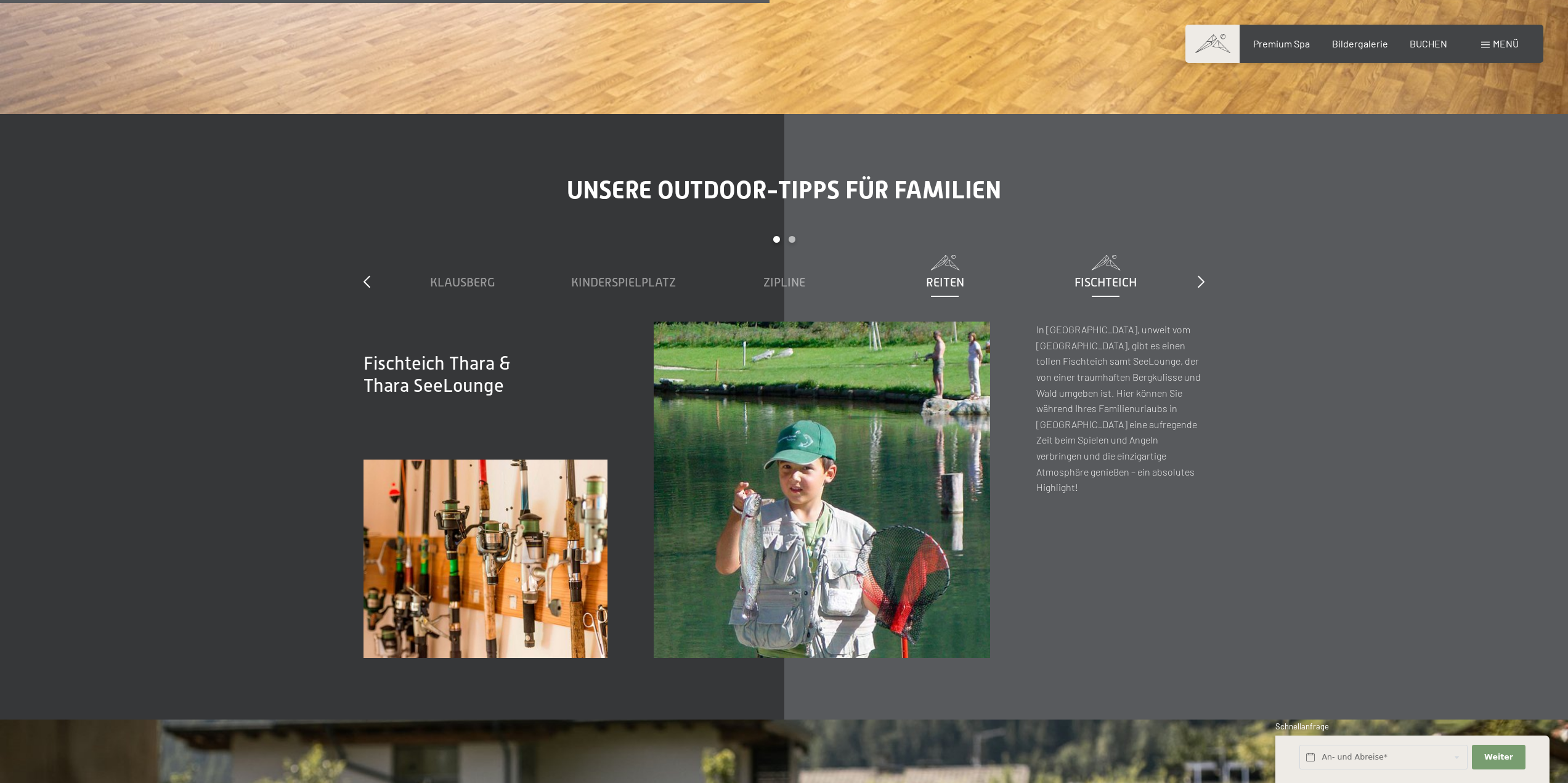
click at [945, 275] on span "Reiten" at bounding box center [945, 282] width 38 height 14
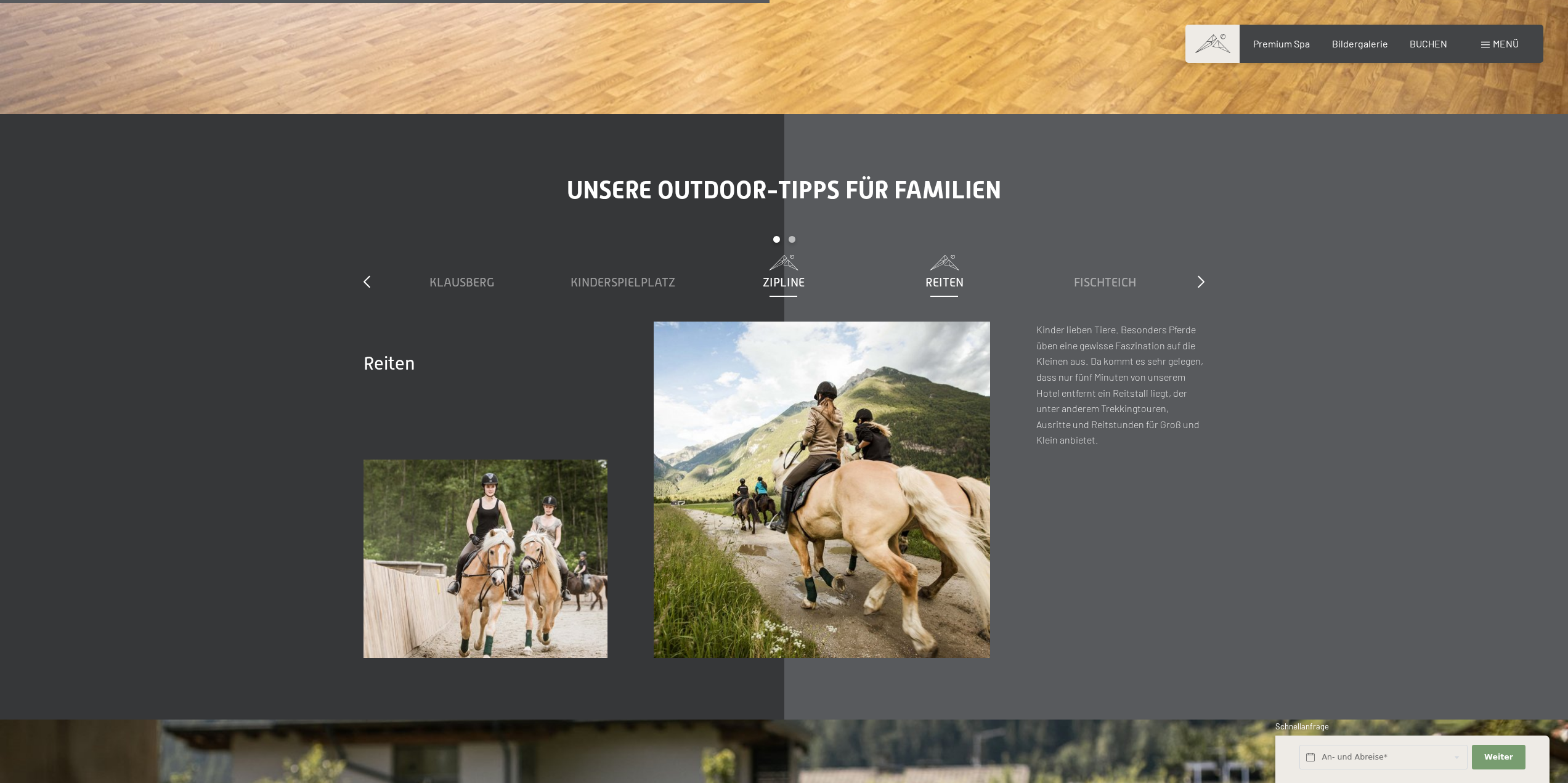
click at [792, 275] on span "Zipline" at bounding box center [784, 282] width 42 height 14
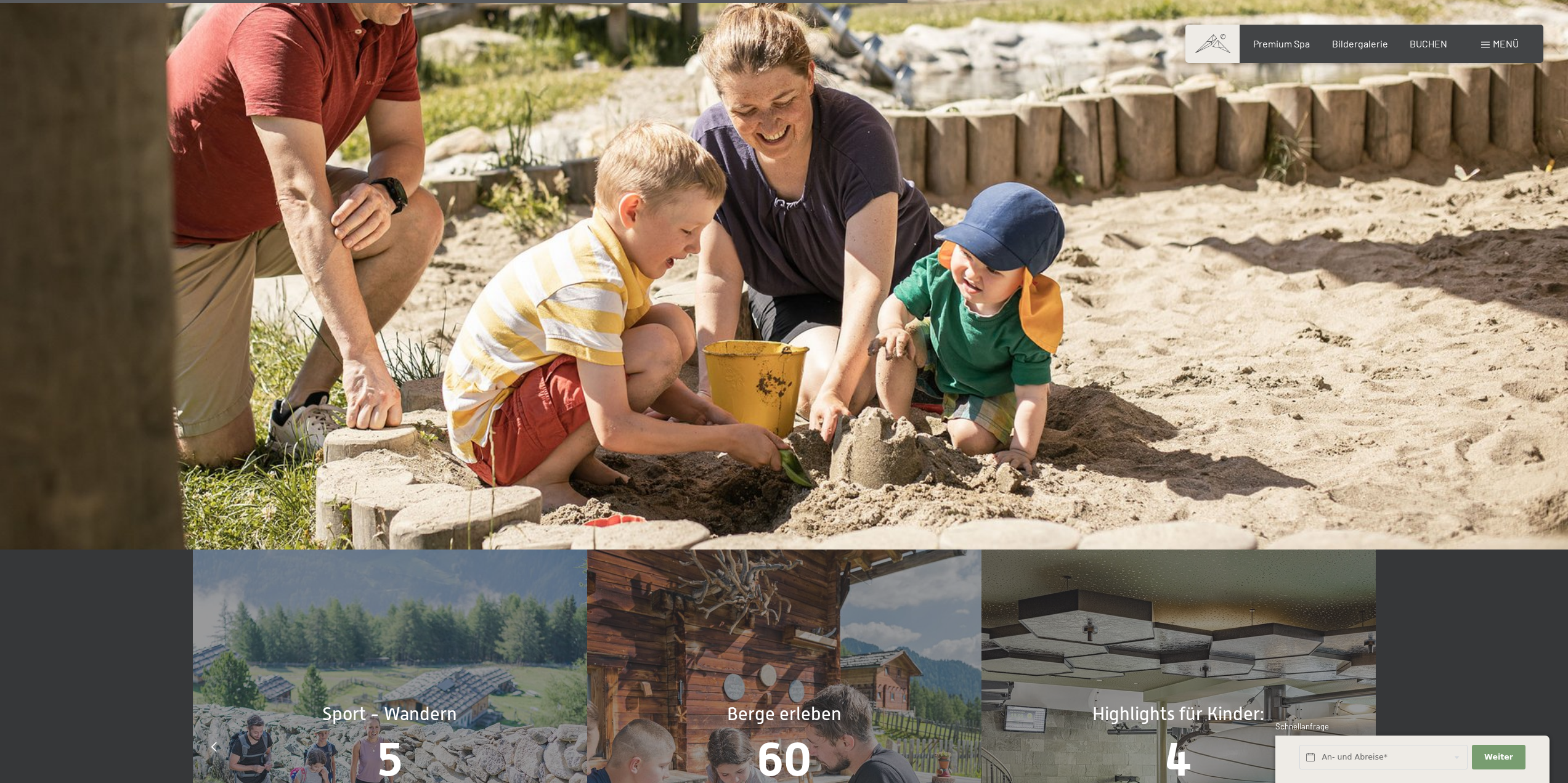
scroll to position [6753, 0]
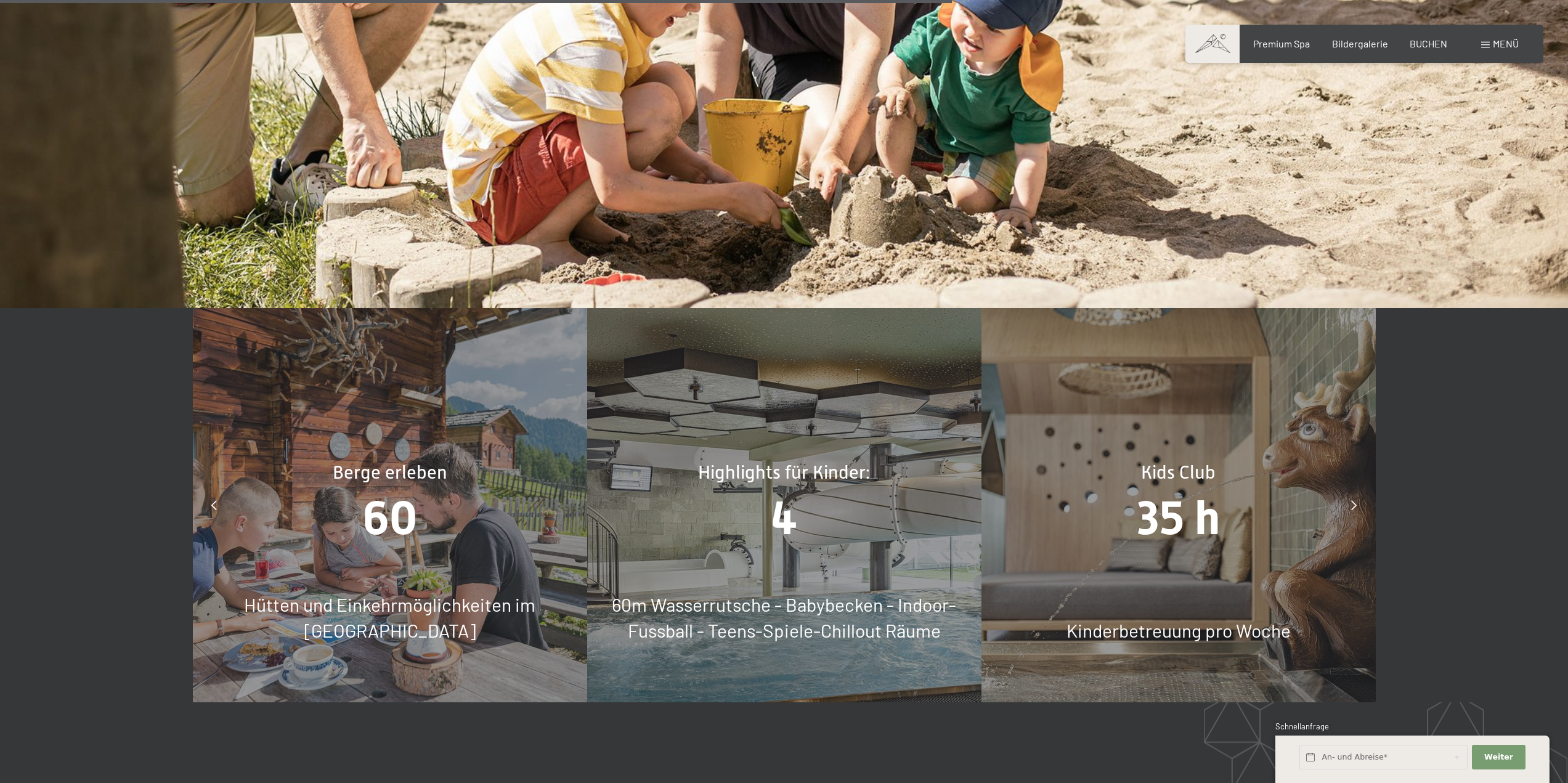
click at [1352, 500] on icon at bounding box center [1353, 505] width 5 height 10
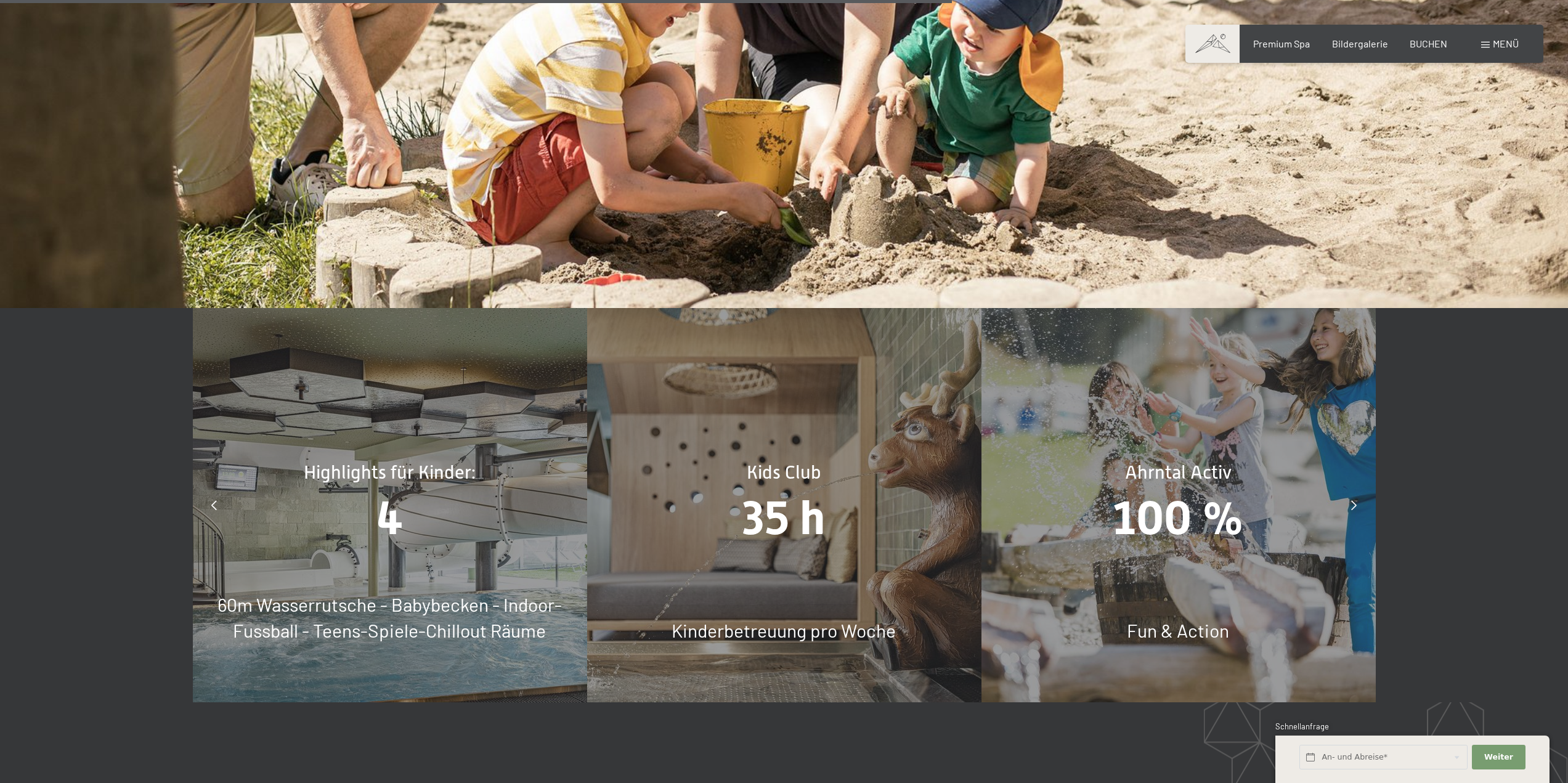
click at [1352, 500] on icon at bounding box center [1353, 505] width 5 height 10
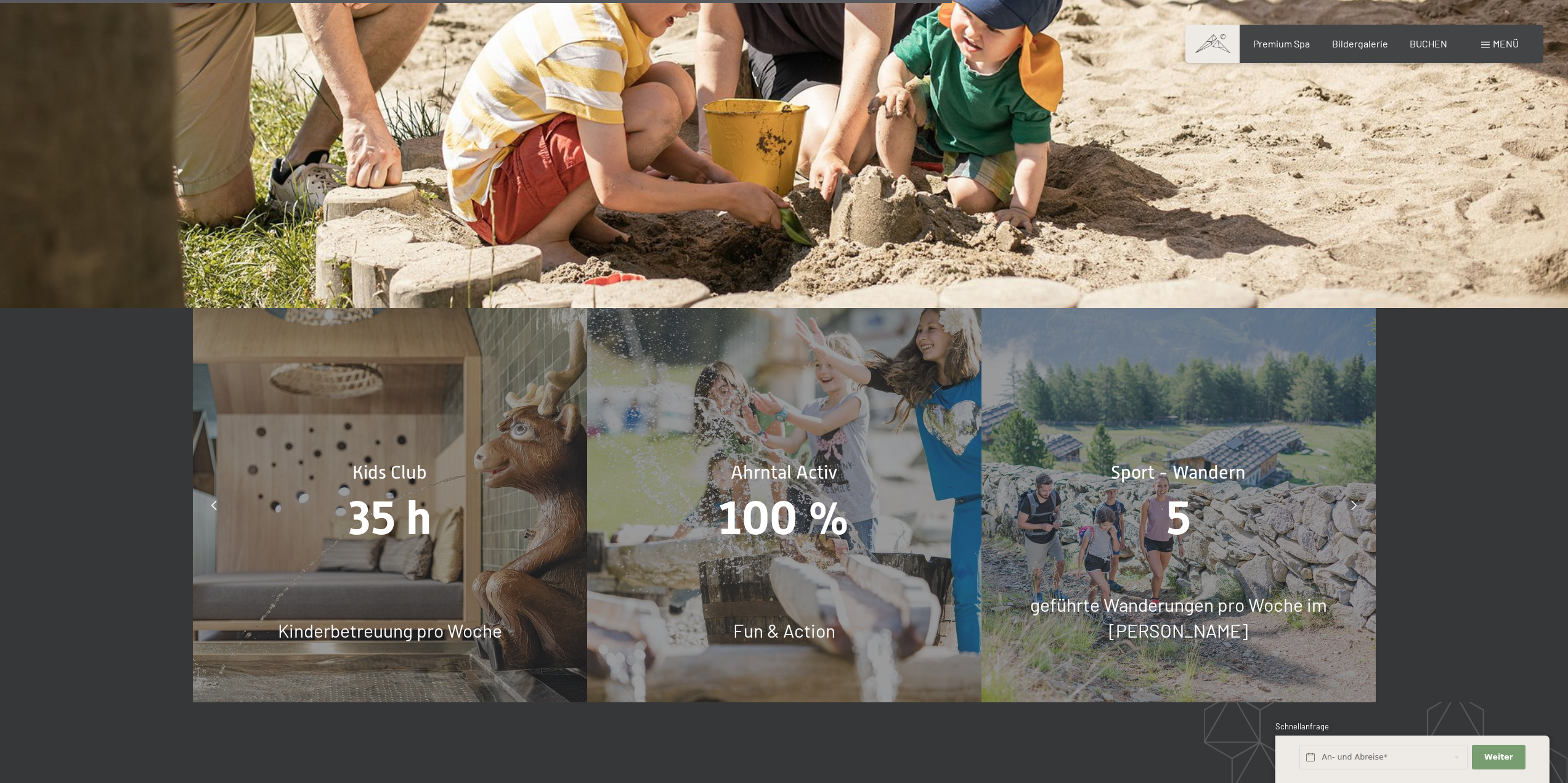
click at [1352, 500] on icon at bounding box center [1353, 505] width 5 height 10
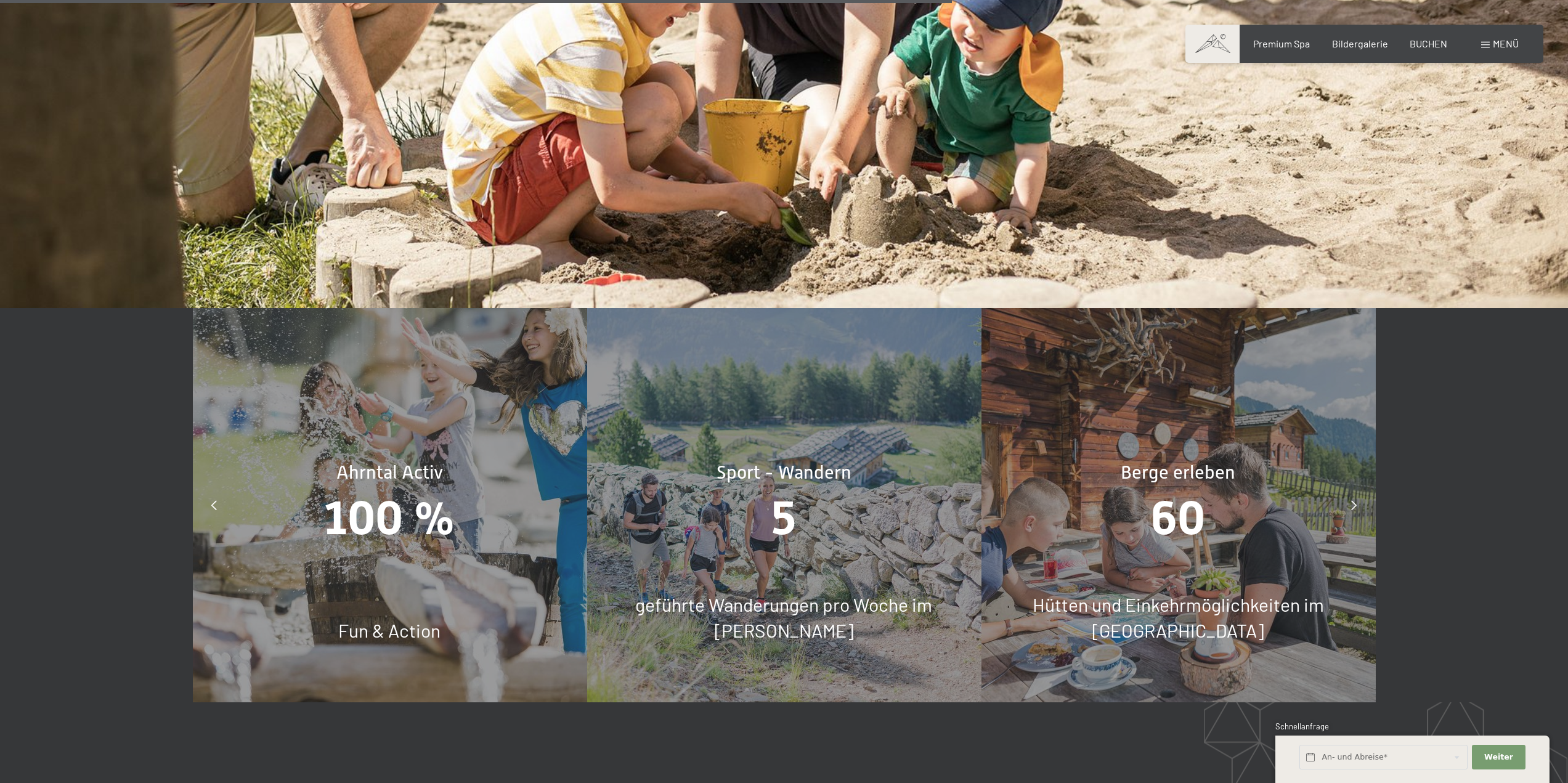
click at [1352, 500] on icon at bounding box center [1353, 505] width 5 height 10
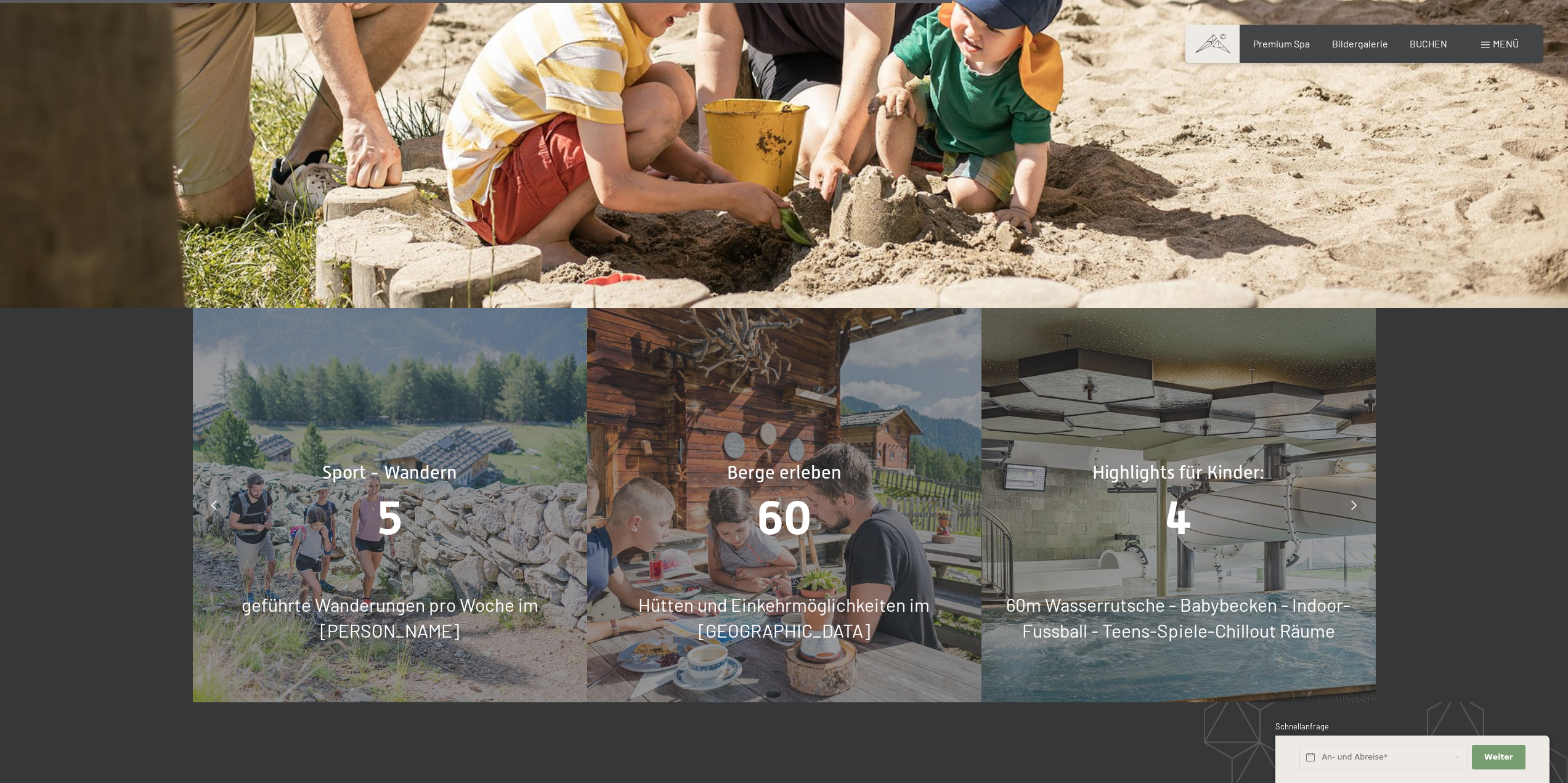
click at [1352, 500] on icon at bounding box center [1353, 505] width 5 height 10
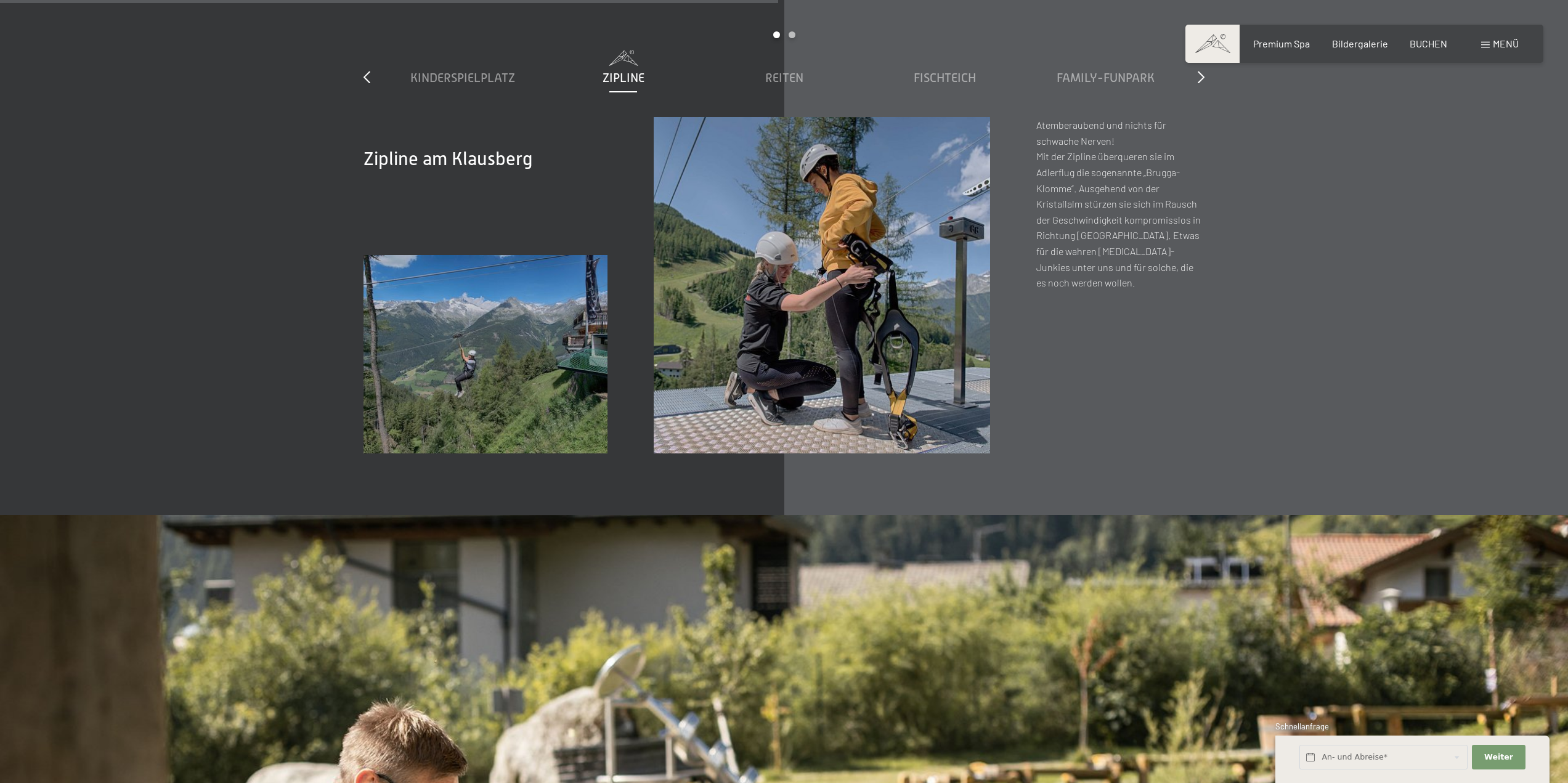
scroll to position [5522, 0]
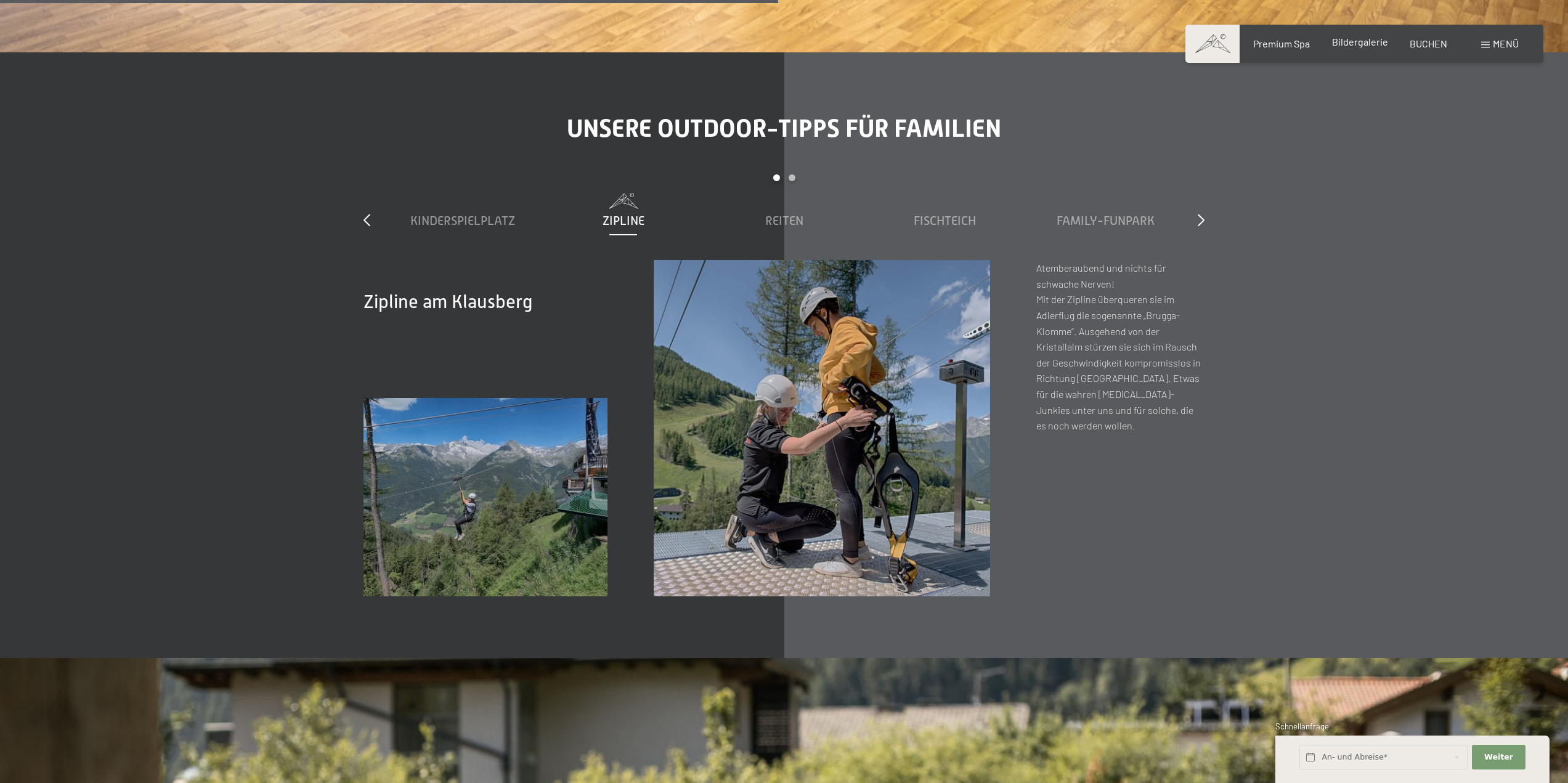
click at [1356, 42] on span "Bildergalerie" at bounding box center [1360, 41] width 56 height 12
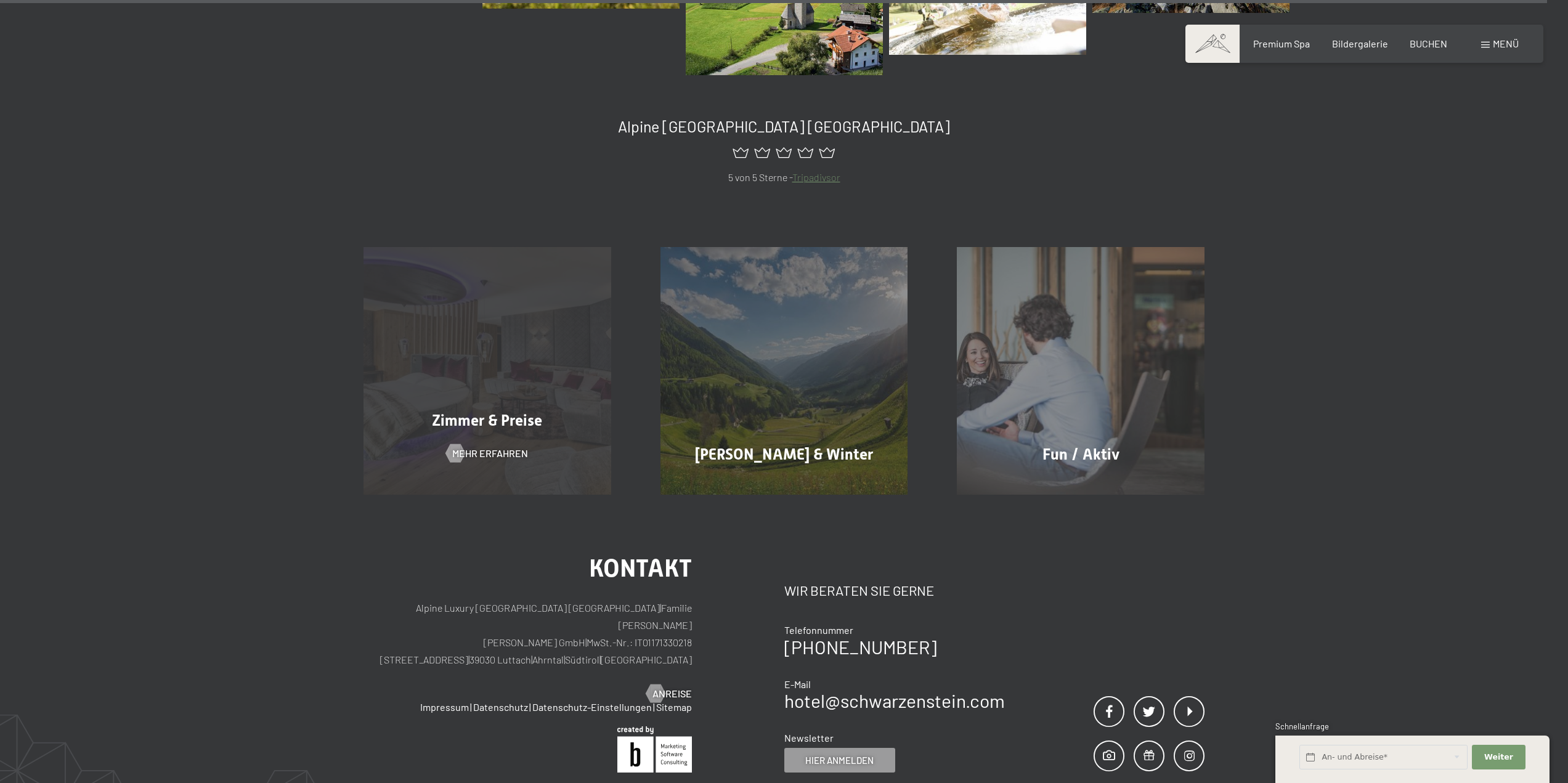
scroll to position [15395, 0]
